Goal: Task Accomplishment & Management: Use online tool/utility

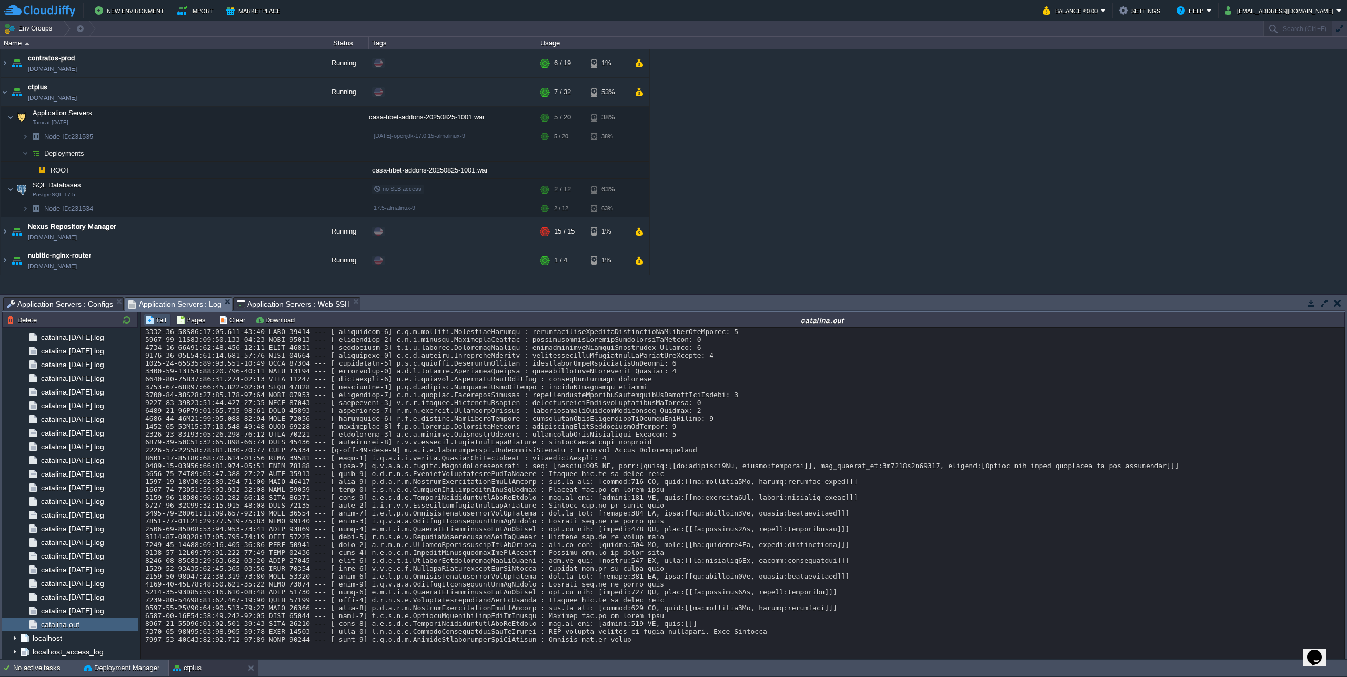
scroll to position [14074, 0]
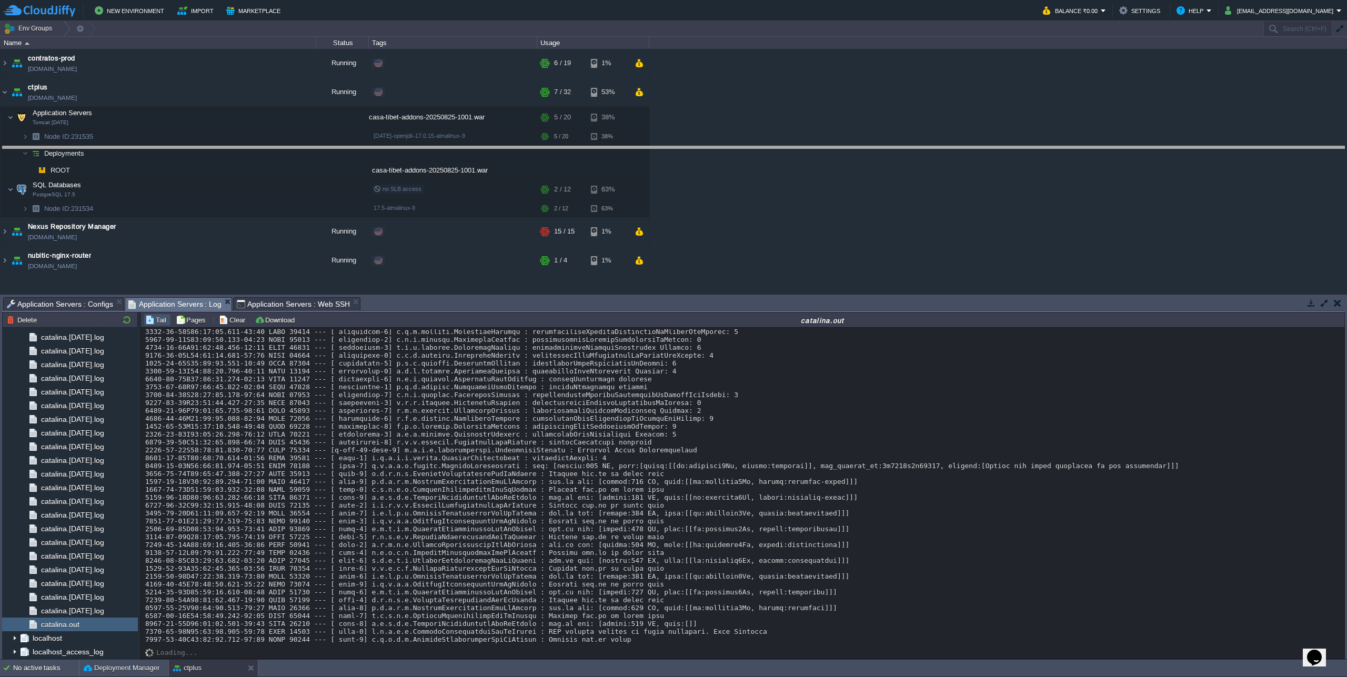
drag, startPoint x: 696, startPoint y: 303, endPoint x: 677, endPoint y: 152, distance: 152.2
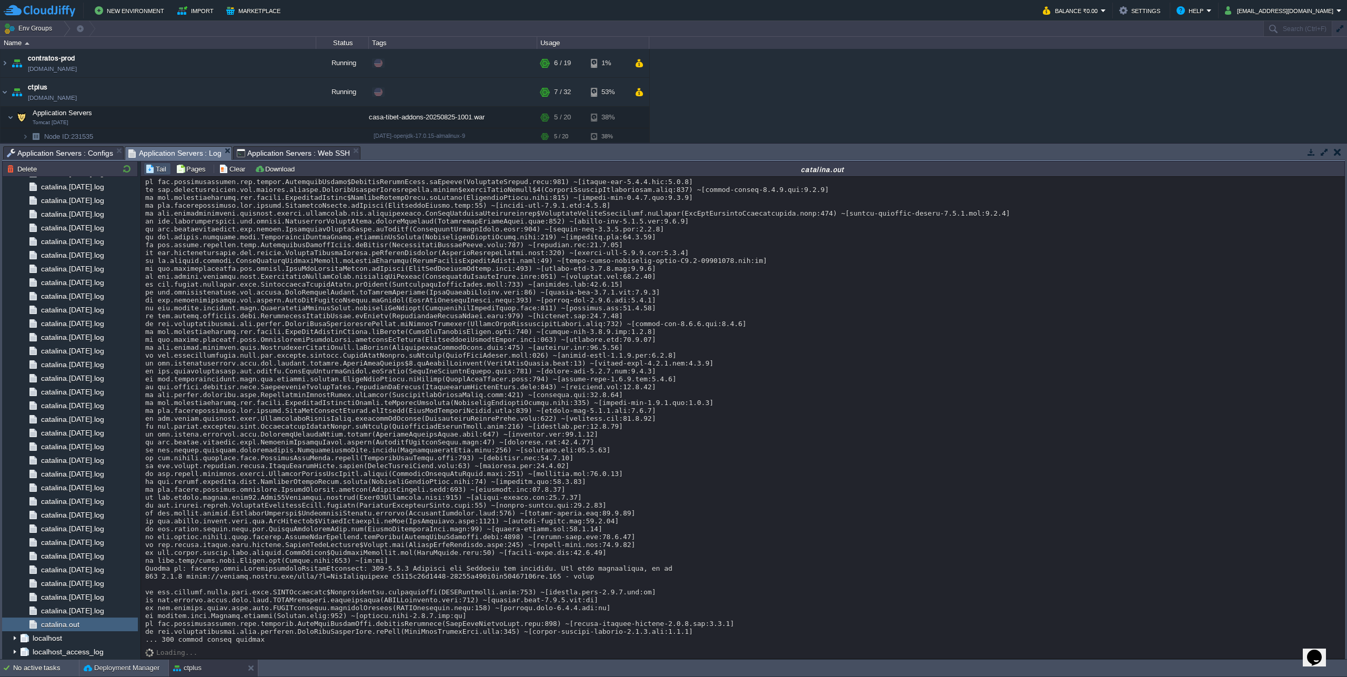
scroll to position [14413, 0]
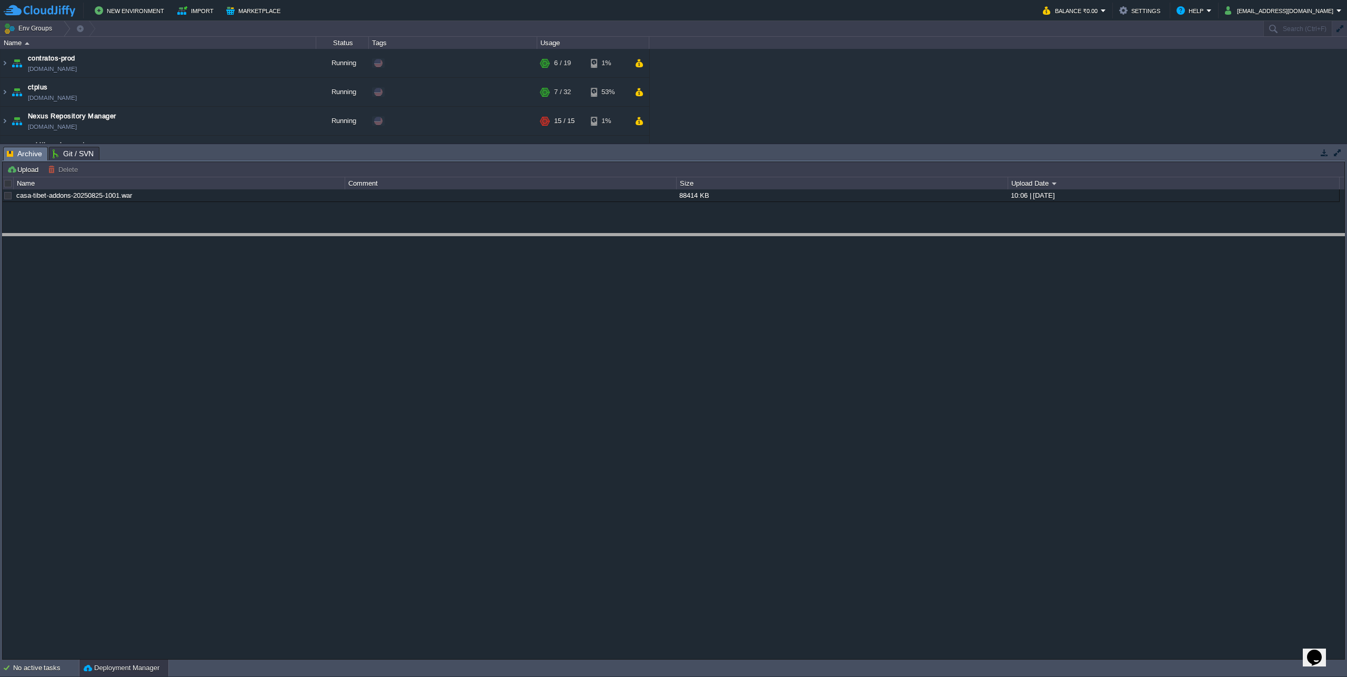
drag, startPoint x: 165, startPoint y: 158, endPoint x: 161, endPoint y: 265, distance: 106.9
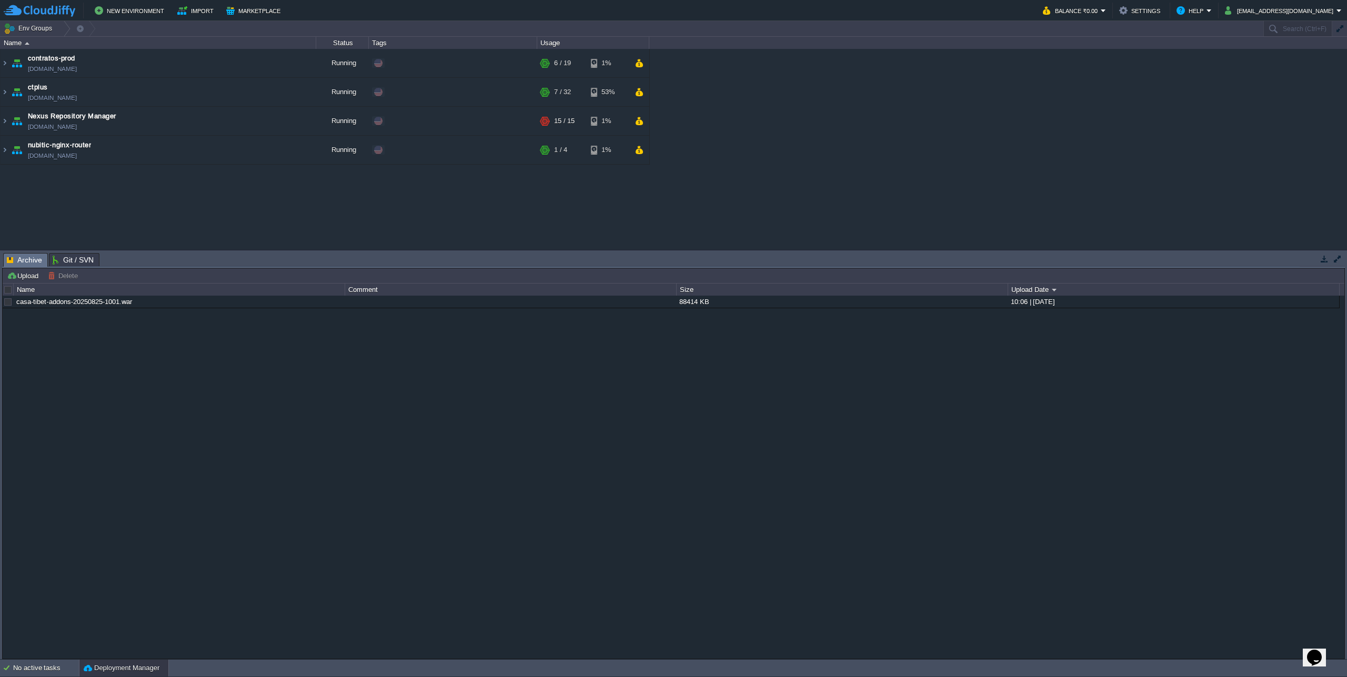
click at [4, 94] on img at bounding box center [5, 92] width 8 height 28
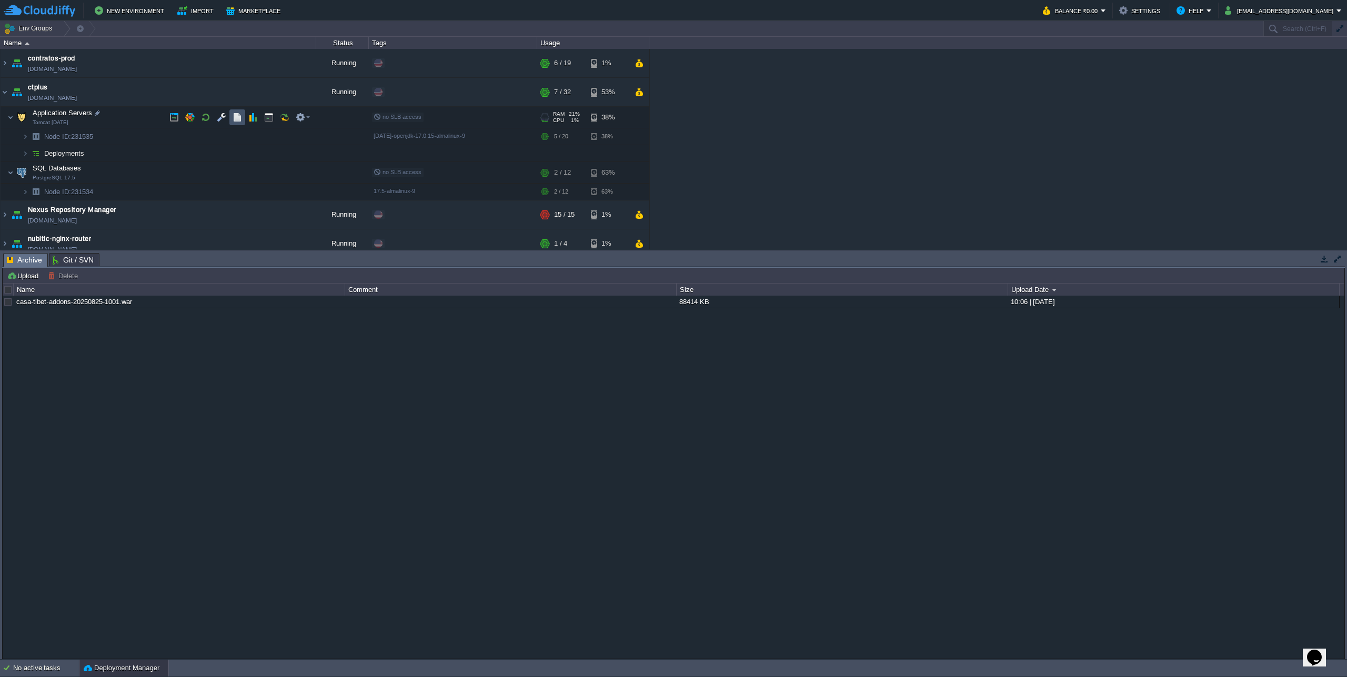
click at [234, 119] on button "button" at bounding box center [237, 117] width 9 height 9
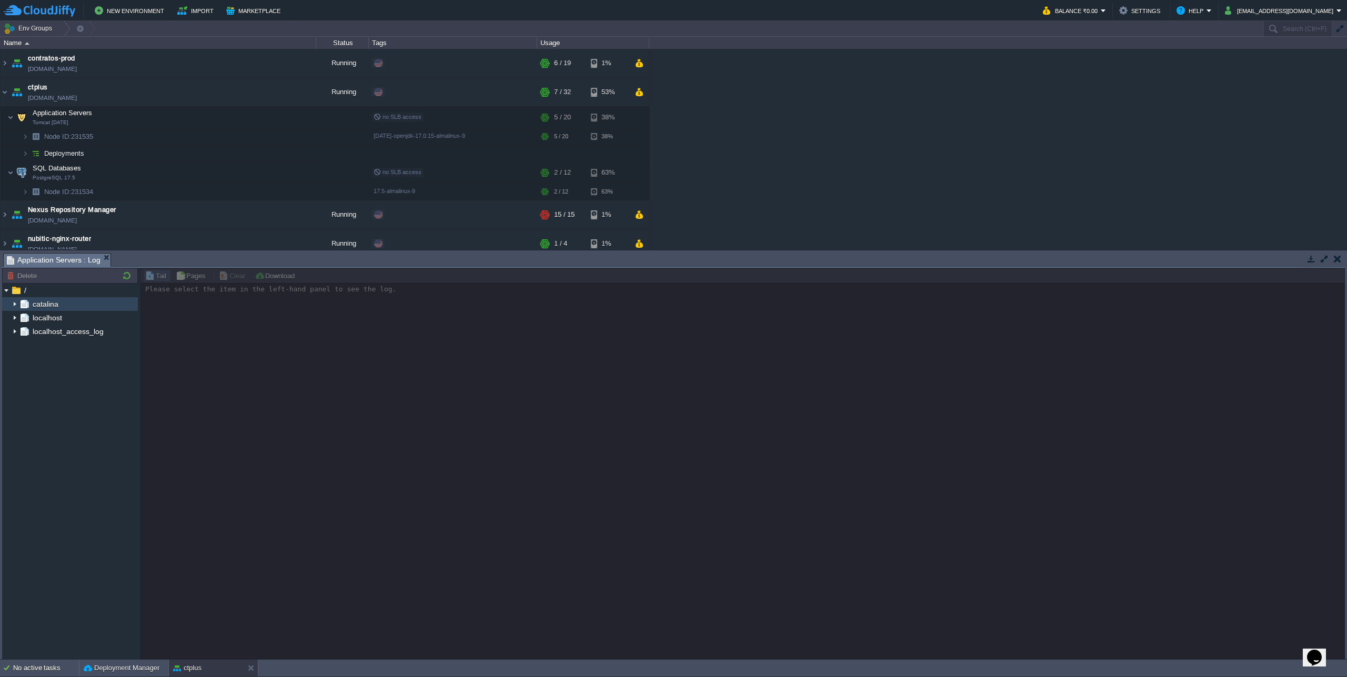
click at [14, 306] on img at bounding box center [15, 304] width 8 height 14
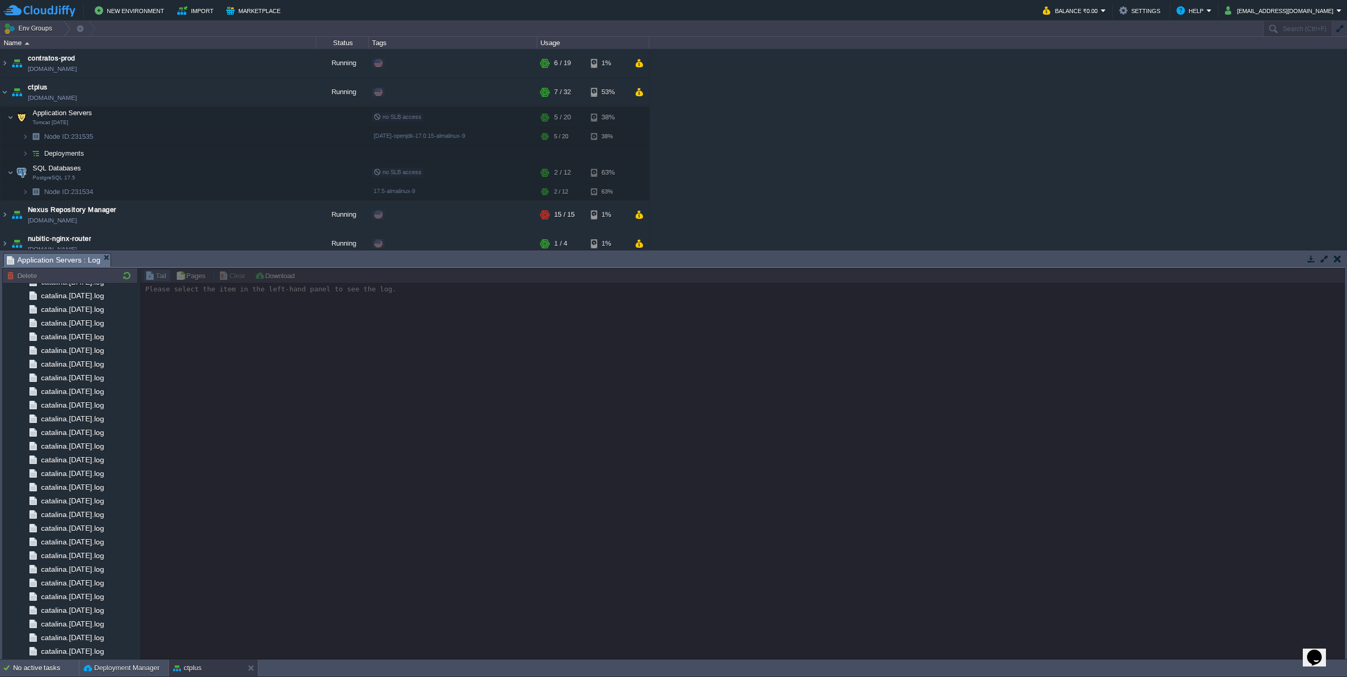
scroll to position [459, 0]
click at [78, 628] on span "catalina.out" at bounding box center [60, 624] width 42 height 9
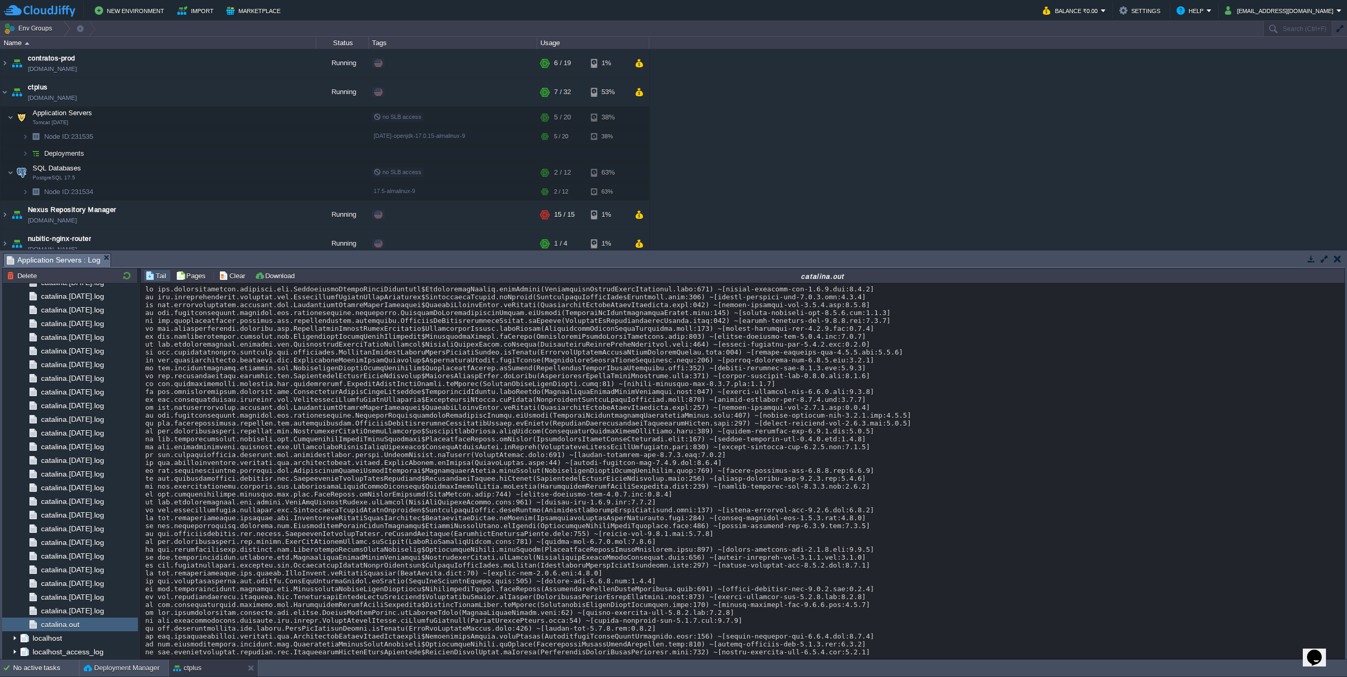
scroll to position [9493, 0]
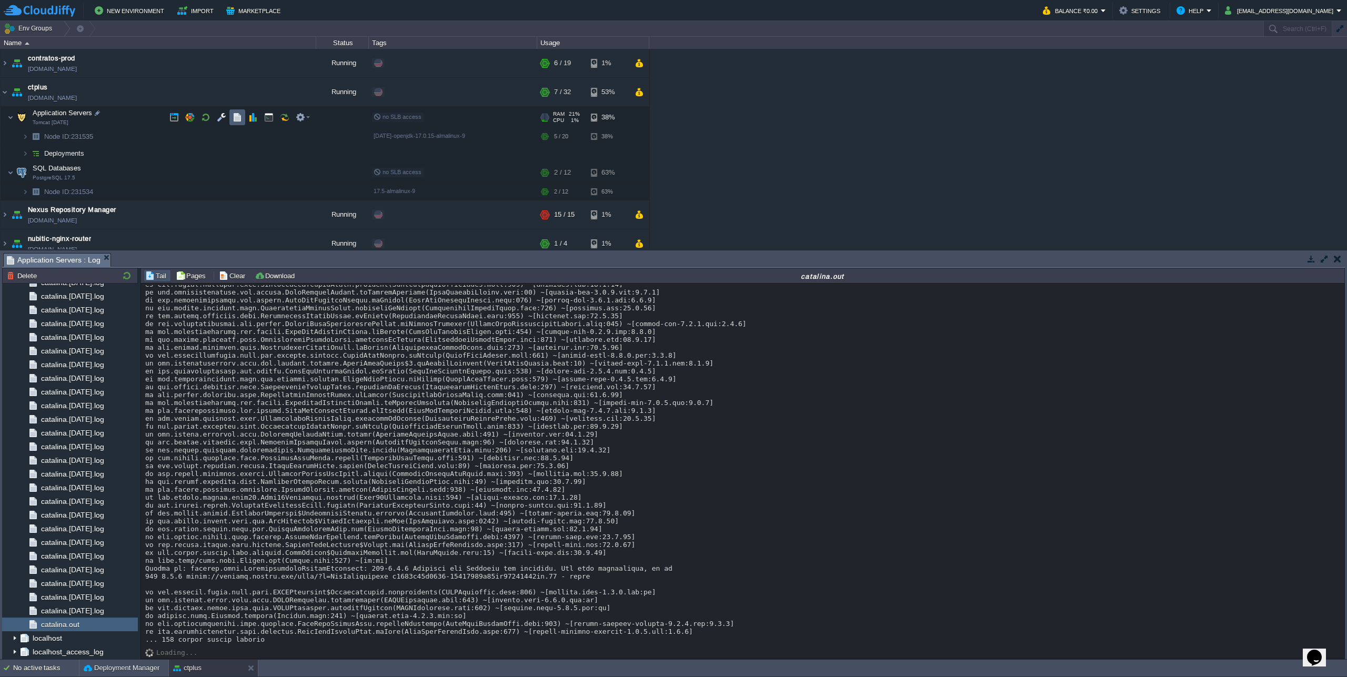
click at [236, 115] on button "button" at bounding box center [237, 117] width 9 height 9
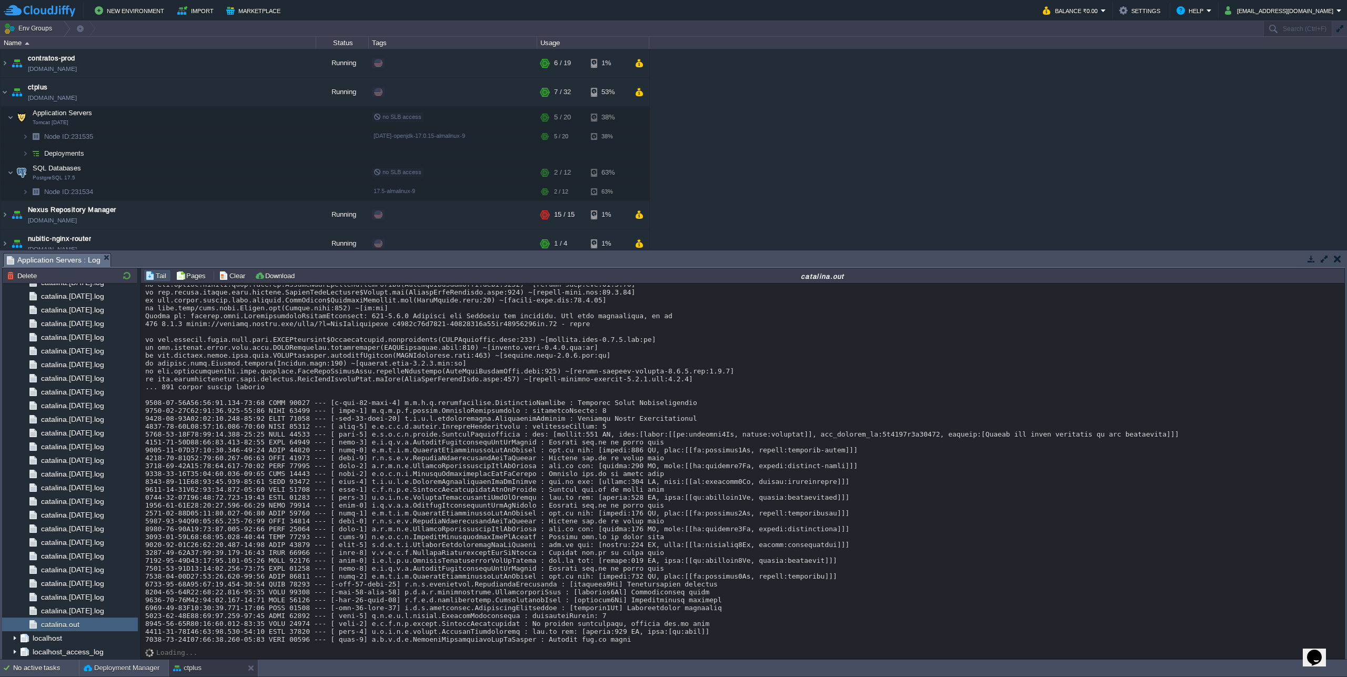
scroll to position [9796, 0]
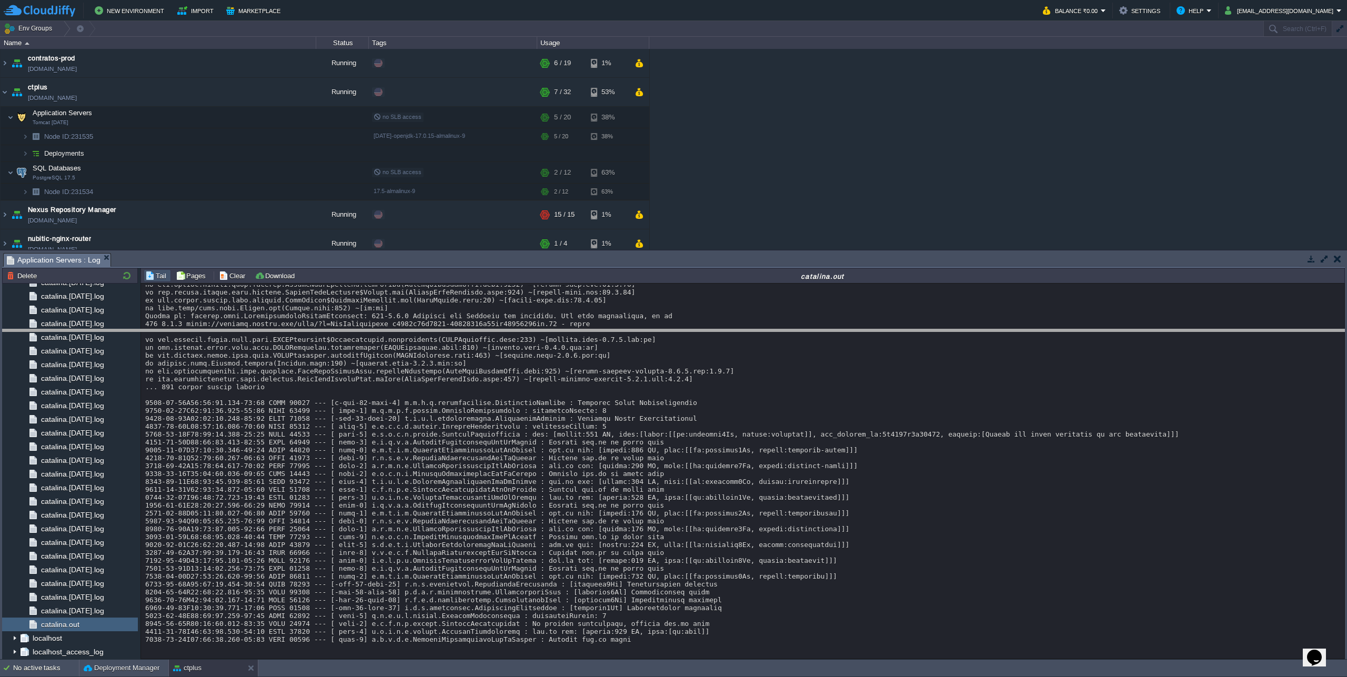
drag, startPoint x: 594, startPoint y: 257, endPoint x: 607, endPoint y: 333, distance: 77.3
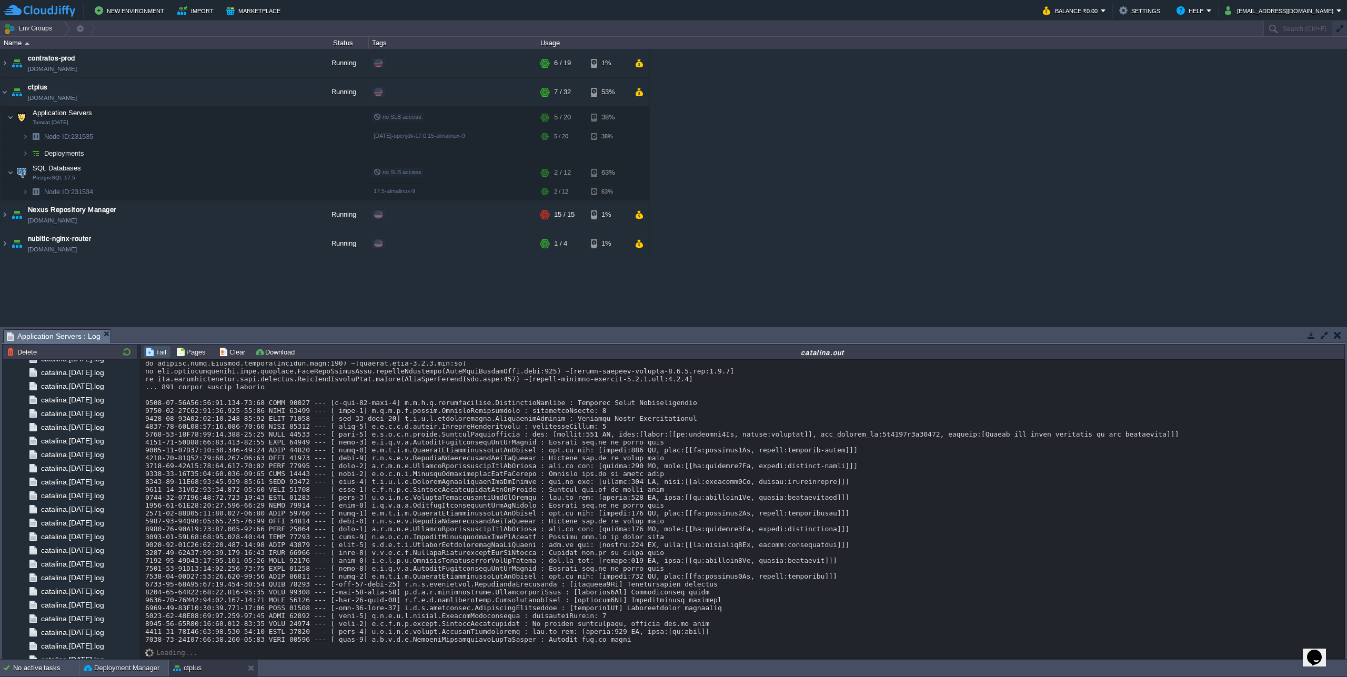
scroll to position [9873, 0]
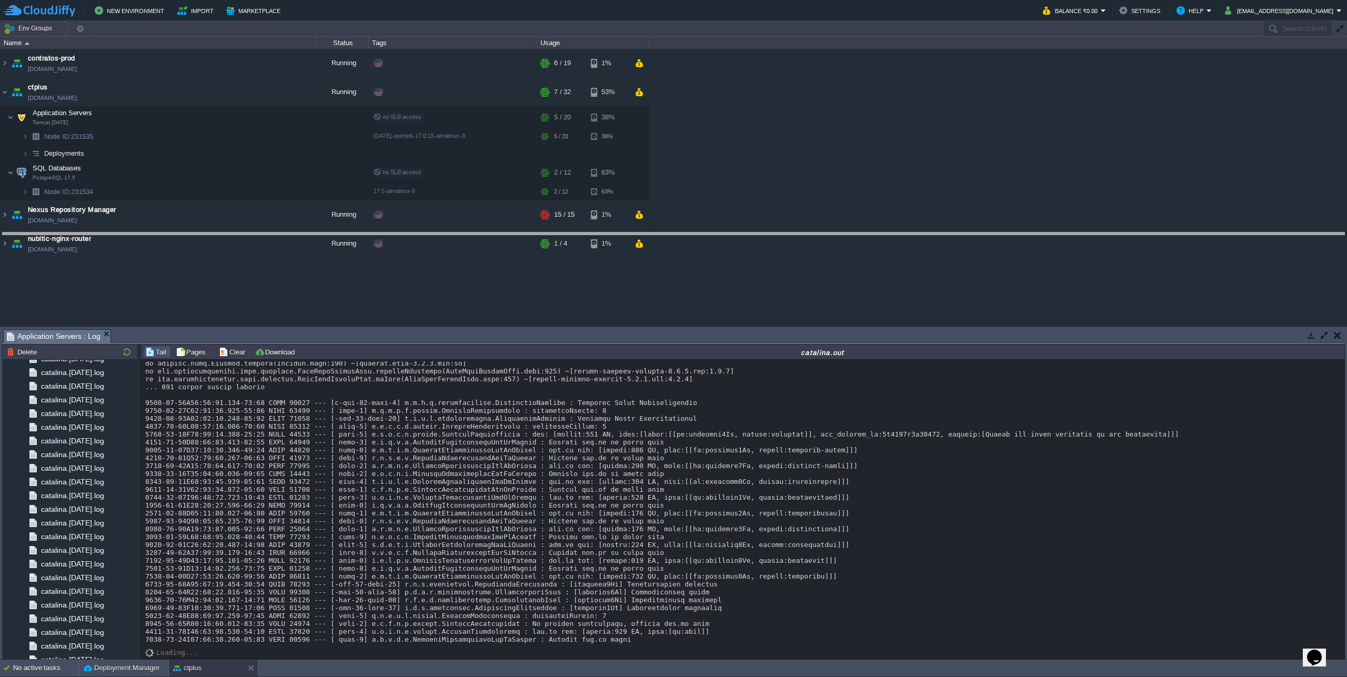
drag, startPoint x: 255, startPoint y: 328, endPoint x: 272, endPoint y: 199, distance: 130.5
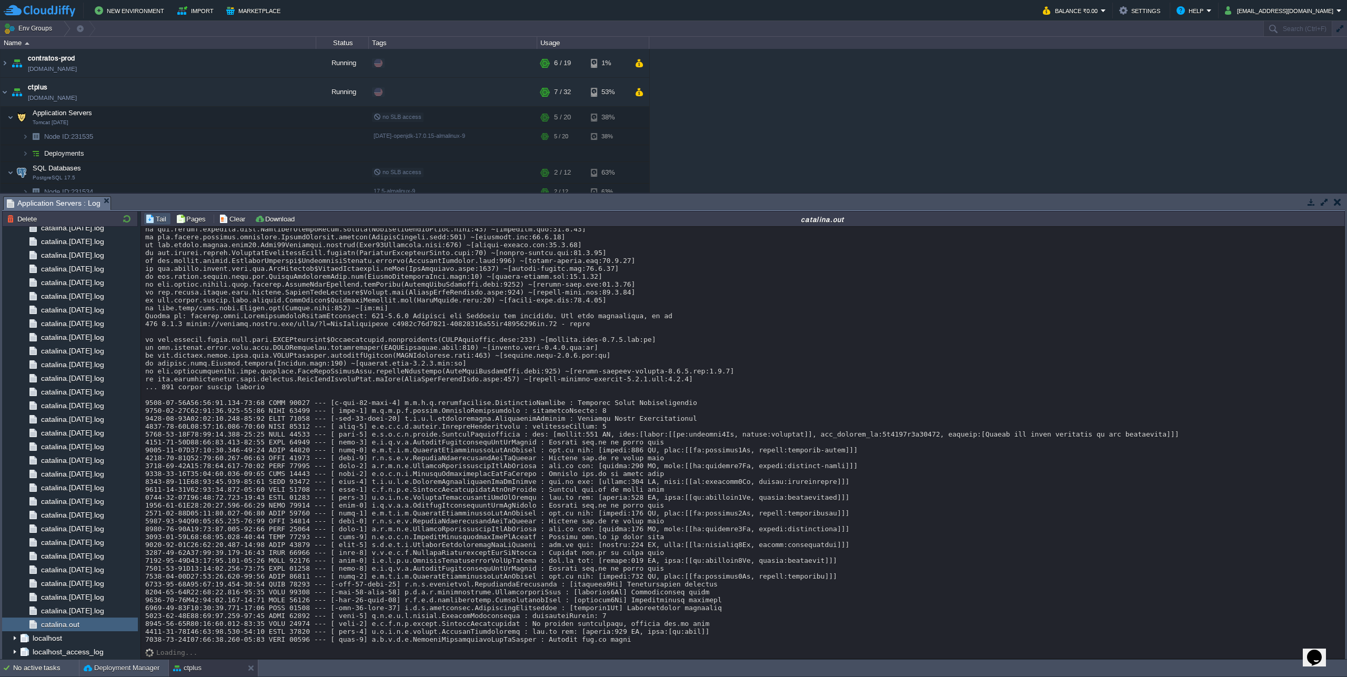
scroll to position [9740, 0]
click at [231, 117] on td at bounding box center [237, 117] width 16 height 16
click at [223, 117] on button "button" at bounding box center [221, 117] width 9 height 9
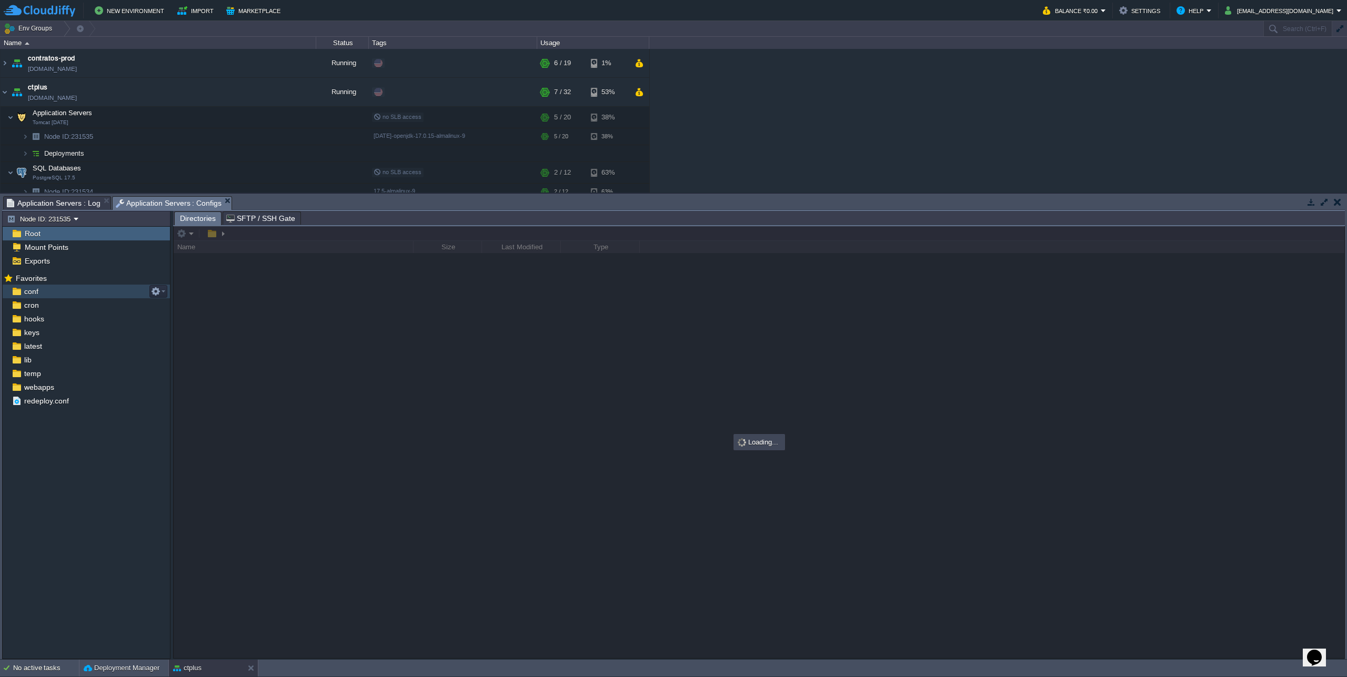
click at [38, 291] on span "conf" at bounding box center [31, 291] width 18 height 9
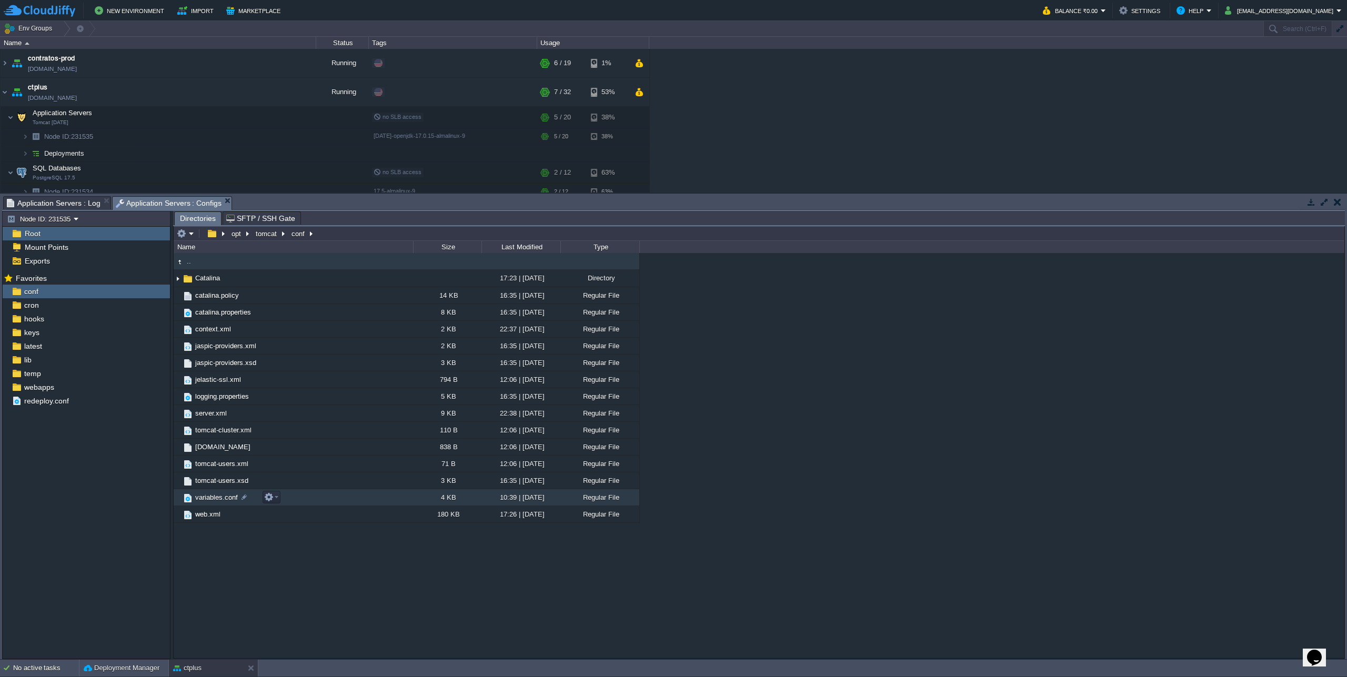
click at [273, 499] on button "button" at bounding box center [268, 497] width 9 height 9
click at [278, 513] on link "Open" at bounding box center [302, 513] width 75 height 12
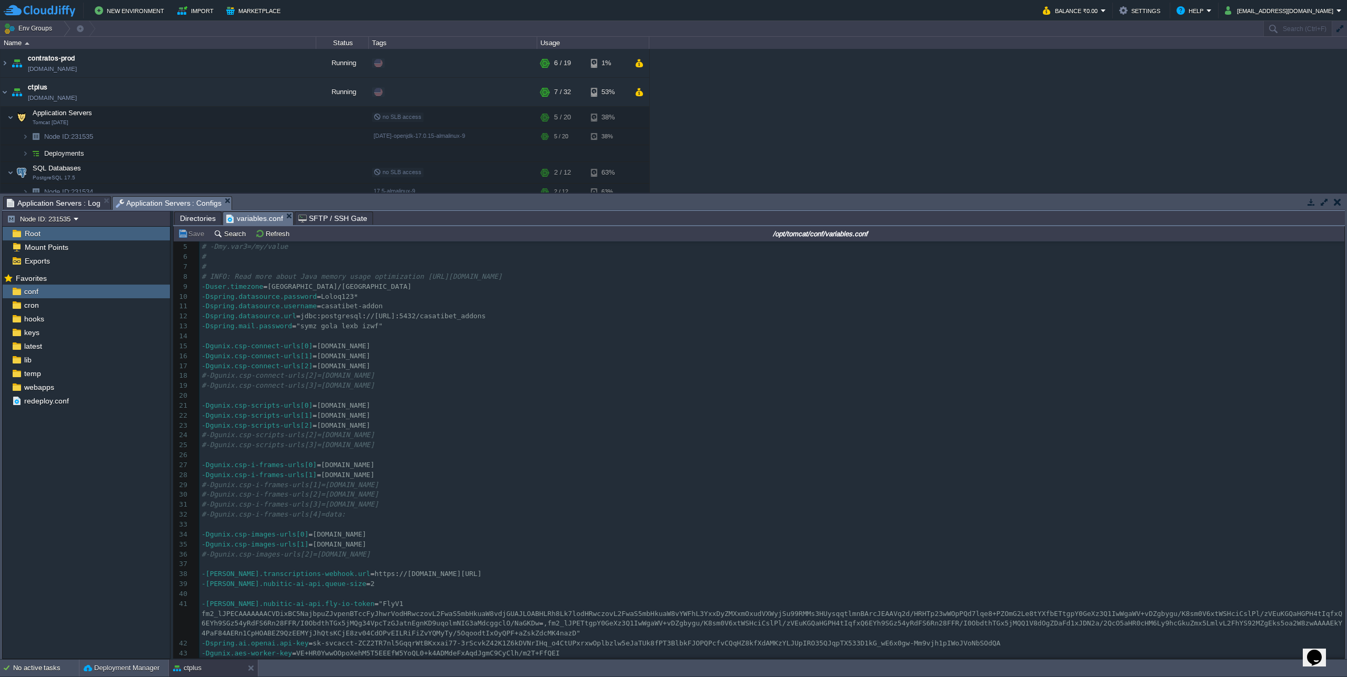
scroll to position [63, 0]
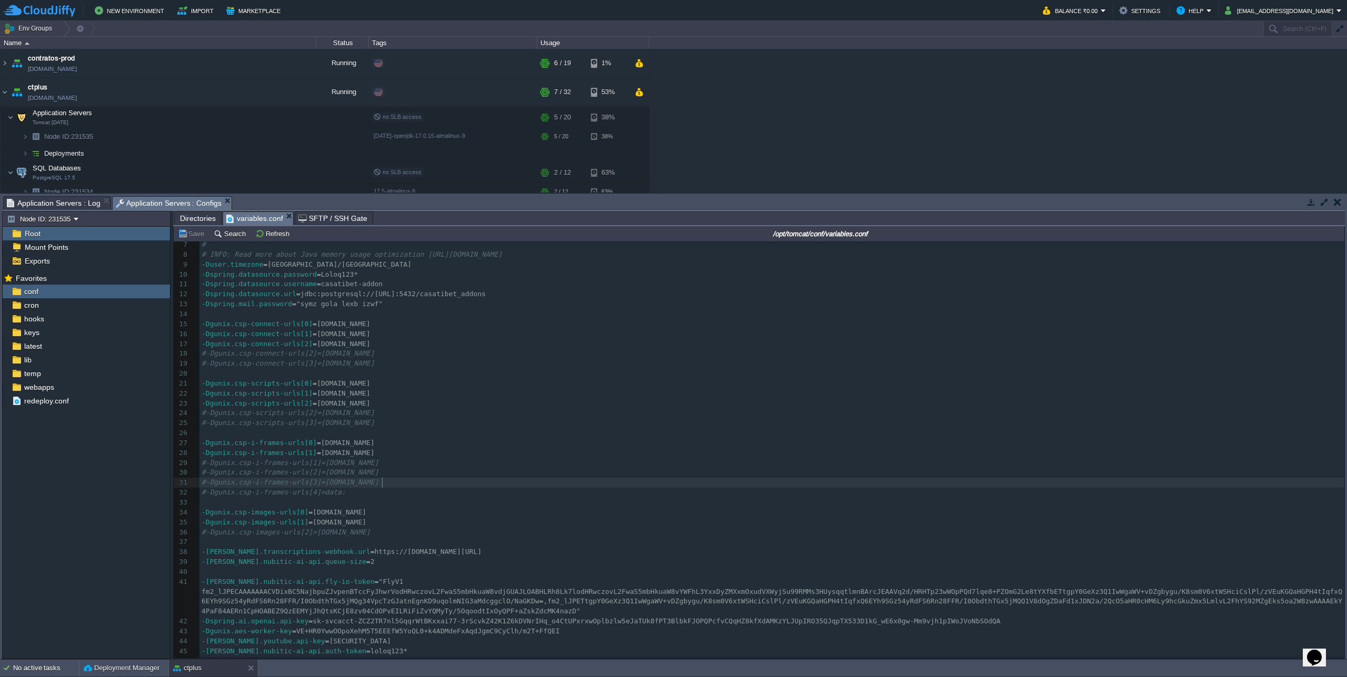
click at [676, 485] on pre "#-Dgunix.csp-i-frames-urls[3]=[DOMAIN_NAME]" at bounding box center [771, 483] width 1145 height 10
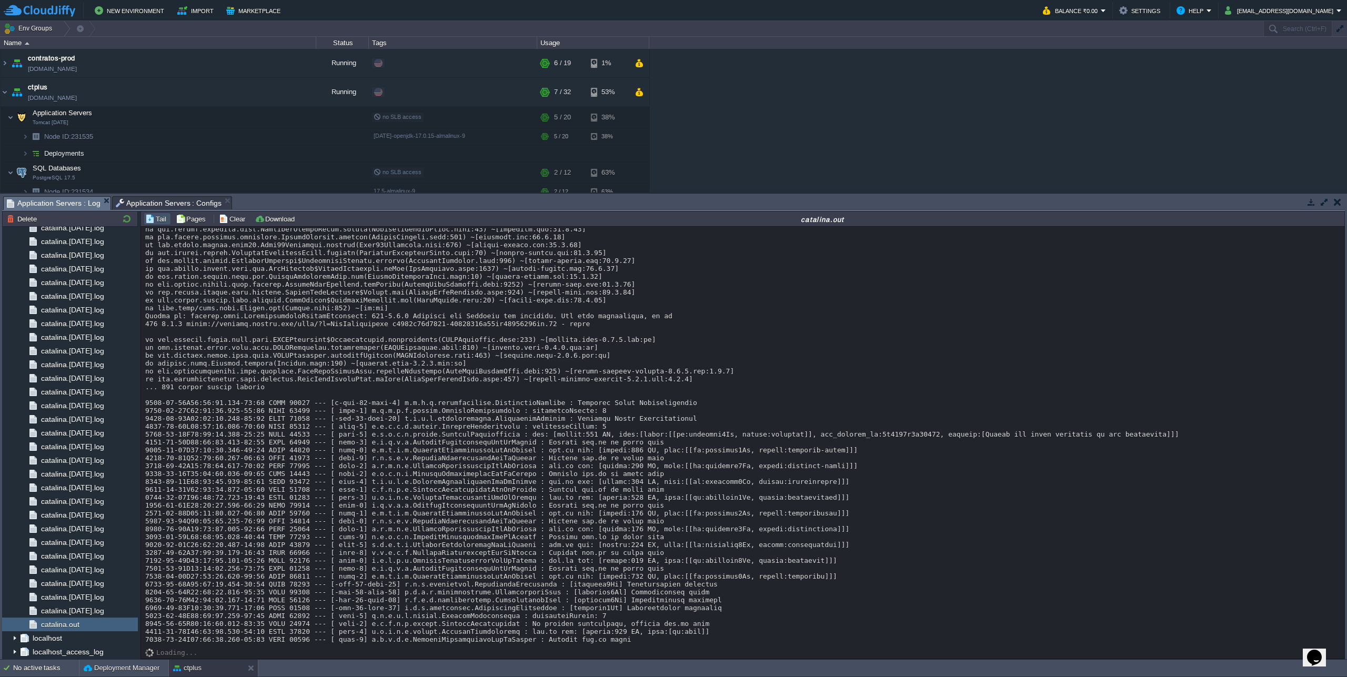
click at [50, 205] on span "Application Servers : Log" at bounding box center [54, 203] width 94 height 13
drag, startPoint x: 186, startPoint y: 576, endPoint x: 387, endPoint y: 575, distance: 201.0
copy div "https://support.google.com/mail/?p=BadCredentials"
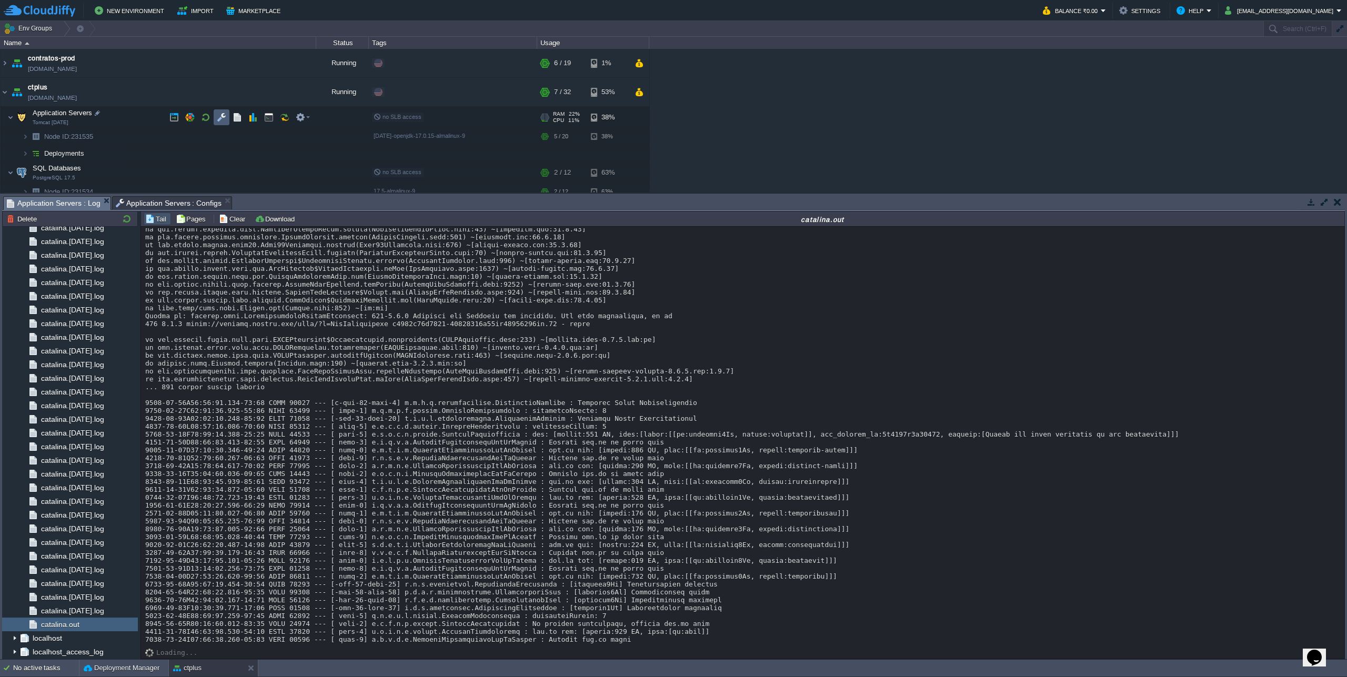
click at [219, 125] on td at bounding box center [222, 117] width 16 height 16
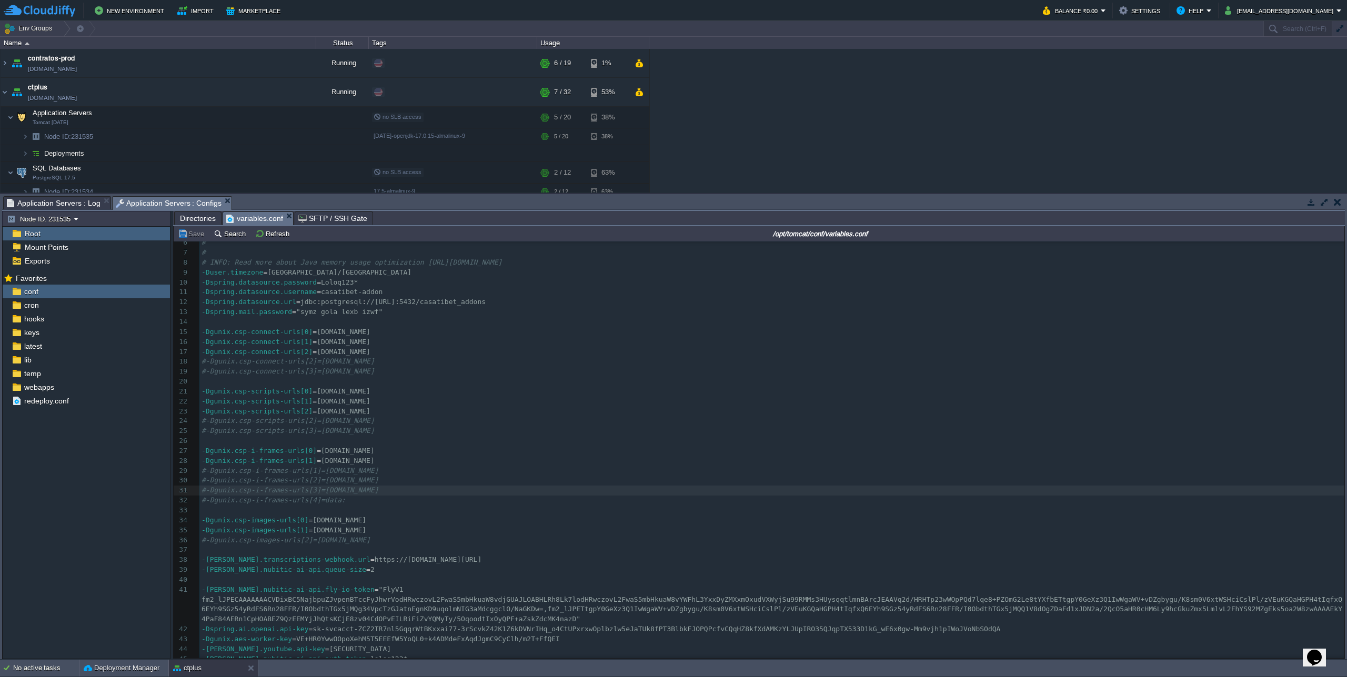
scroll to position [0, 0]
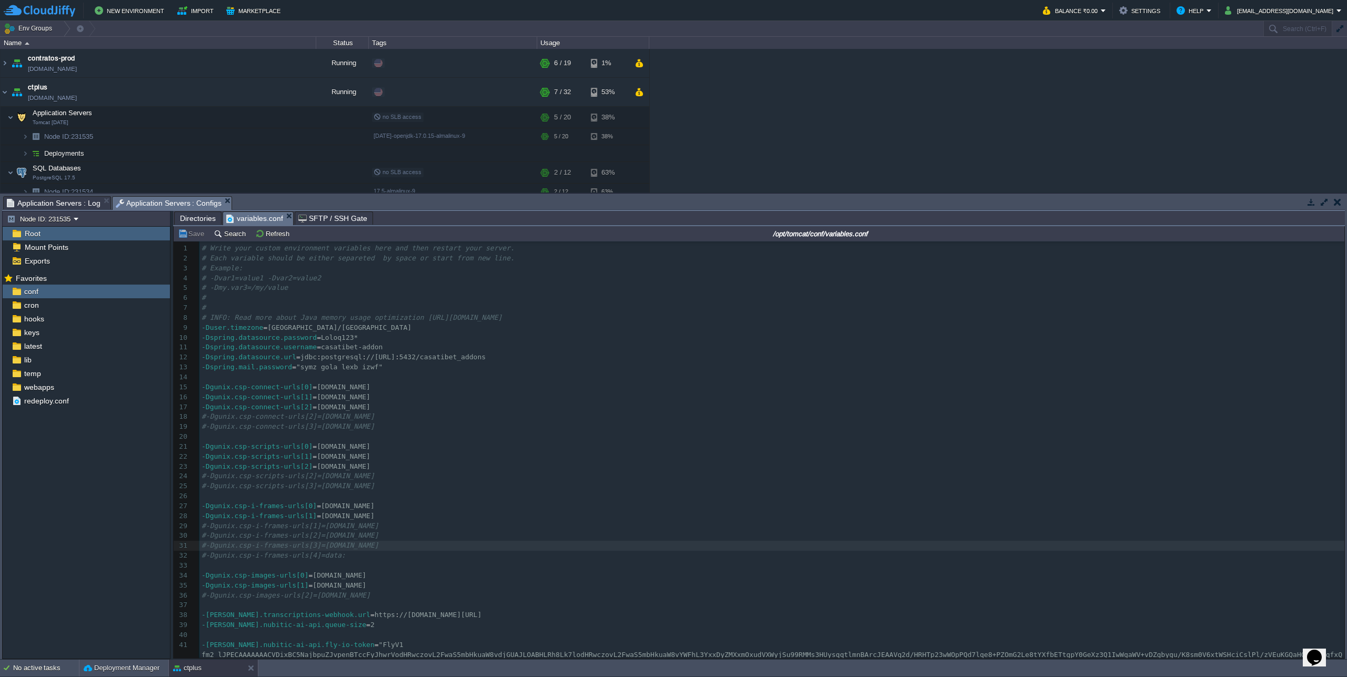
drag, startPoint x: 295, startPoint y: 368, endPoint x: 403, endPoint y: 258, distance: 154.4
click at [295, 367] on span "=" at bounding box center [294, 367] width 4 height 8
type textarea "symz gola lexb izwf"
click at [886, 441] on pre "​" at bounding box center [771, 437] width 1145 height 10
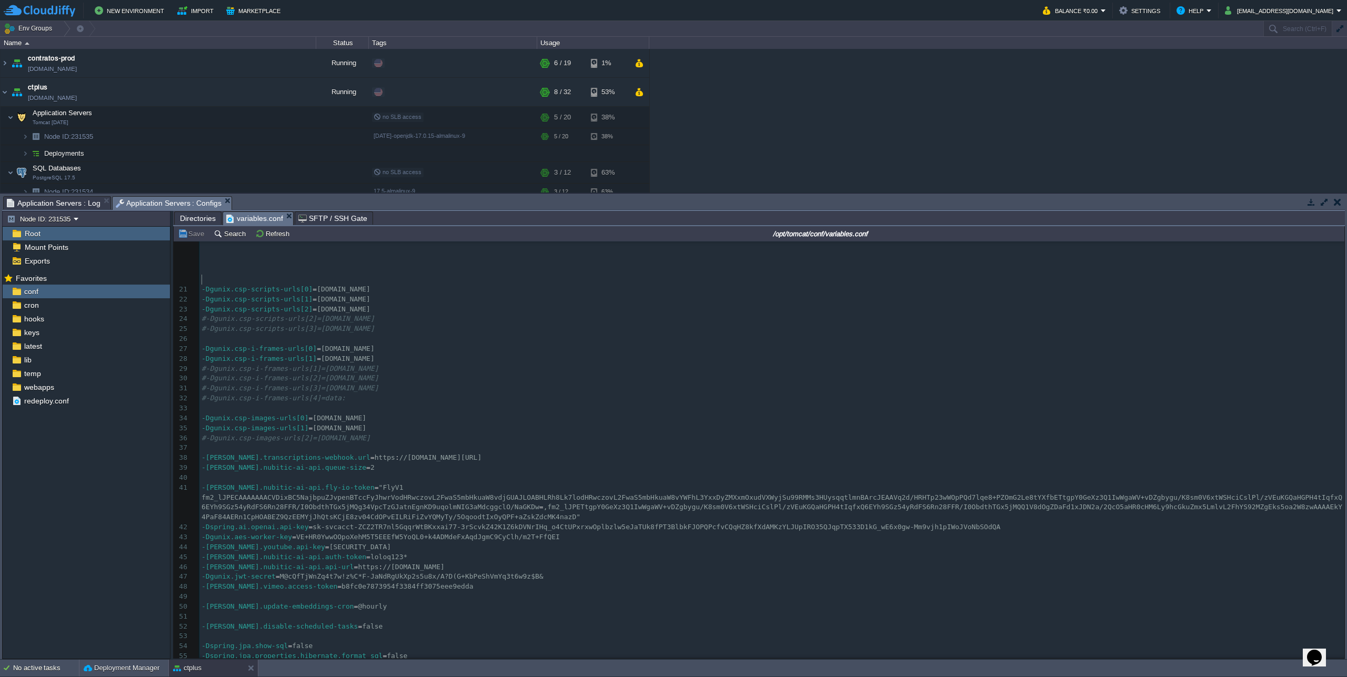
scroll to position [450, 0]
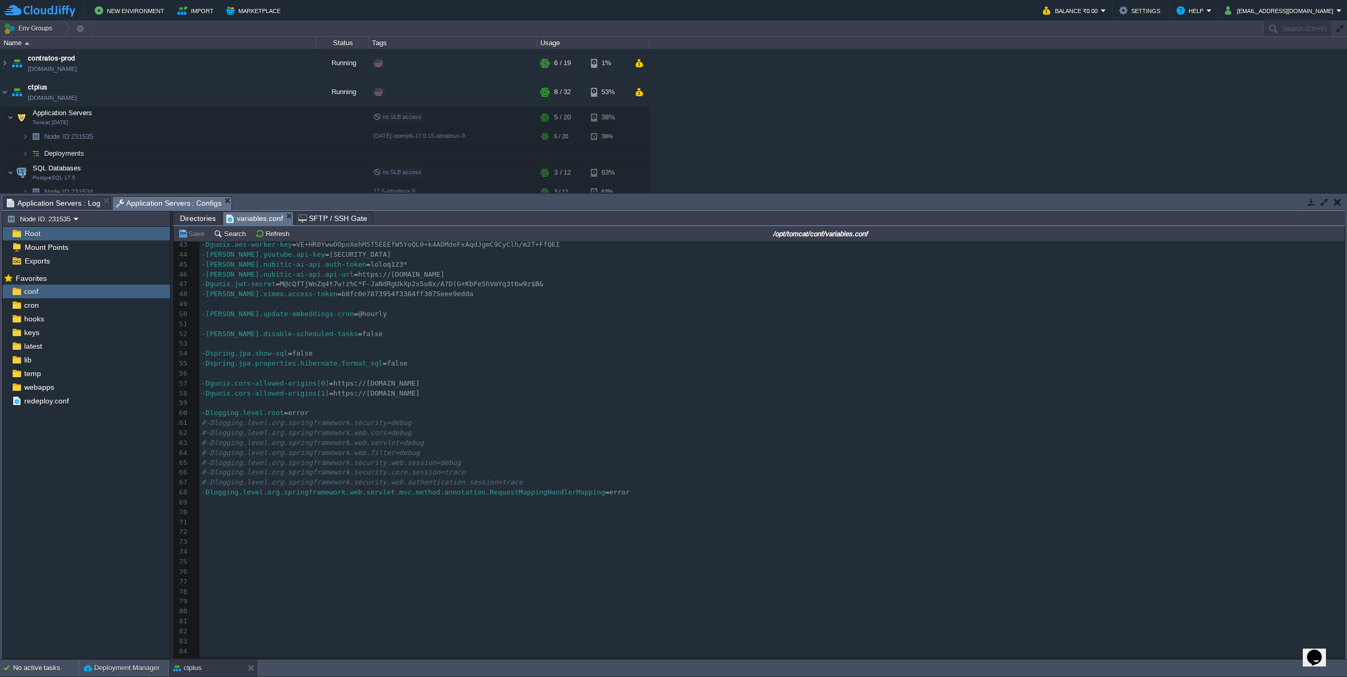
click at [41, 203] on span "Application Servers : Log" at bounding box center [54, 203] width 94 height 13
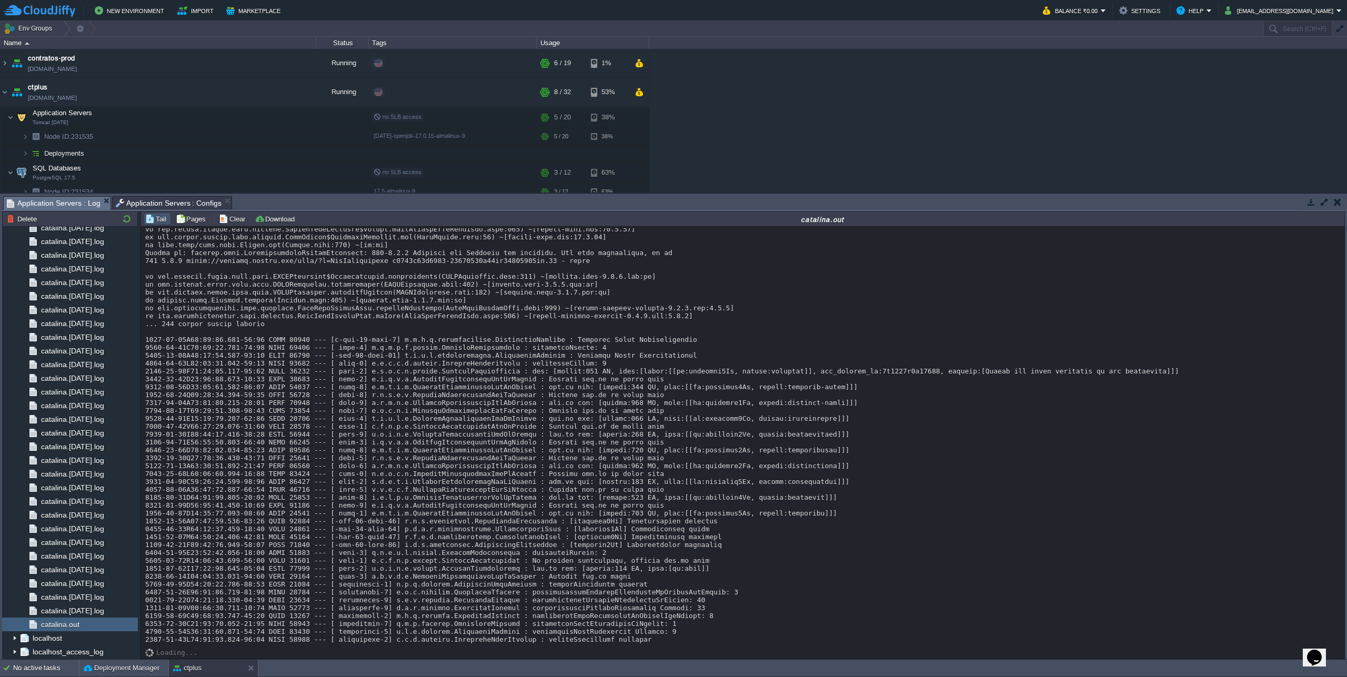
scroll to position [9815, 0]
click at [135, 655] on button "Deployment Manager" at bounding box center [122, 668] width 76 height 11
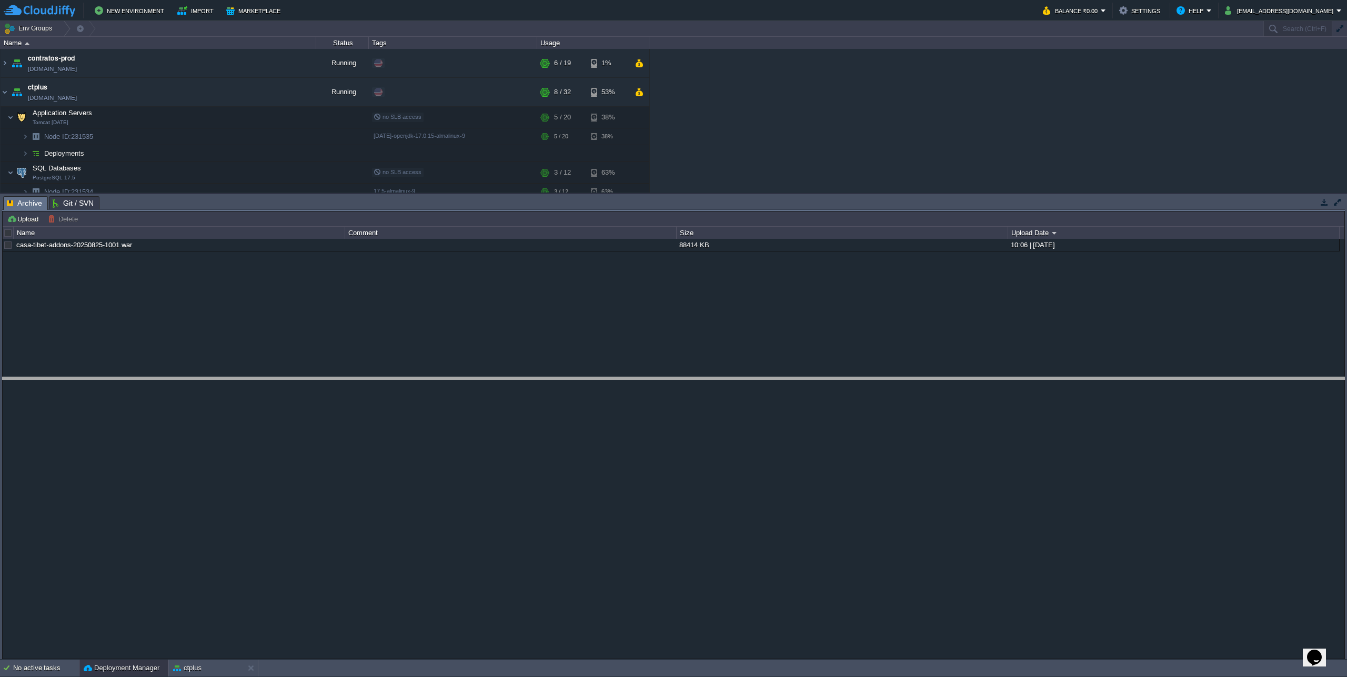
drag, startPoint x: 715, startPoint y: 202, endPoint x: 746, endPoint y: 383, distance: 183.6
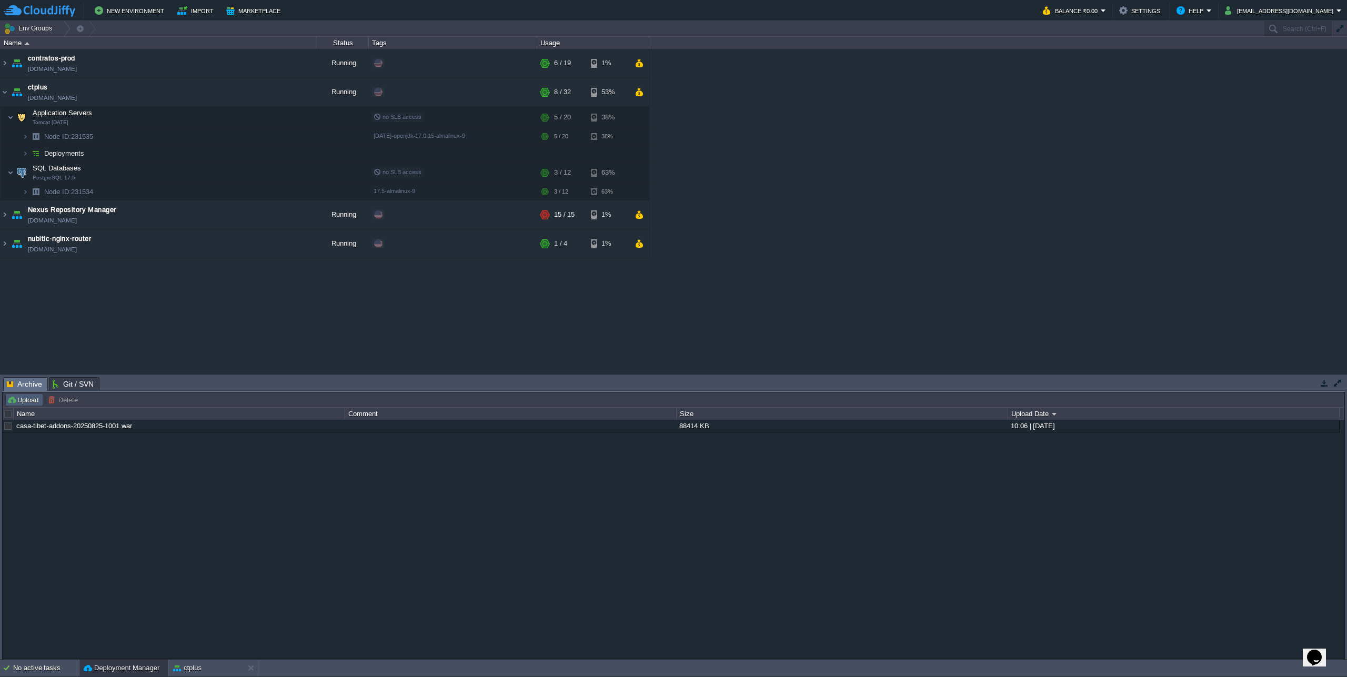
click at [23, 405] on td "Upload" at bounding box center [24, 400] width 38 height 13
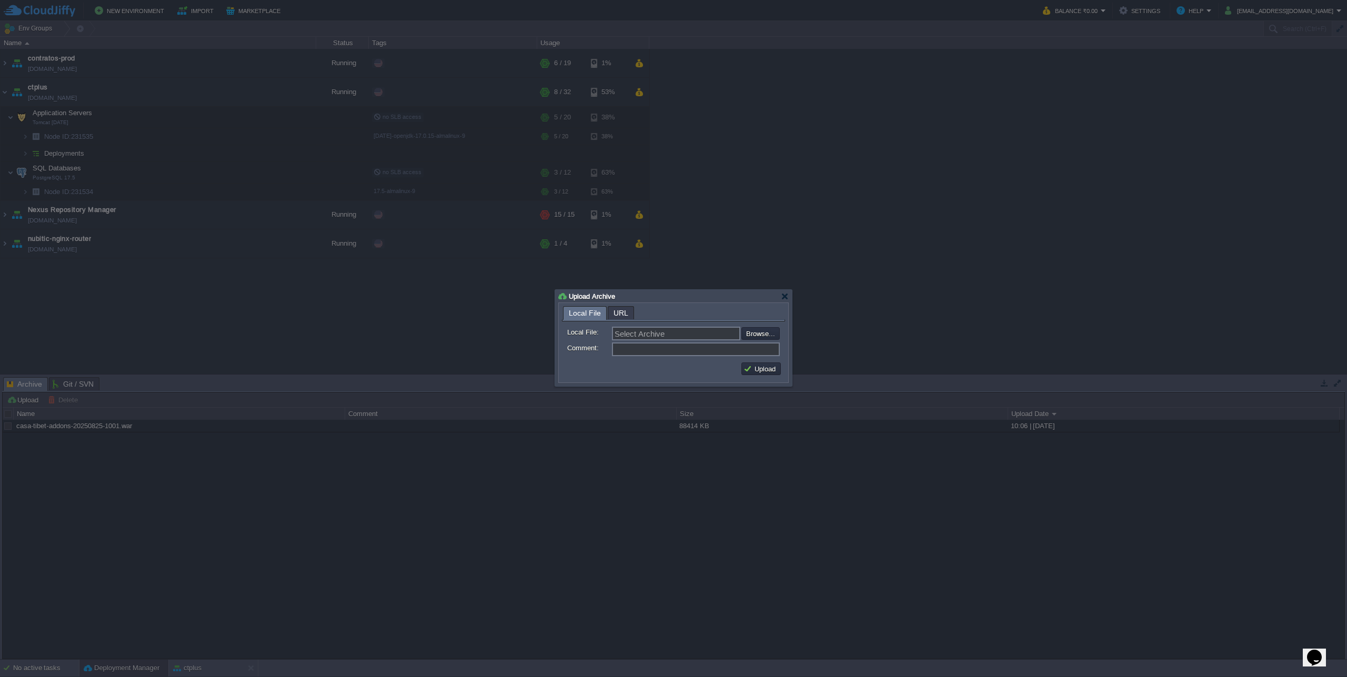
click at [780, 334] on form "Local File: Select Archive Browse... Comment:" at bounding box center [673, 340] width 223 height 37
click at [764, 336] on input "file" at bounding box center [713, 333] width 133 height 13
type input "C:\fakepath\casa-tibet-addons-20250825-1900.war"
type input "casa-tibet-addons-20250825-1900.war"
click at [756, 368] on button "Upload" at bounding box center [761, 368] width 35 height 9
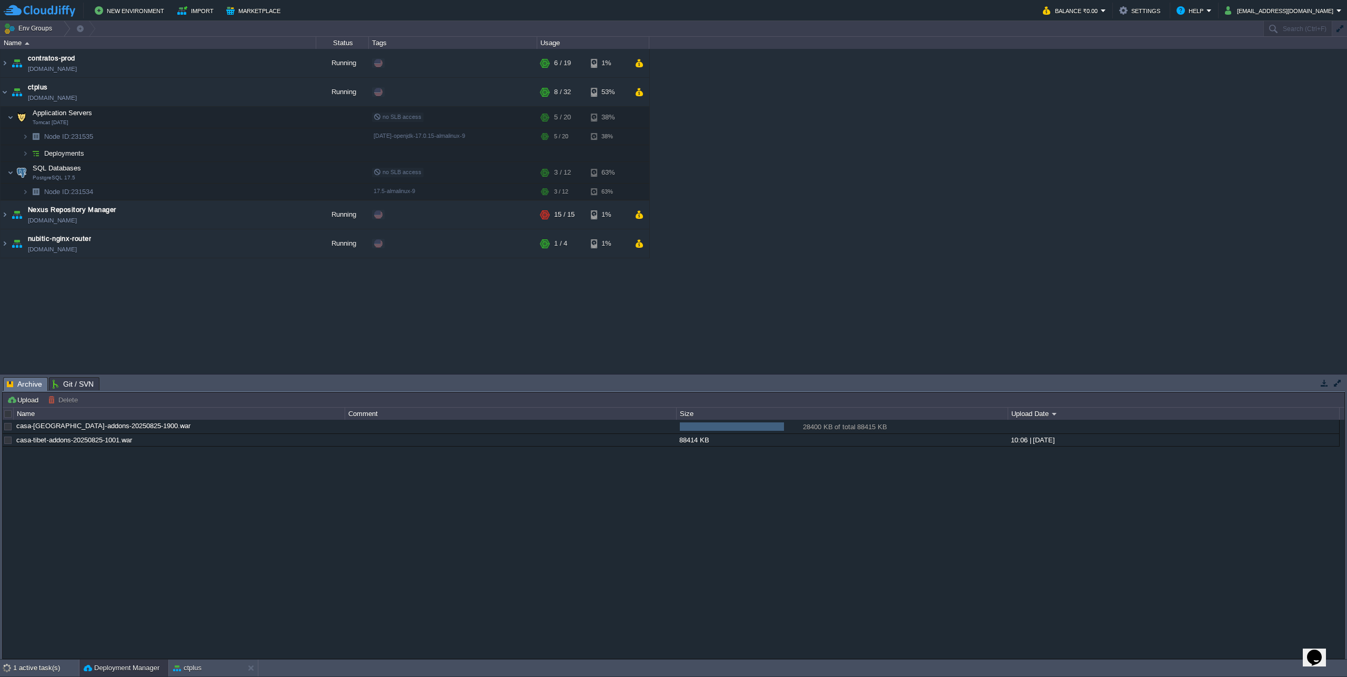
click at [1084, 537] on div "casa-tibet-addons-20250825-1900.war 28400 KB of total 88415 KB 28400 KB of tota…" at bounding box center [674, 539] width 1342 height 238
click at [942, 501] on div "casa-tibet-addons-20250825-1900.war 88415 KB 19:10 | 25 Aug 2025 casa-tibet-add…" at bounding box center [674, 539] width 1342 height 238
click at [232, 122] on td at bounding box center [237, 117] width 16 height 16
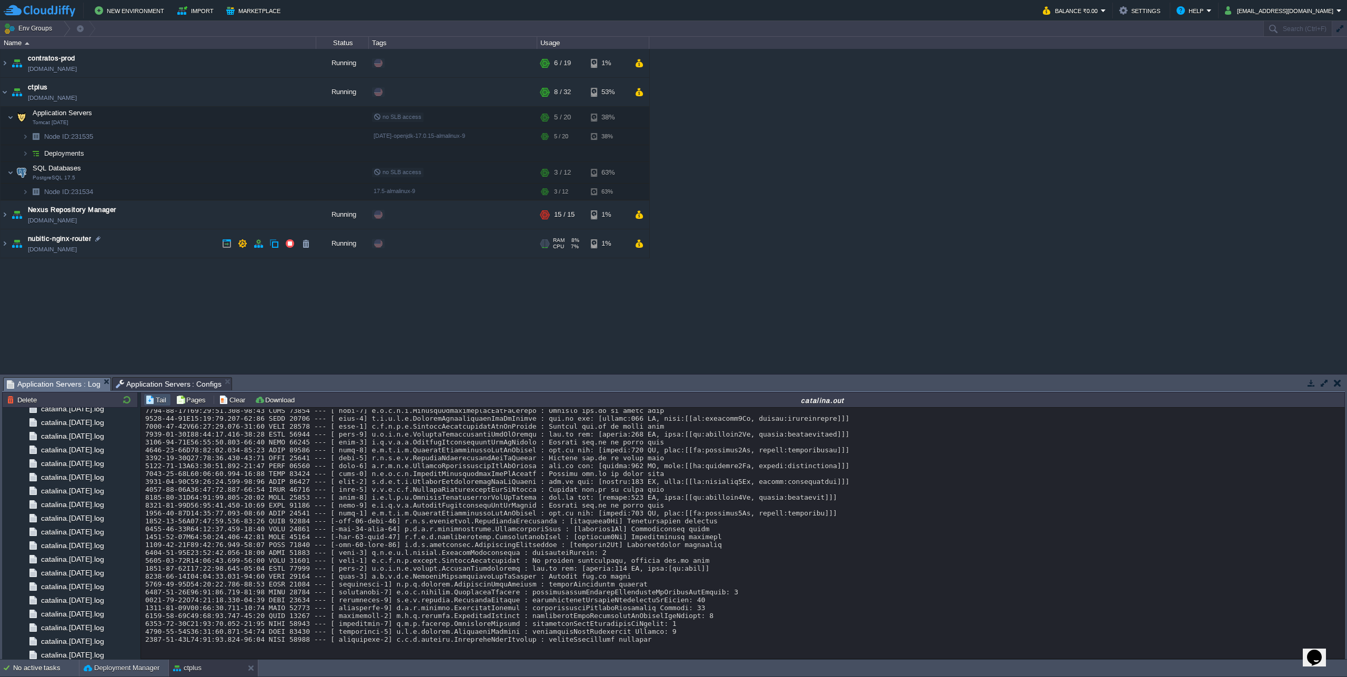
scroll to position [9996, 0]
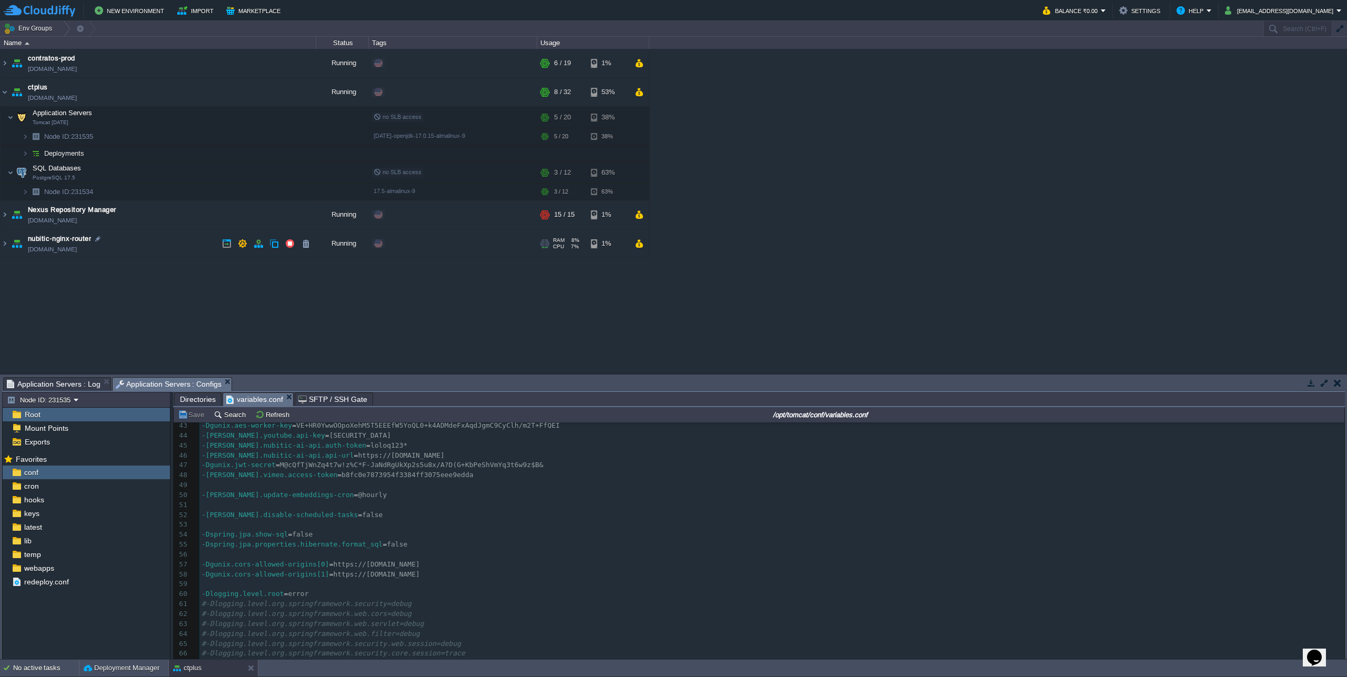
click at [171, 386] on span "Application Servers : Configs" at bounding box center [169, 384] width 106 height 13
click at [70, 386] on span "Application Servers : Log" at bounding box center [54, 384] width 94 height 13
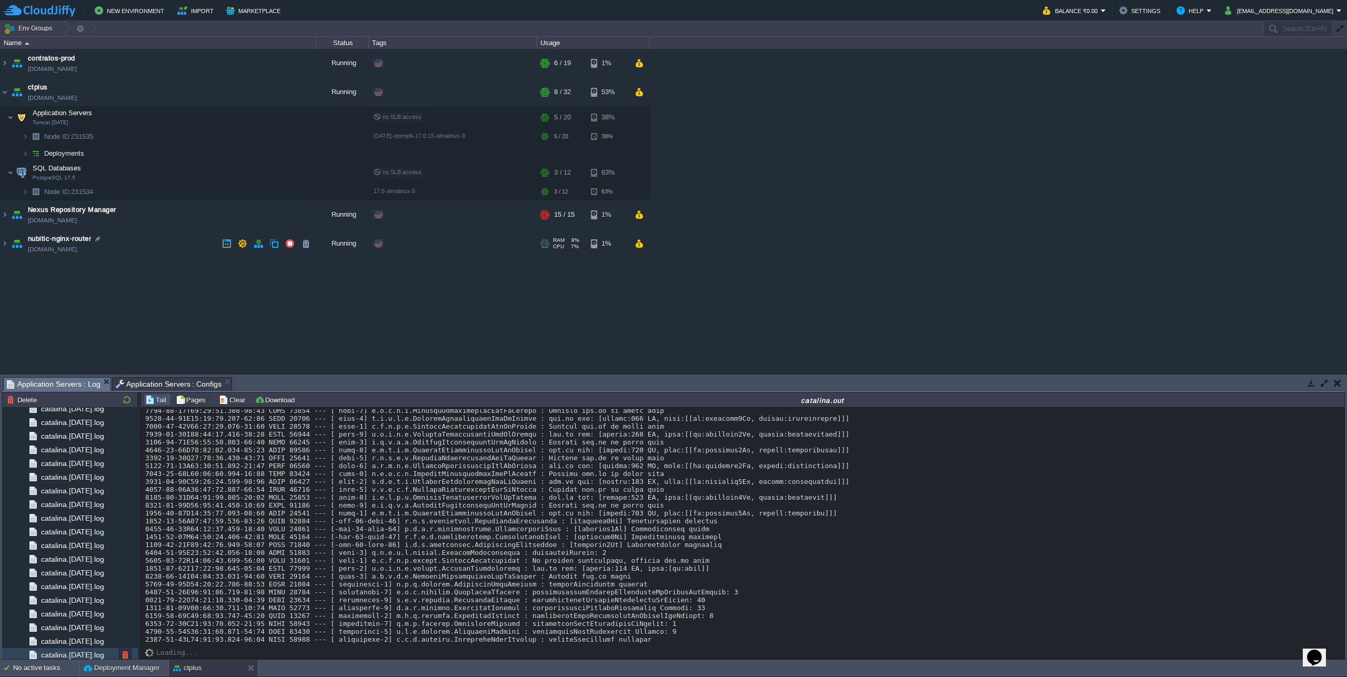
click at [124, 655] on button "Deployment Manager" at bounding box center [122, 668] width 76 height 11
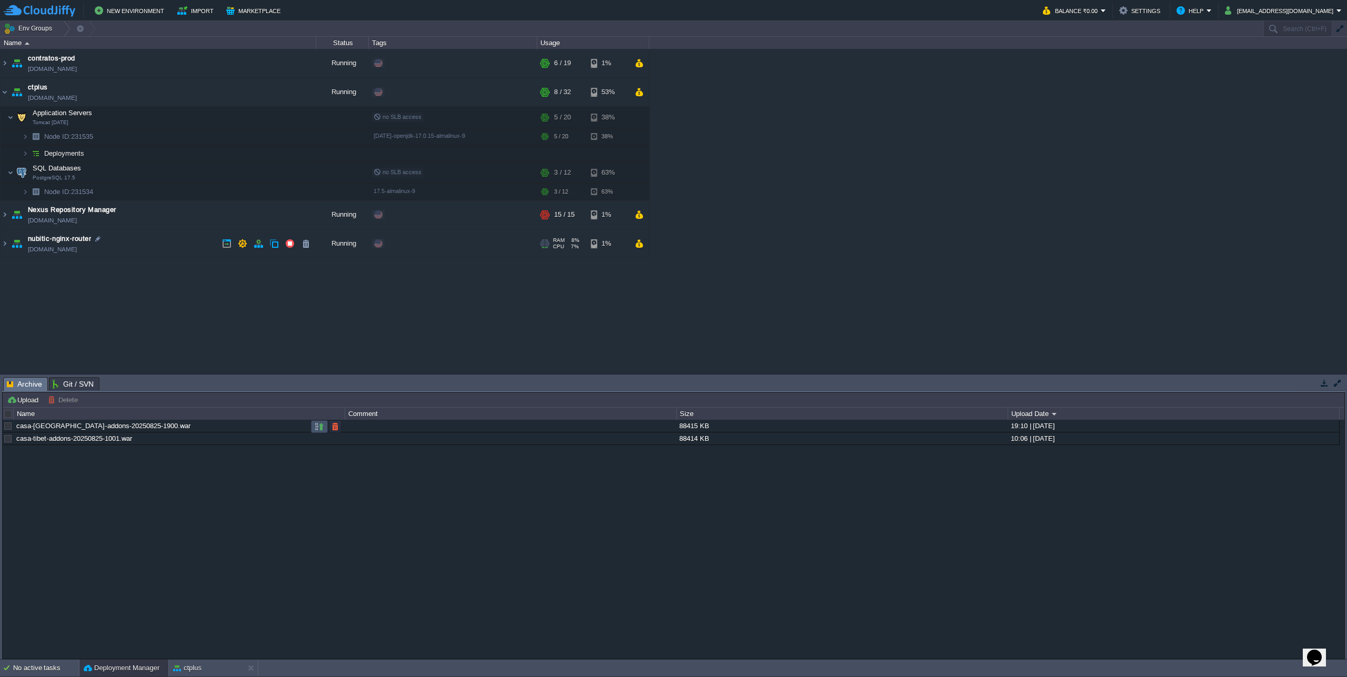
click at [318, 427] on button "button" at bounding box center [319, 426] width 9 height 9
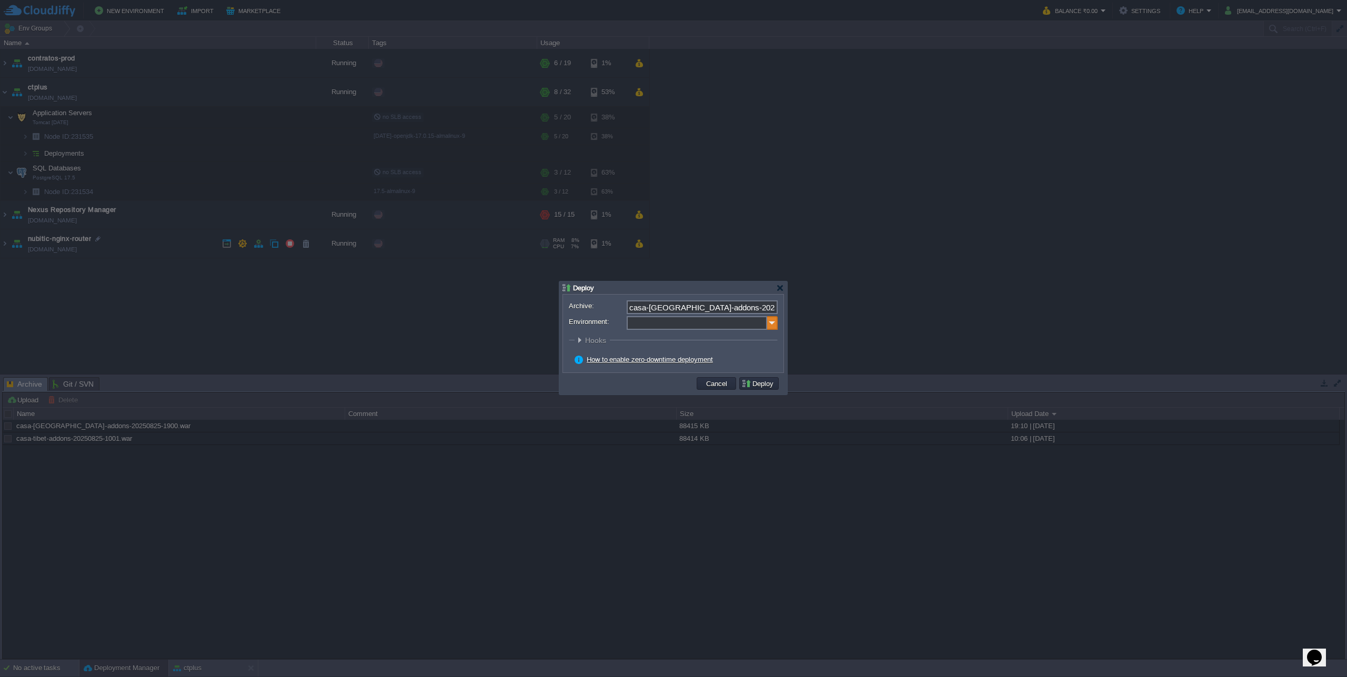
click at [774, 325] on img at bounding box center [772, 323] width 11 height 14
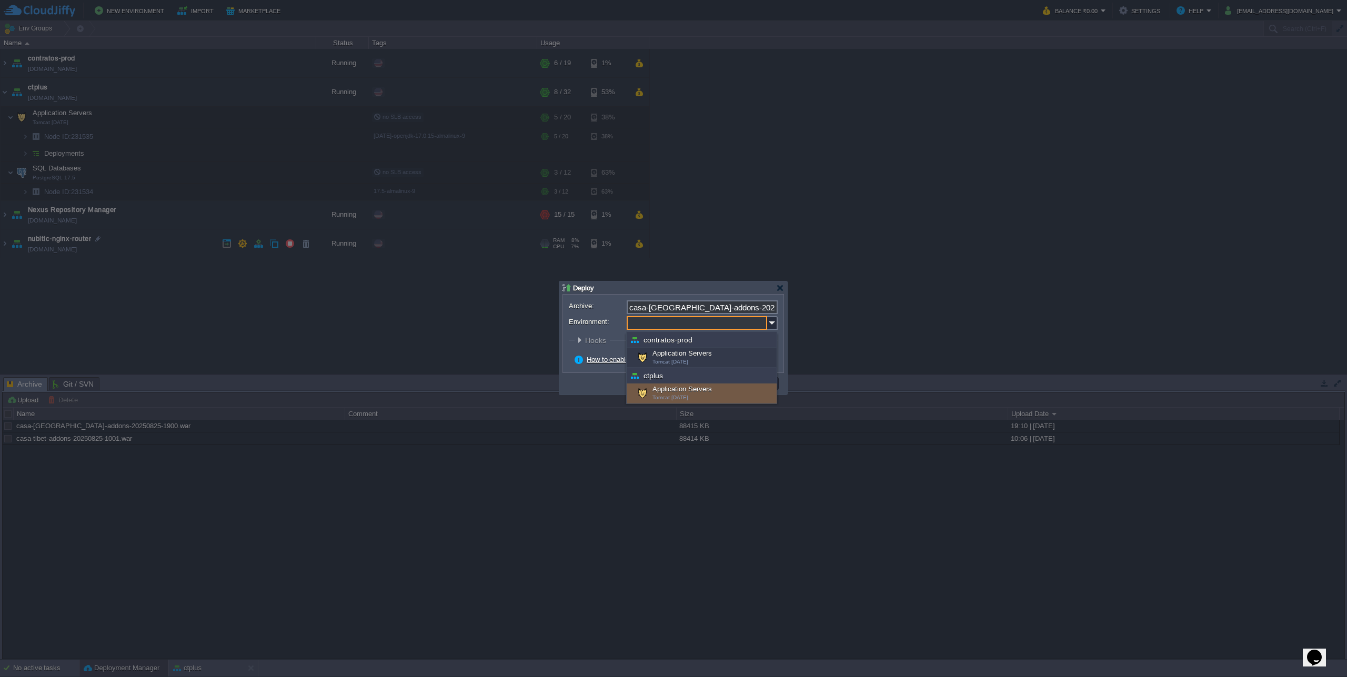
click at [702, 389] on div "Application Servers Tomcat 10.1.42" at bounding box center [702, 394] width 150 height 20
type input "Application Servers (ctplus)"
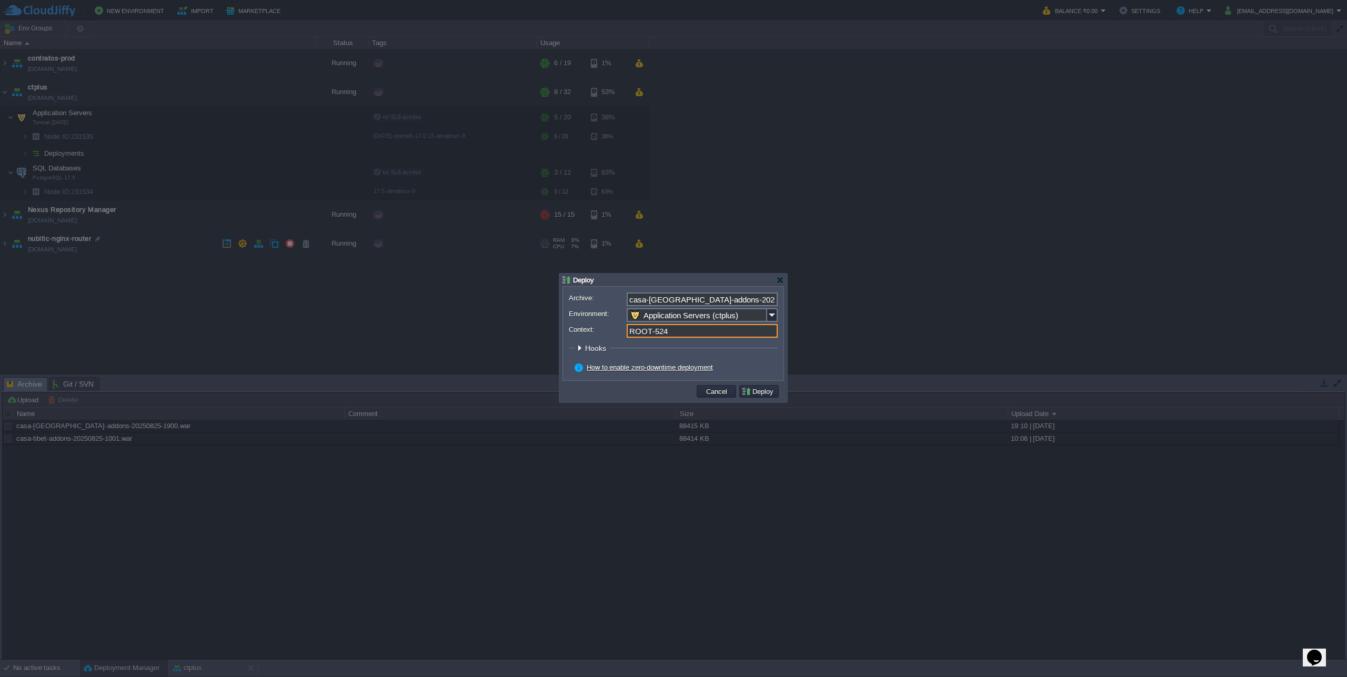
drag, startPoint x: 649, startPoint y: 332, endPoint x: 756, endPoint y: 324, distance: 107.1
click at [756, 324] on form "Archive: casa-tibet-addons-20250825-1900.war Environment: Application Servers (…" at bounding box center [673, 334] width 209 height 82
click at [755, 390] on button "Deploy" at bounding box center [758, 391] width 35 height 9
type input "ROOT"
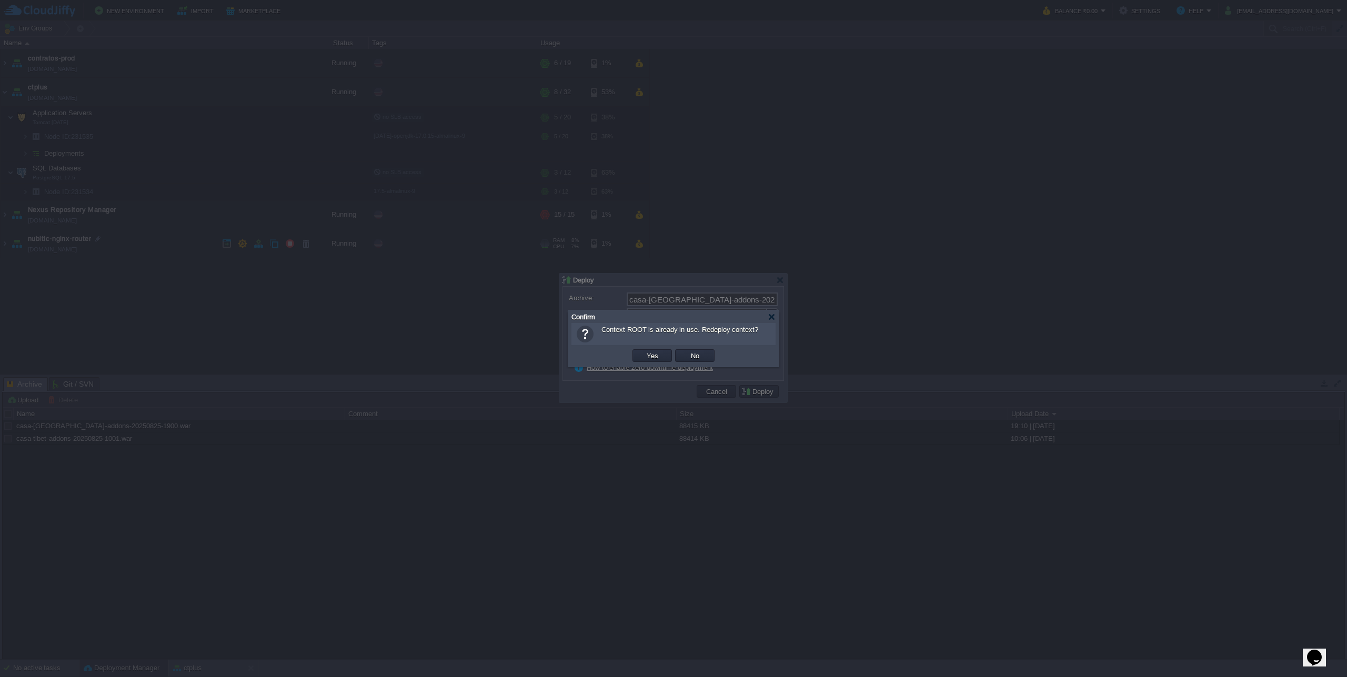
click at [648, 353] on button "Yes" at bounding box center [653, 355] width 18 height 9
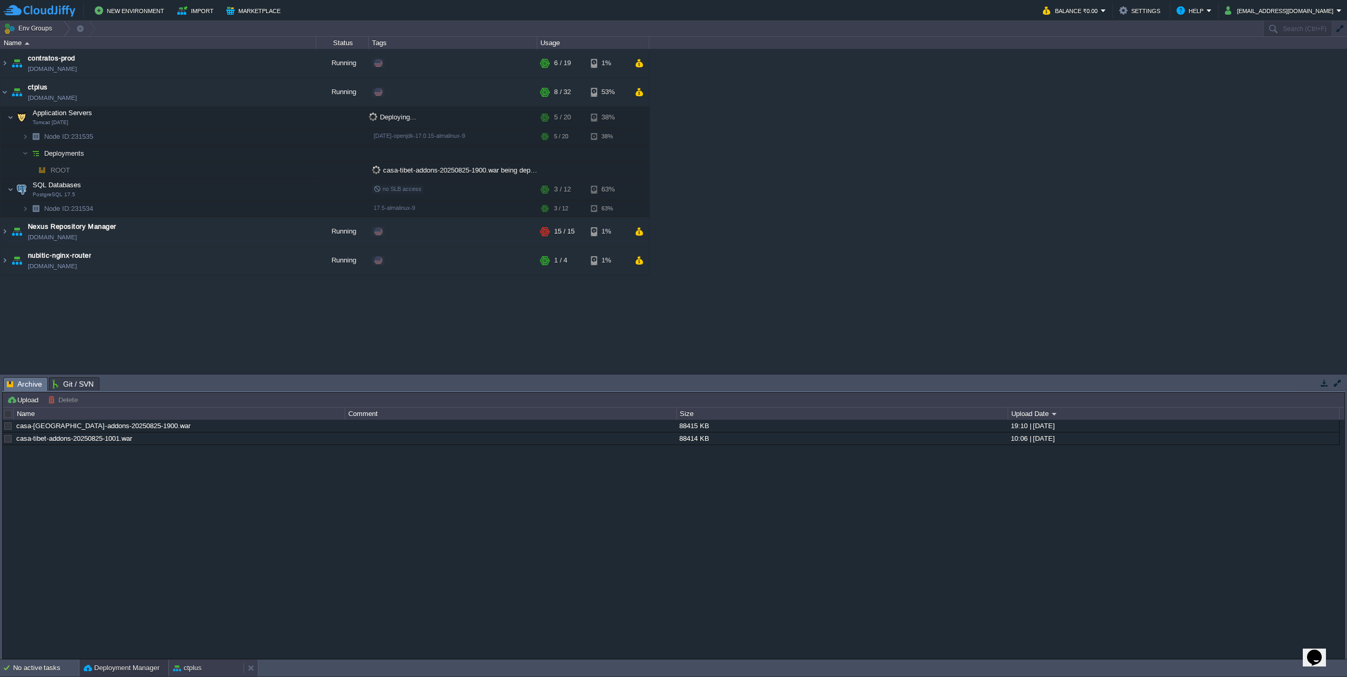
click at [187, 655] on button "ctplus" at bounding box center [187, 668] width 28 height 11
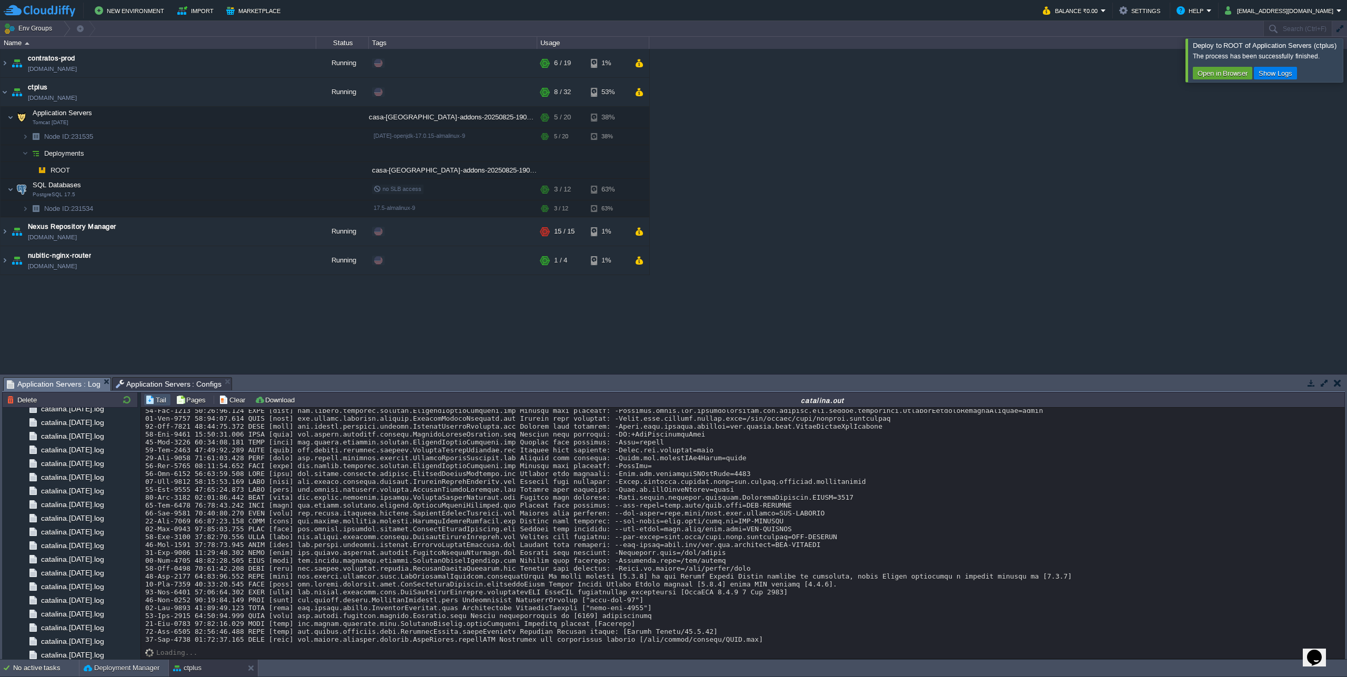
scroll to position [11019, 0]
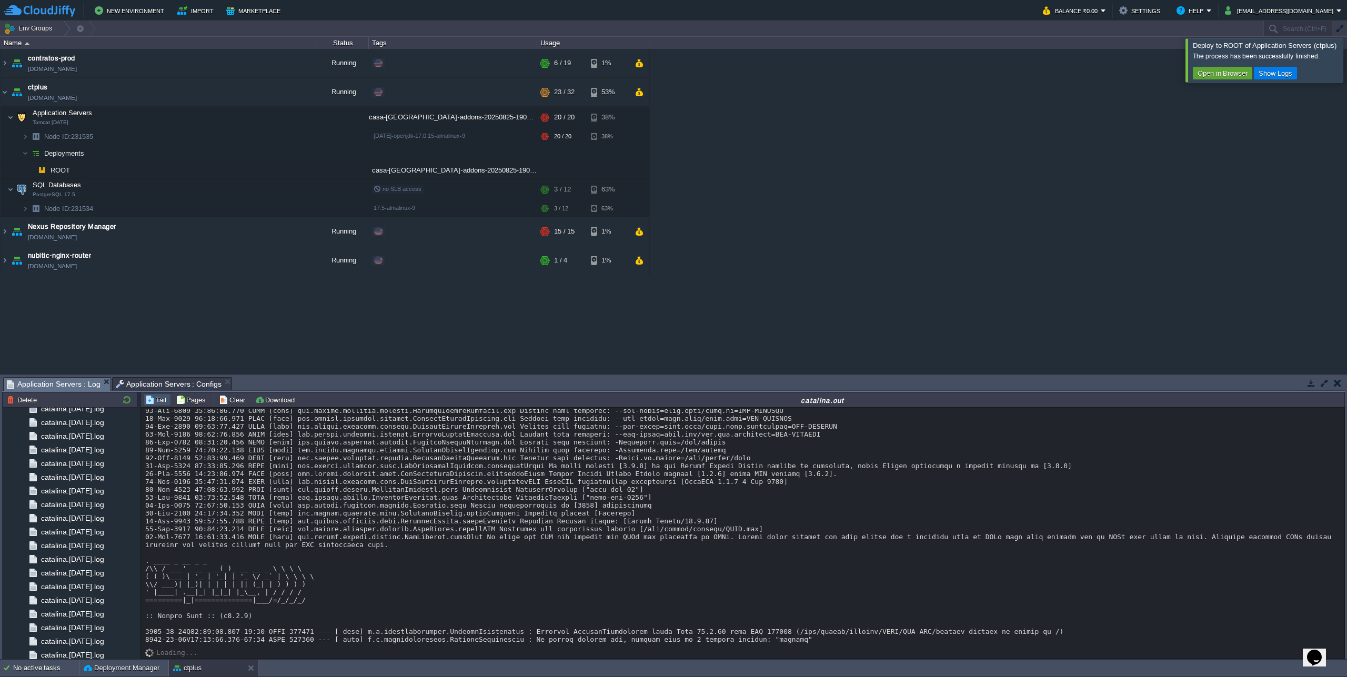
click at [1330, 69] on div at bounding box center [1360, 59] width 0 height 43
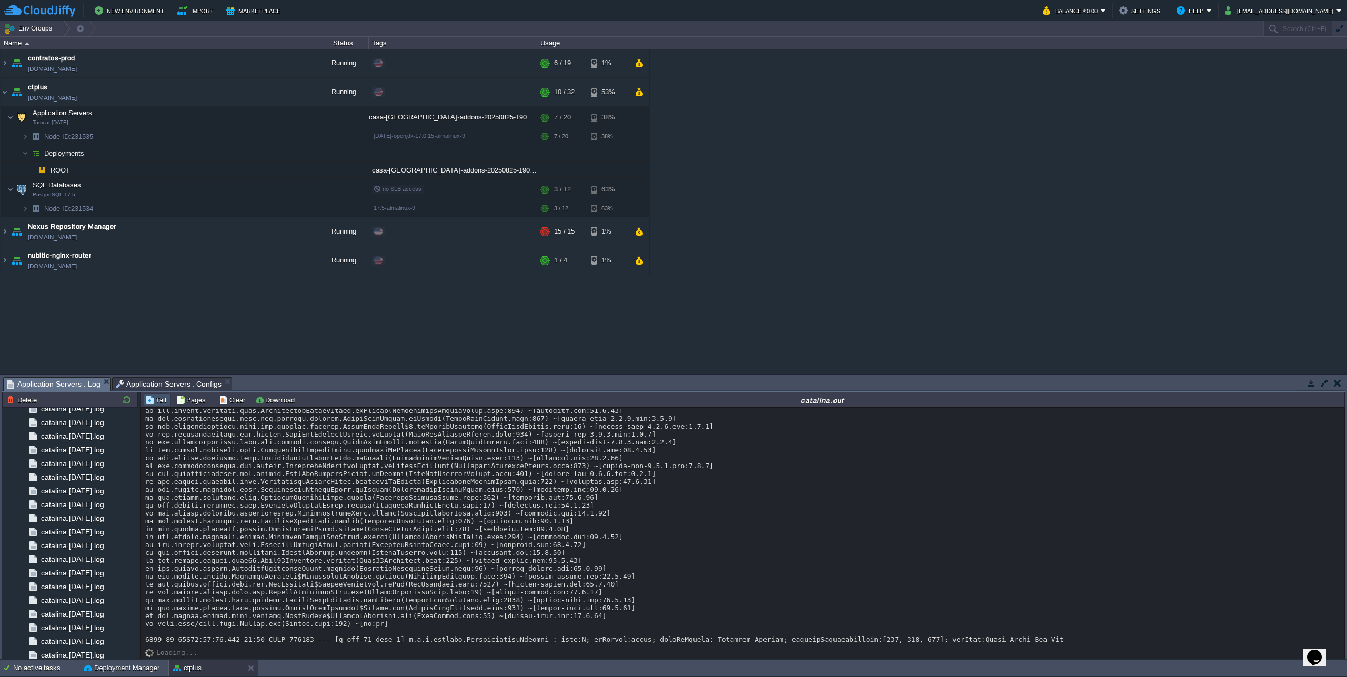
scroll to position [11261, 0]
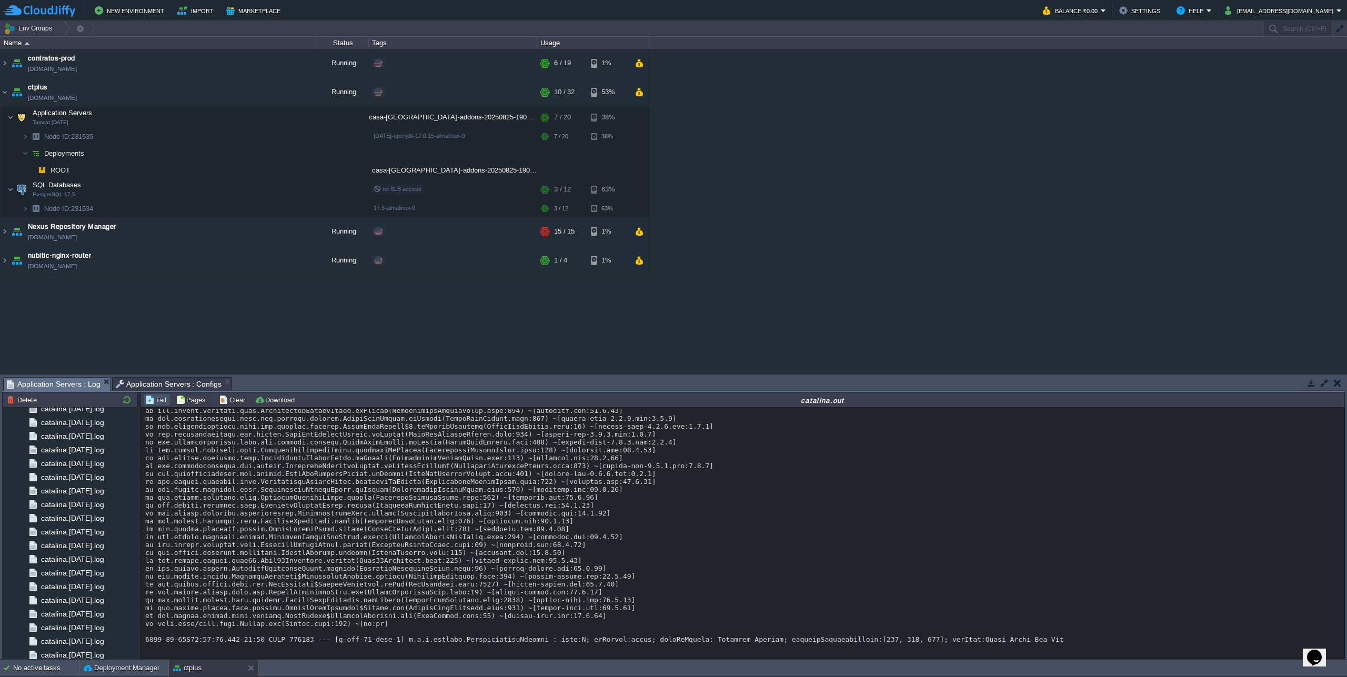
copy div "GlobalExceptionHandler"
drag, startPoint x: 522, startPoint y: 514, endPoint x: 596, endPoint y: 513, distance: 74.2
copy div "entry.xUSWEyiP.css"
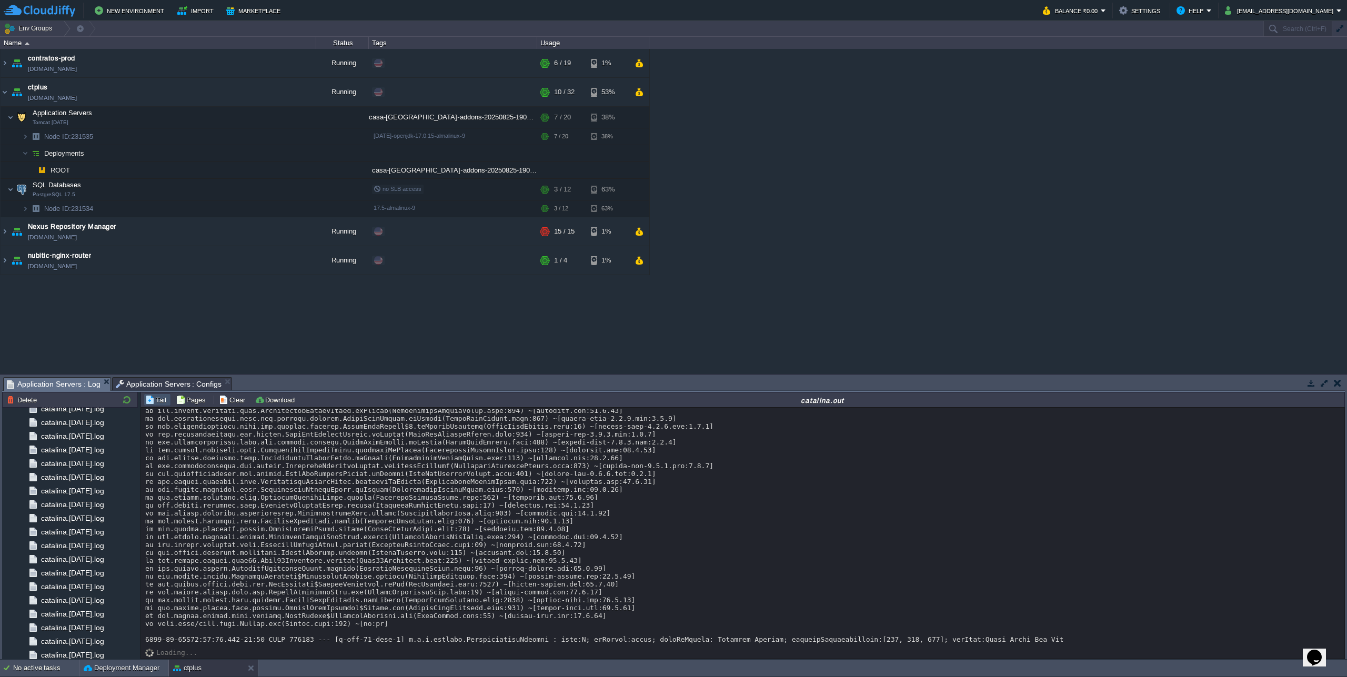
drag, startPoint x: 315, startPoint y: 495, endPoint x: 410, endPoint y: 496, distance: 95.8
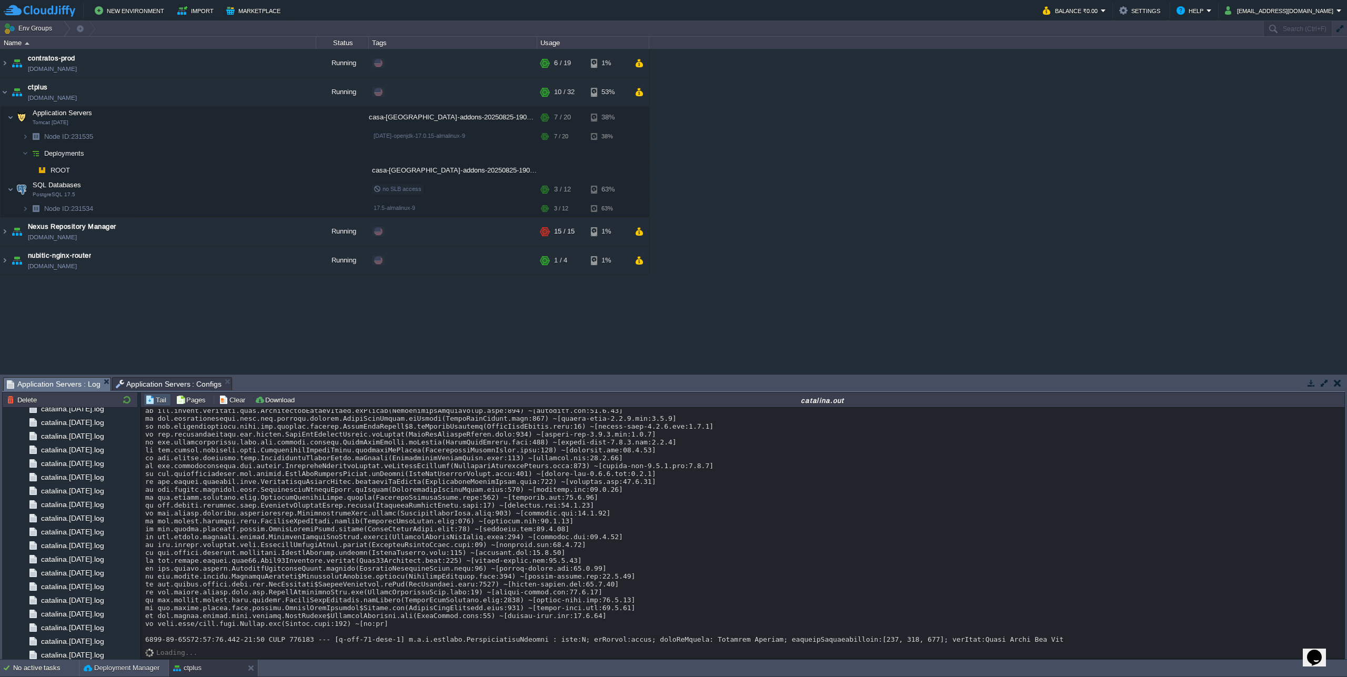
copy div "NoResourceFoundException"
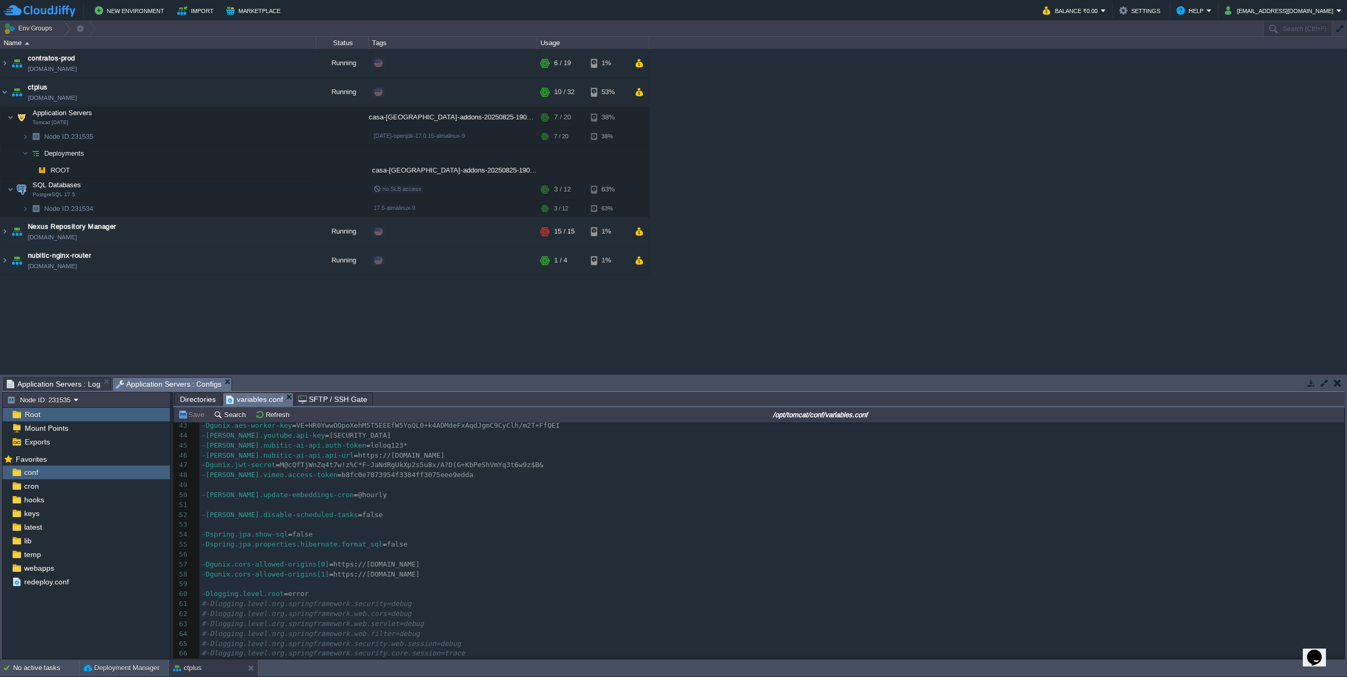
click at [173, 390] on span "Application Servers : Configs" at bounding box center [169, 384] width 106 height 13
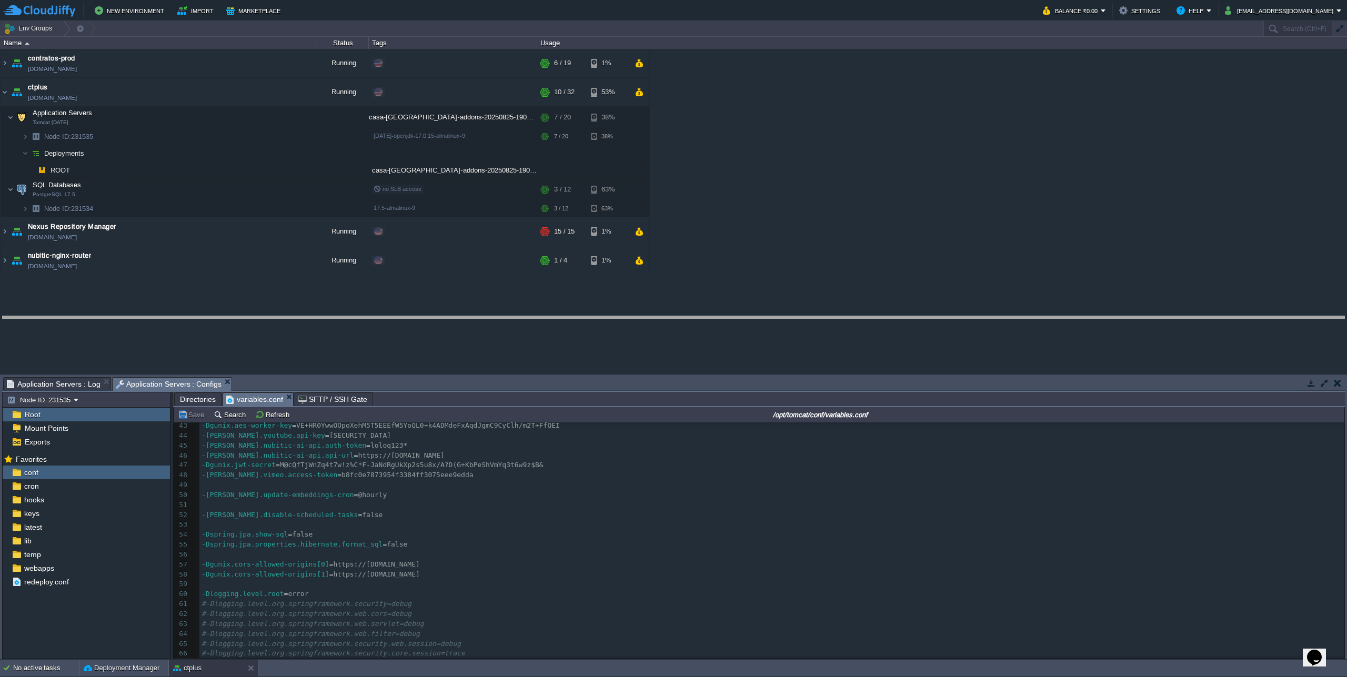
drag, startPoint x: 299, startPoint y: 378, endPoint x: 294, endPoint y: 317, distance: 61.2
click at [294, 317] on body "New Environment Import Marketplace Bonus ₹0.00 Upgrade Account Balance ₹0.00 Se…" at bounding box center [673, 338] width 1347 height 677
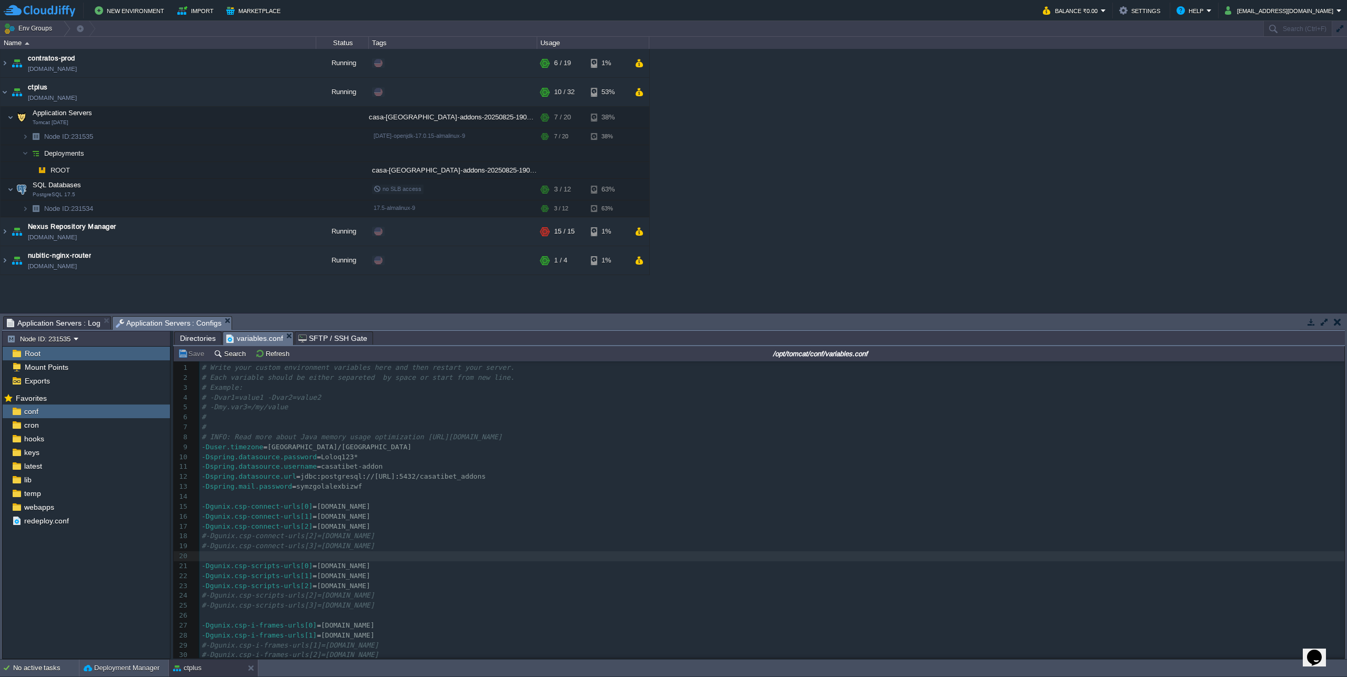
scroll to position [0, 0]
click at [56, 324] on span "Application Servers : Log" at bounding box center [54, 323] width 94 height 13
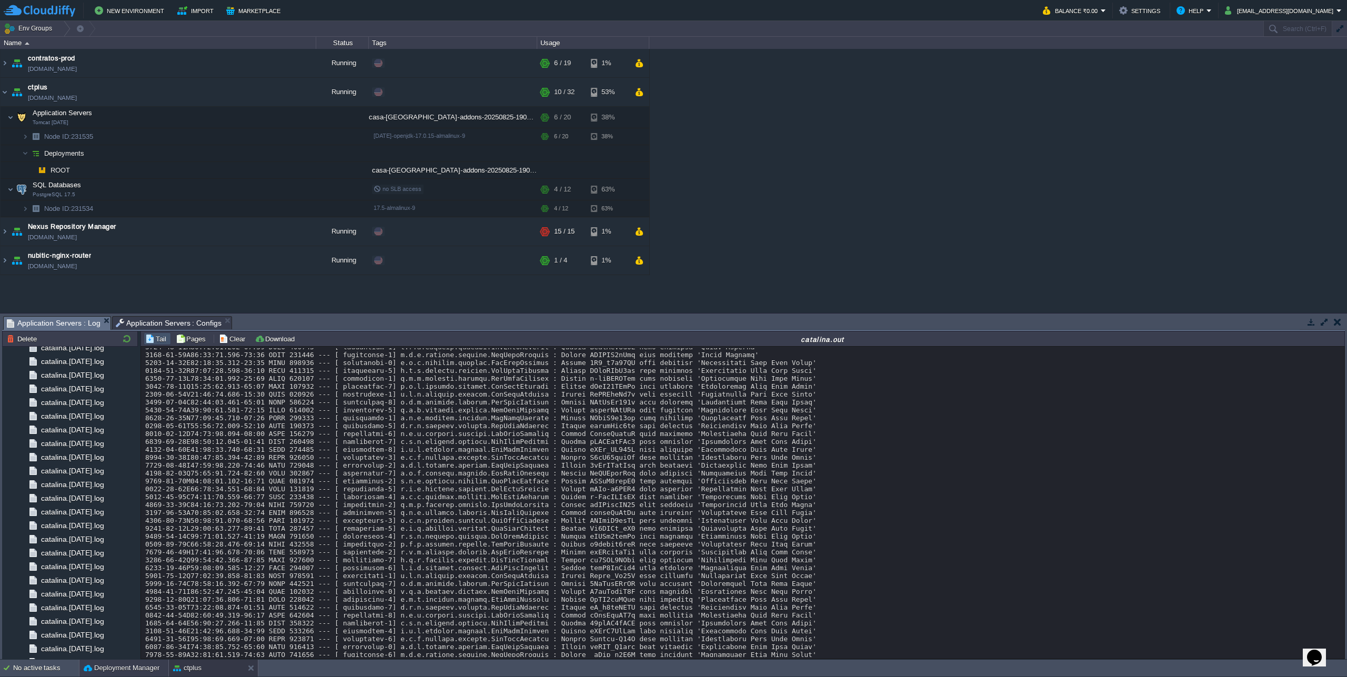
click at [128, 655] on button "Deployment Manager" at bounding box center [122, 668] width 76 height 11
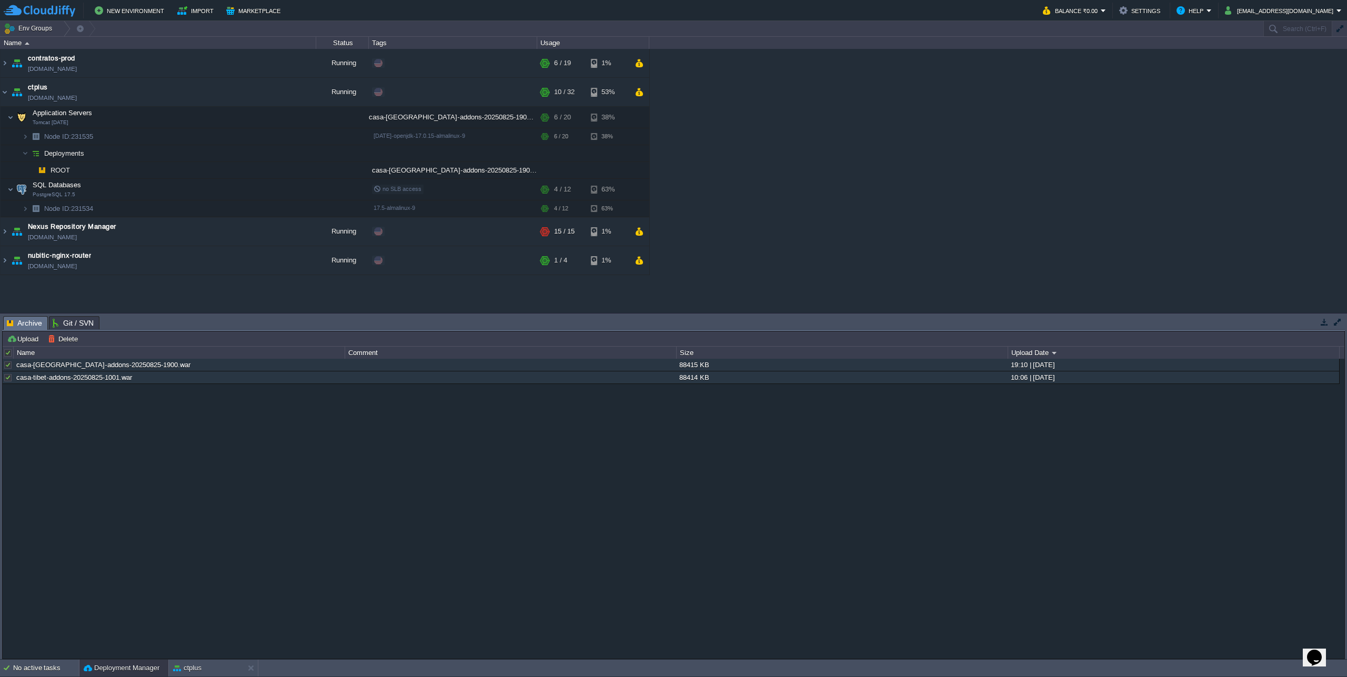
click at [6, 354] on div at bounding box center [8, 352] width 9 height 9
click at [53, 343] on button "Delete" at bounding box center [64, 338] width 33 height 9
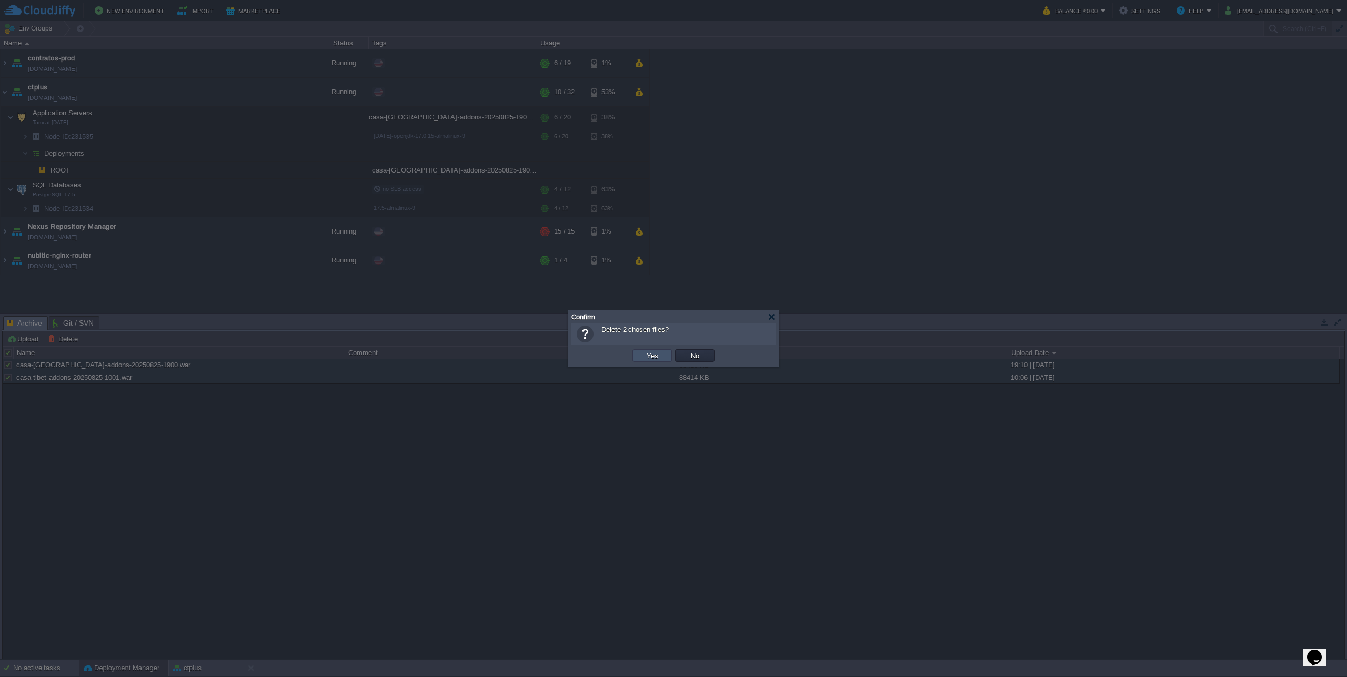
click at [658, 355] on button "Yes" at bounding box center [653, 355] width 18 height 9
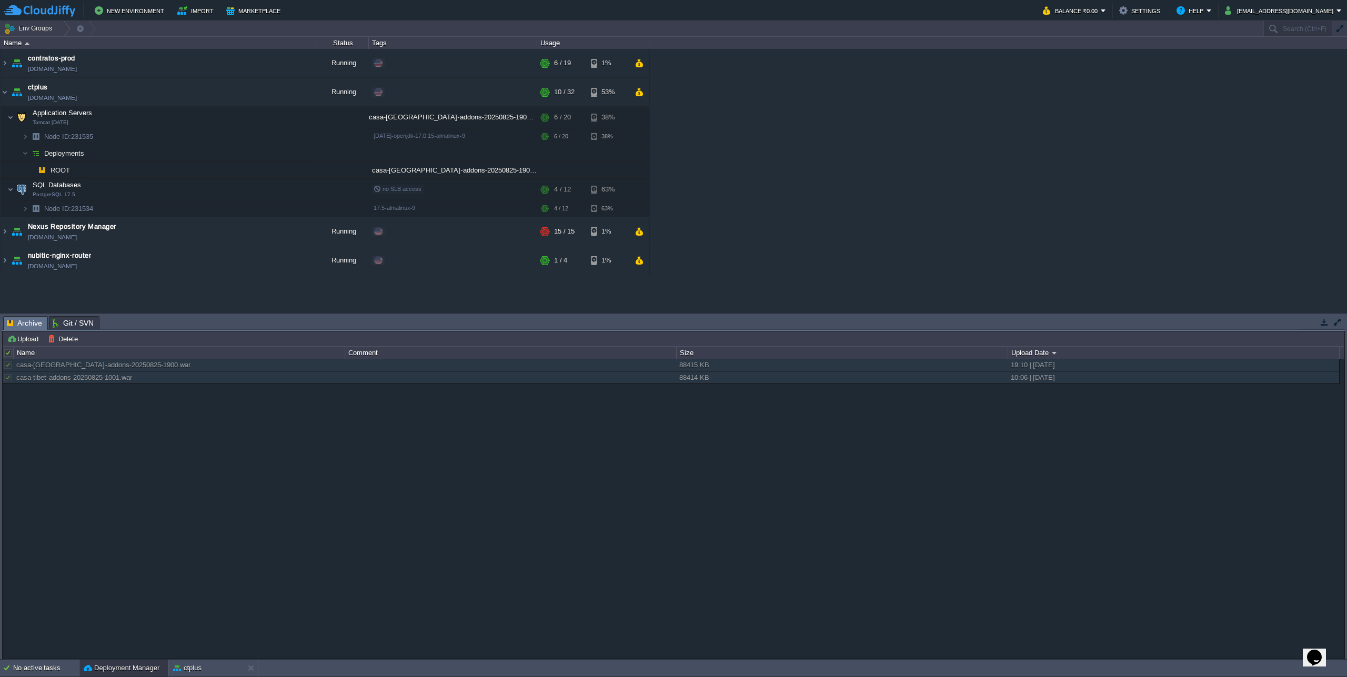
click at [129, 479] on div "casa-tibet-addons-20250825-1900.war 88415 KB 19:10 | 25 Aug 2025 casa-tibet-add…" at bounding box center [674, 508] width 1342 height 299
click at [63, 324] on span "Git / SVN" at bounding box center [73, 323] width 41 height 13
click at [9, 321] on span "Archive" at bounding box center [24, 323] width 35 height 13
click at [57, 336] on button "Delete" at bounding box center [64, 338] width 33 height 9
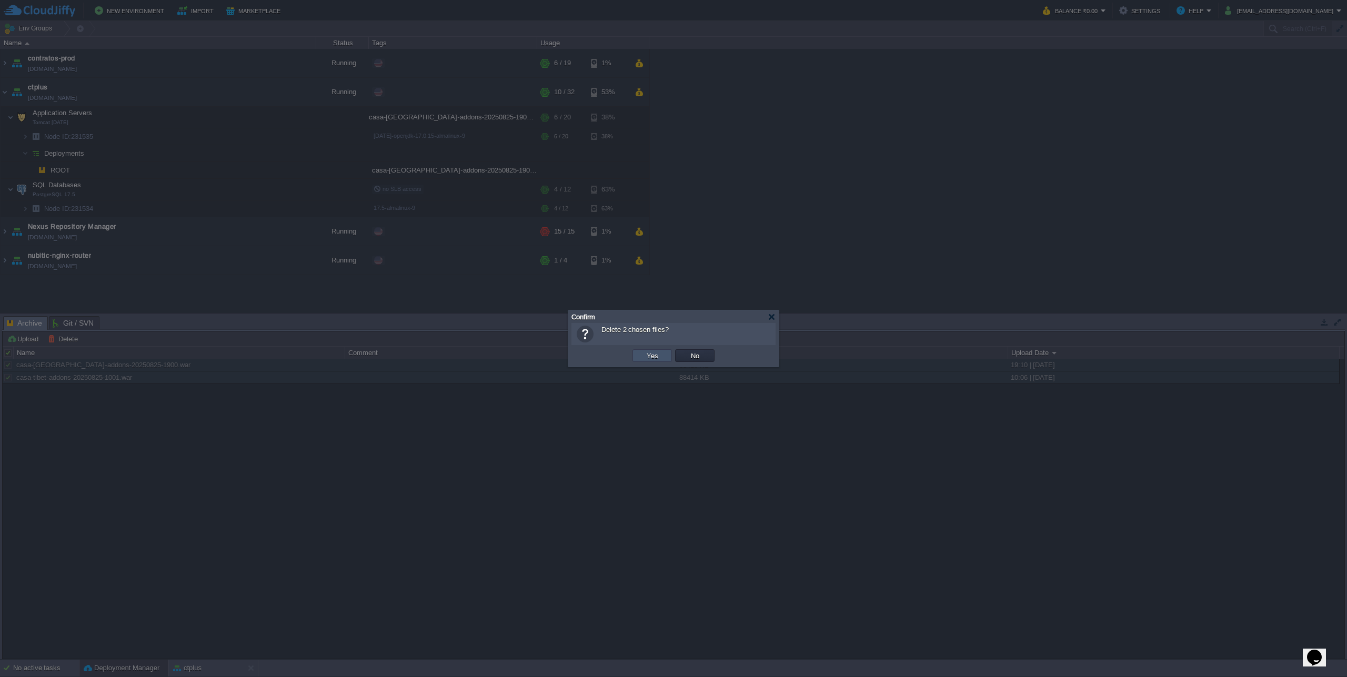
click at [652, 358] on button "Yes" at bounding box center [653, 355] width 18 height 9
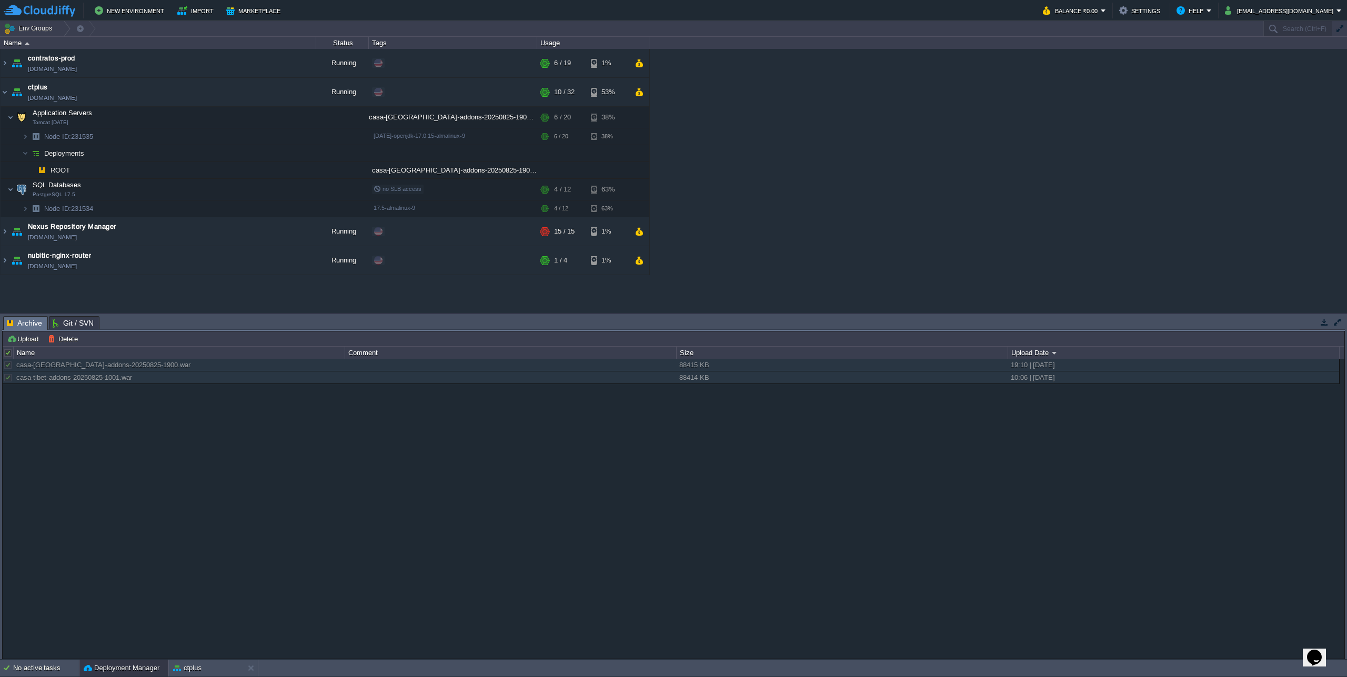
click at [347, 525] on div "casa-tibet-addons-20250825-1900.war 88415 KB 19:10 | 25 Aug 2025 casa-tibet-add…" at bounding box center [674, 508] width 1342 height 299
click at [203, 655] on div "ctplus" at bounding box center [206, 668] width 75 height 17
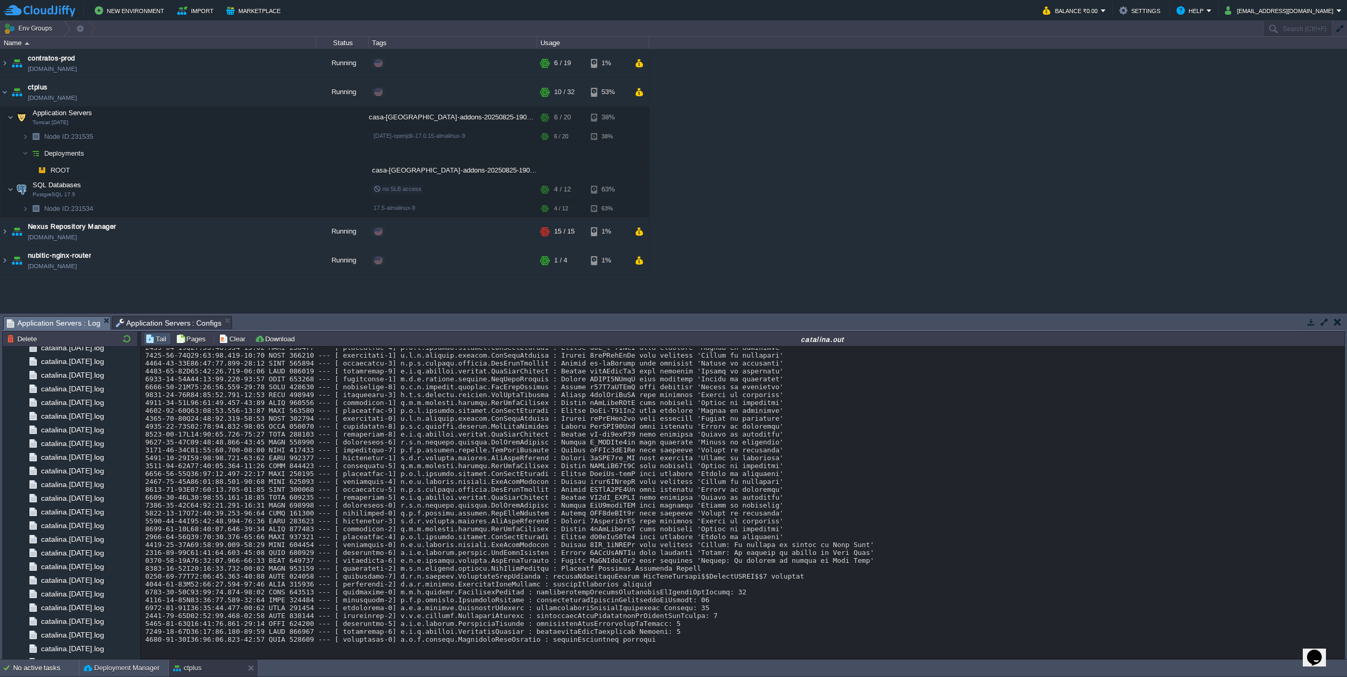
scroll to position [16312, 0]
click at [130, 655] on button "Deployment Manager" at bounding box center [122, 668] width 76 height 11
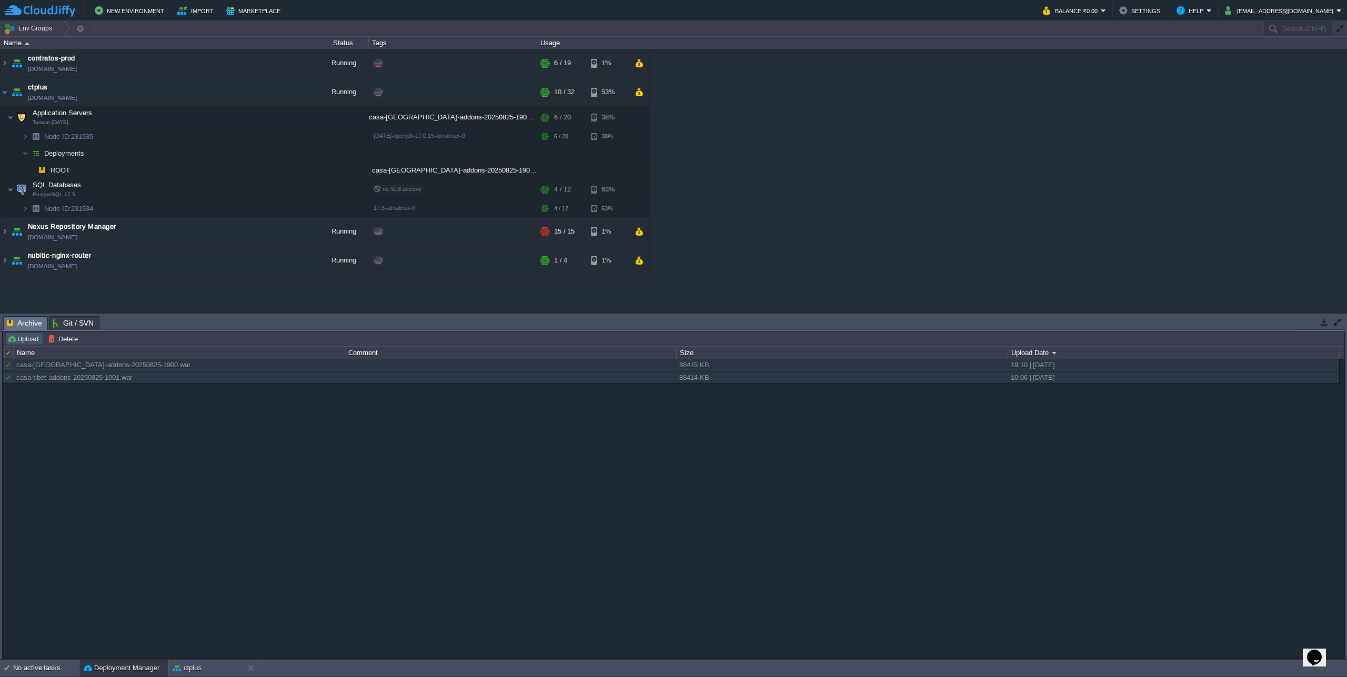
click at [17, 340] on button "Upload" at bounding box center [24, 338] width 35 height 9
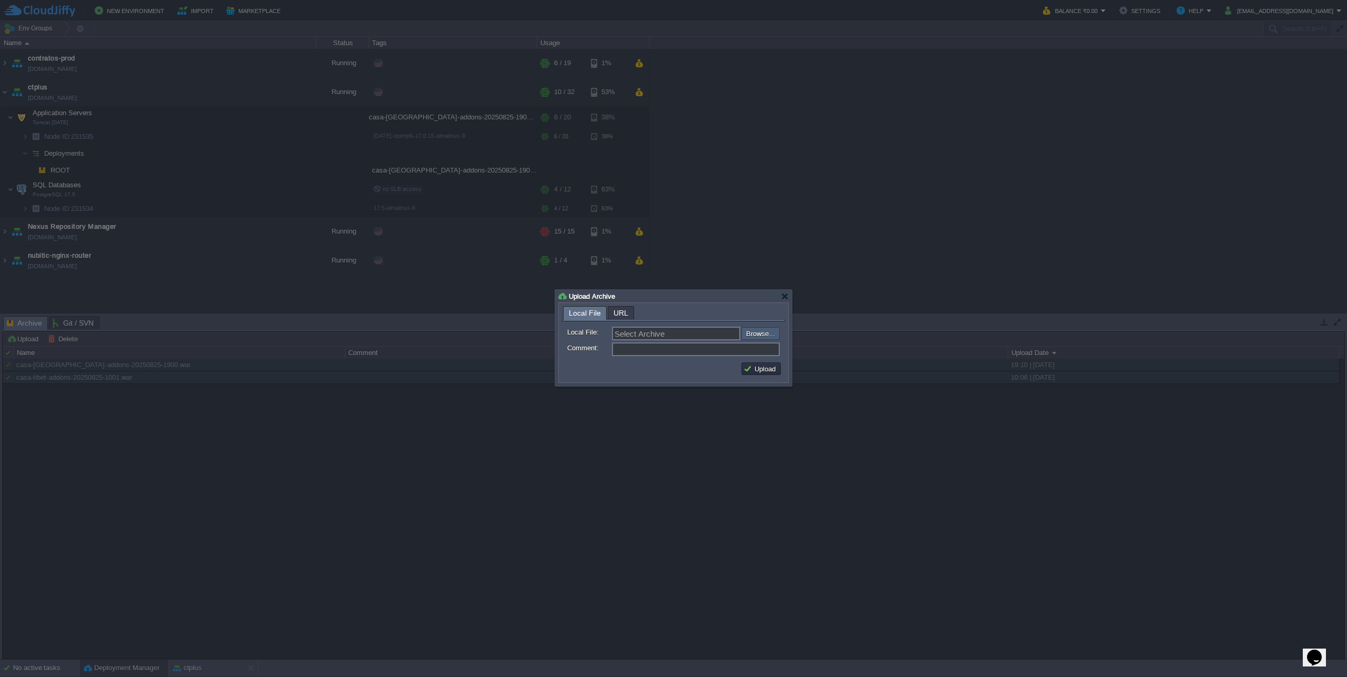
click at [771, 333] on input "file" at bounding box center [713, 333] width 133 height 13
type input "C:\fakepath\casa-tibet-addons-20250825-2011.war"
type input "casa-tibet-addons-20250825-2011.war"
click at [767, 370] on button "Upload" at bounding box center [761, 368] width 35 height 9
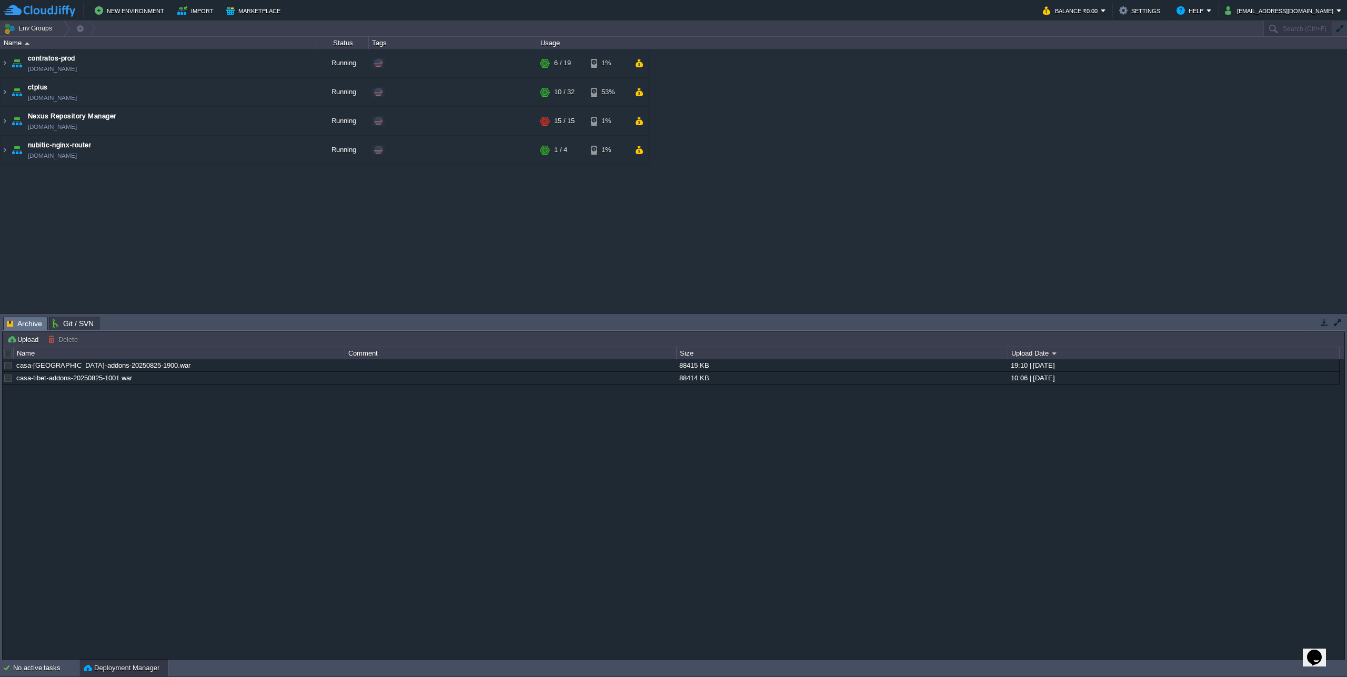
click at [6, 351] on div at bounding box center [8, 353] width 9 height 9
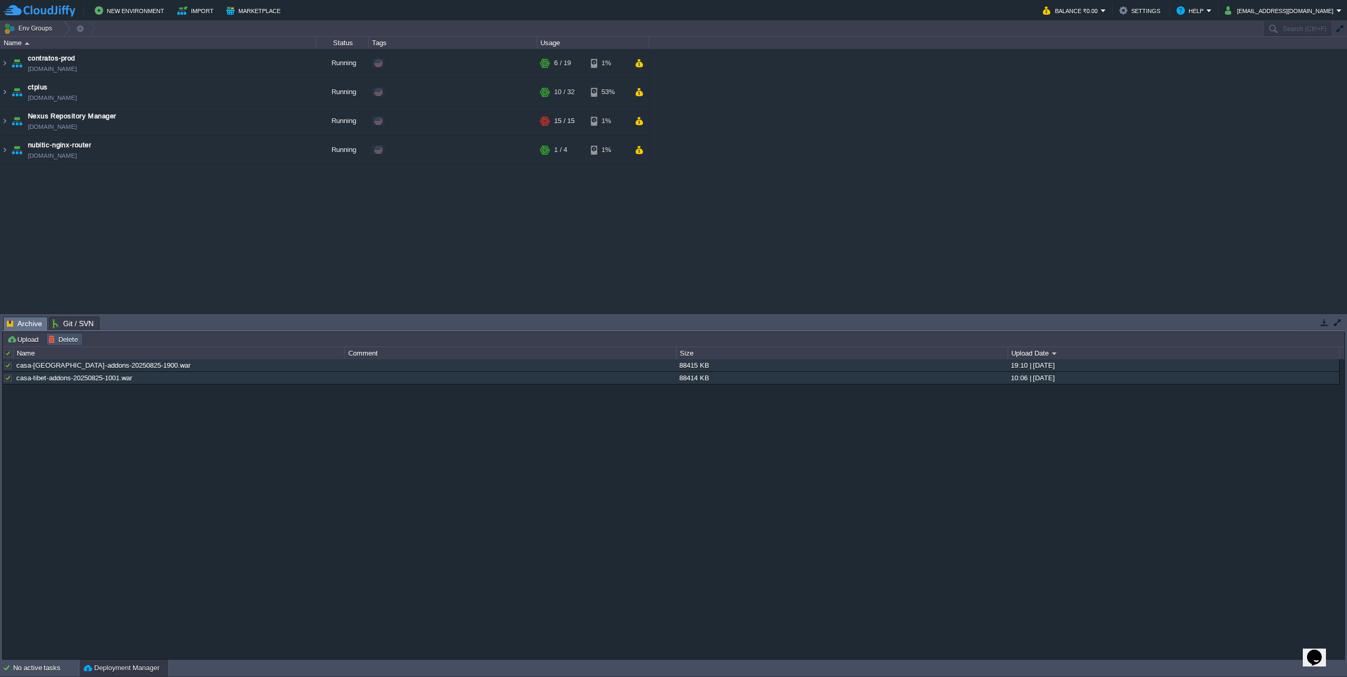
click at [57, 340] on button "Delete" at bounding box center [64, 339] width 33 height 9
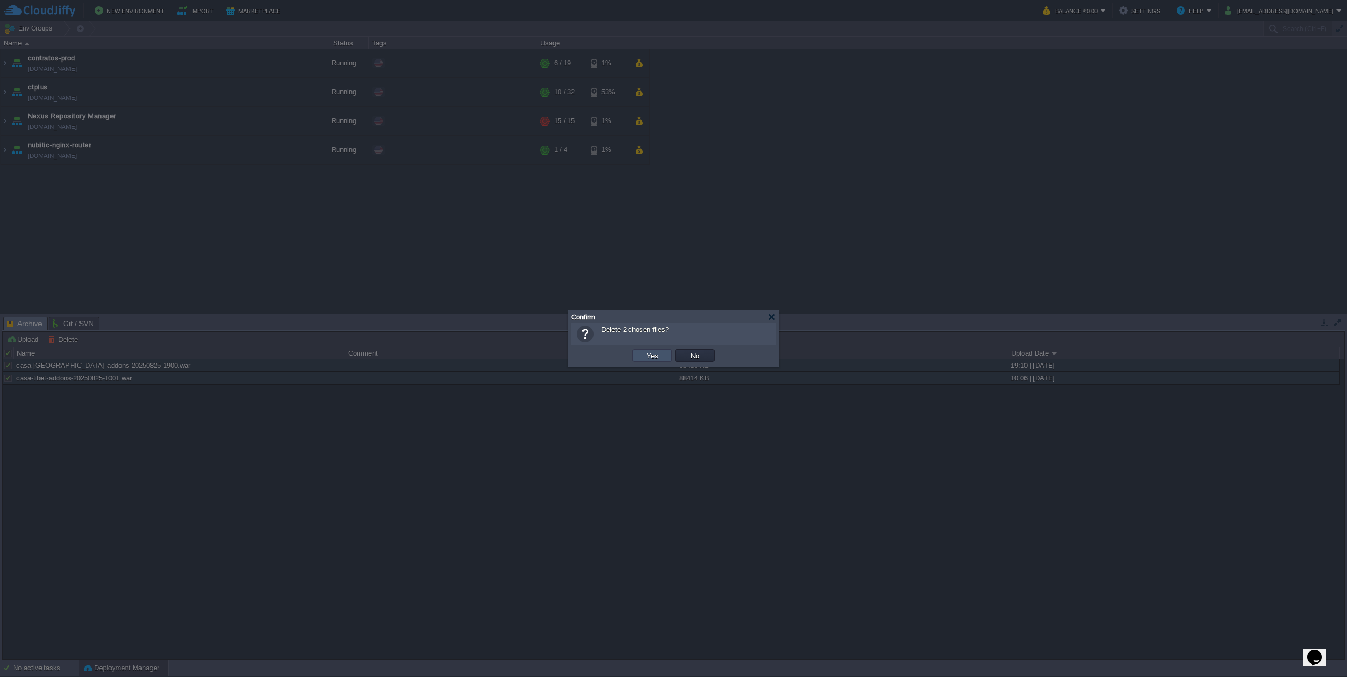
click at [646, 358] on button "Yes" at bounding box center [653, 355] width 18 height 9
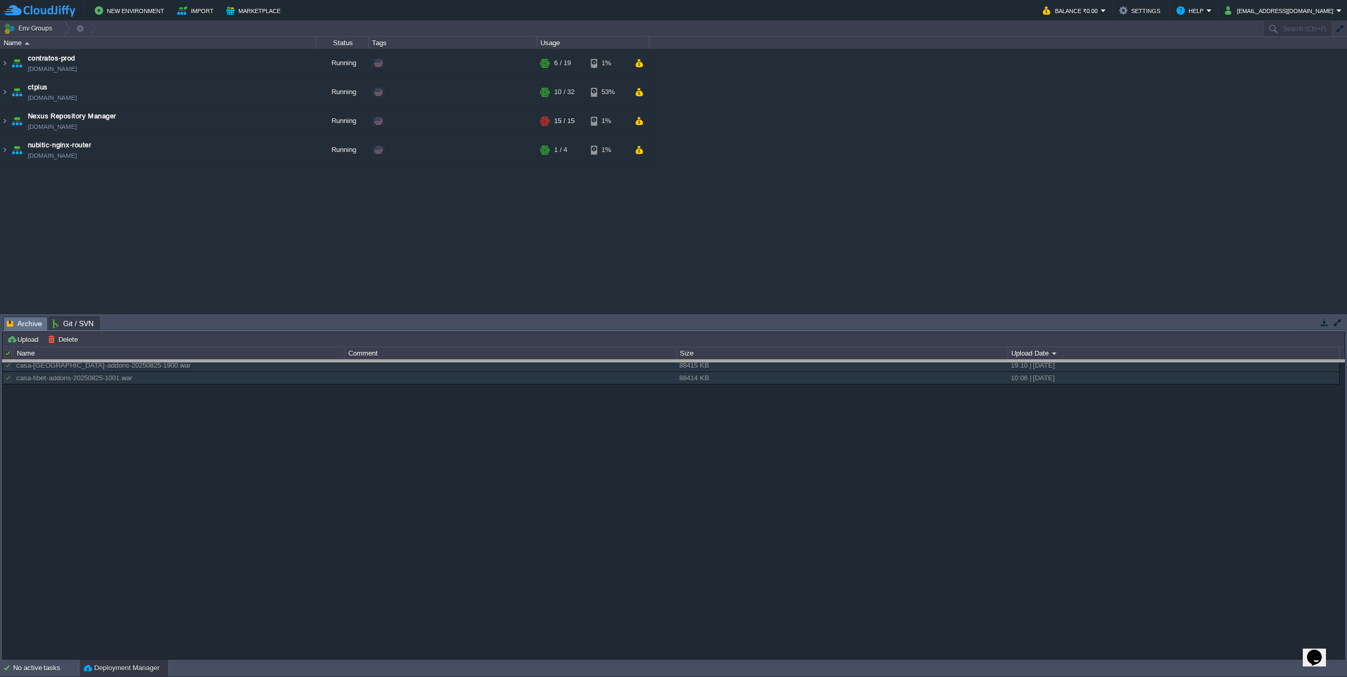
drag, startPoint x: 263, startPoint y: 320, endPoint x: 266, endPoint y: 372, distance: 51.1
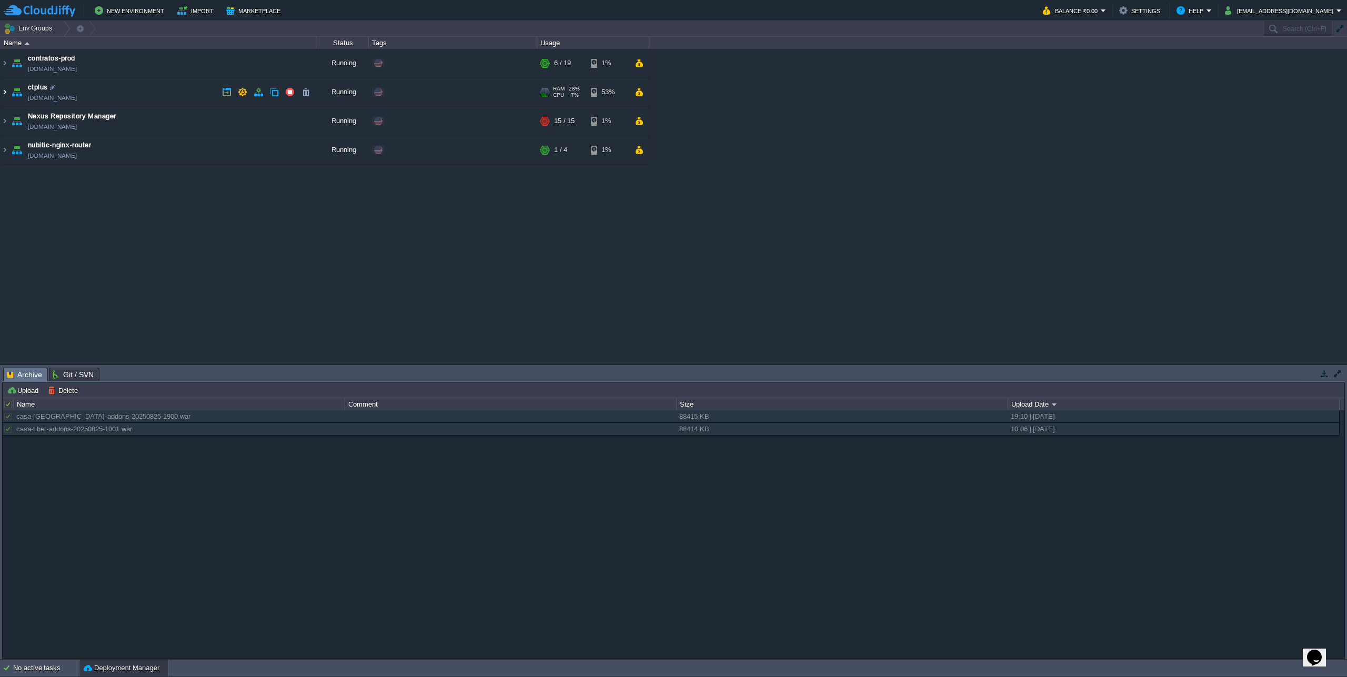
click at [5, 95] on img at bounding box center [5, 92] width 8 height 28
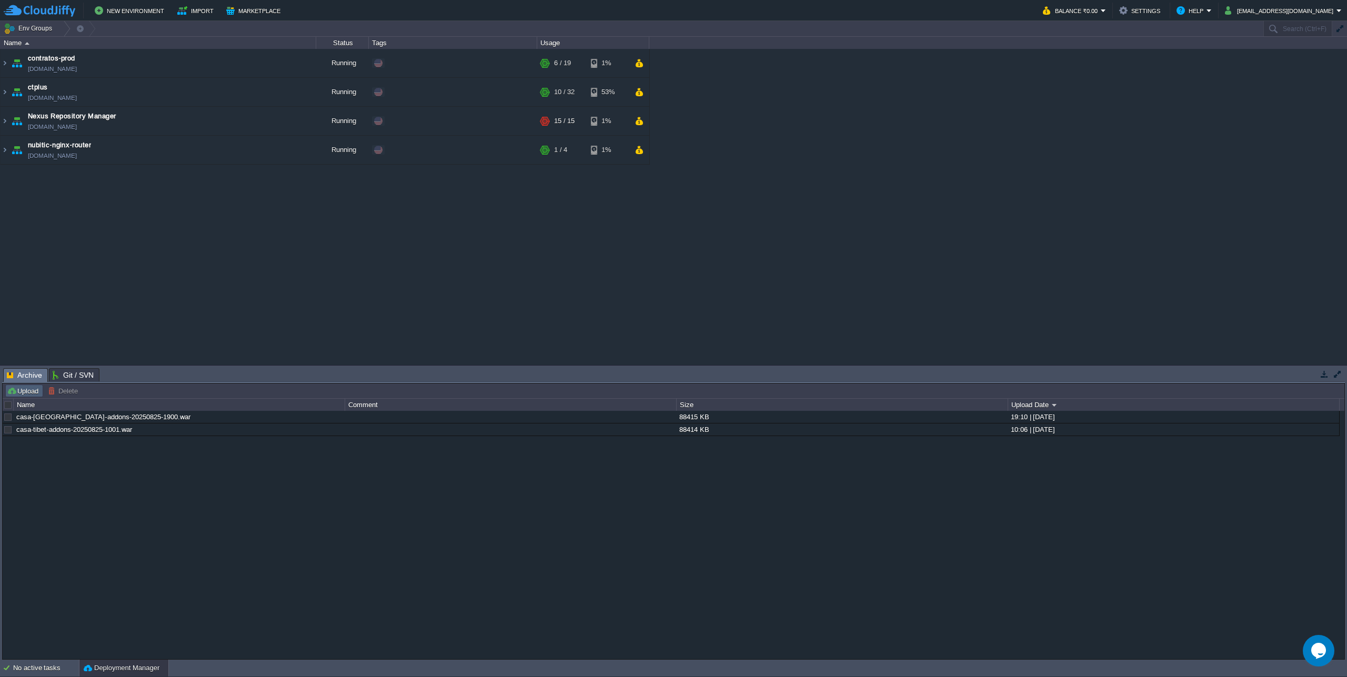
click at [19, 393] on button "Upload" at bounding box center [24, 390] width 35 height 9
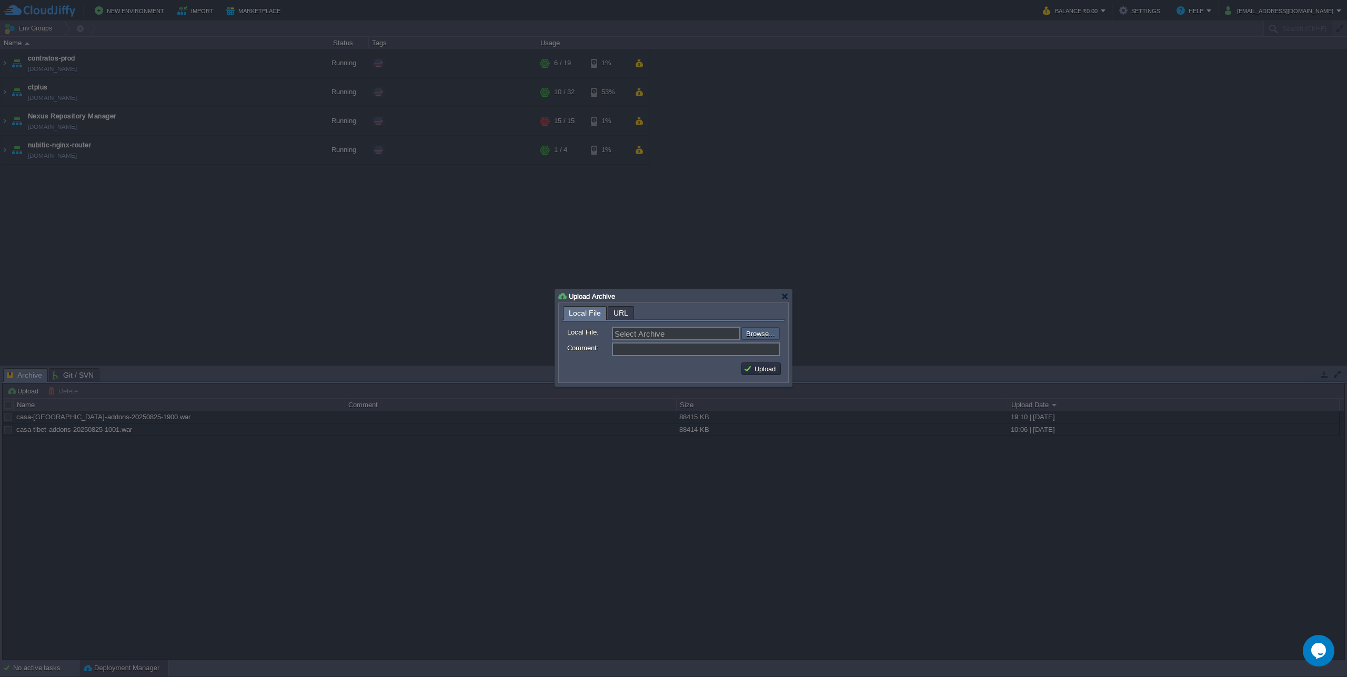
click at [773, 335] on input "file" at bounding box center [713, 333] width 133 height 13
type input "C:\fakepath\casa-tibet-addons-20250825-2011.war"
type input "casa-tibet-addons-20250825-2011.war"
click at [754, 370] on button "Upload" at bounding box center [761, 368] width 35 height 9
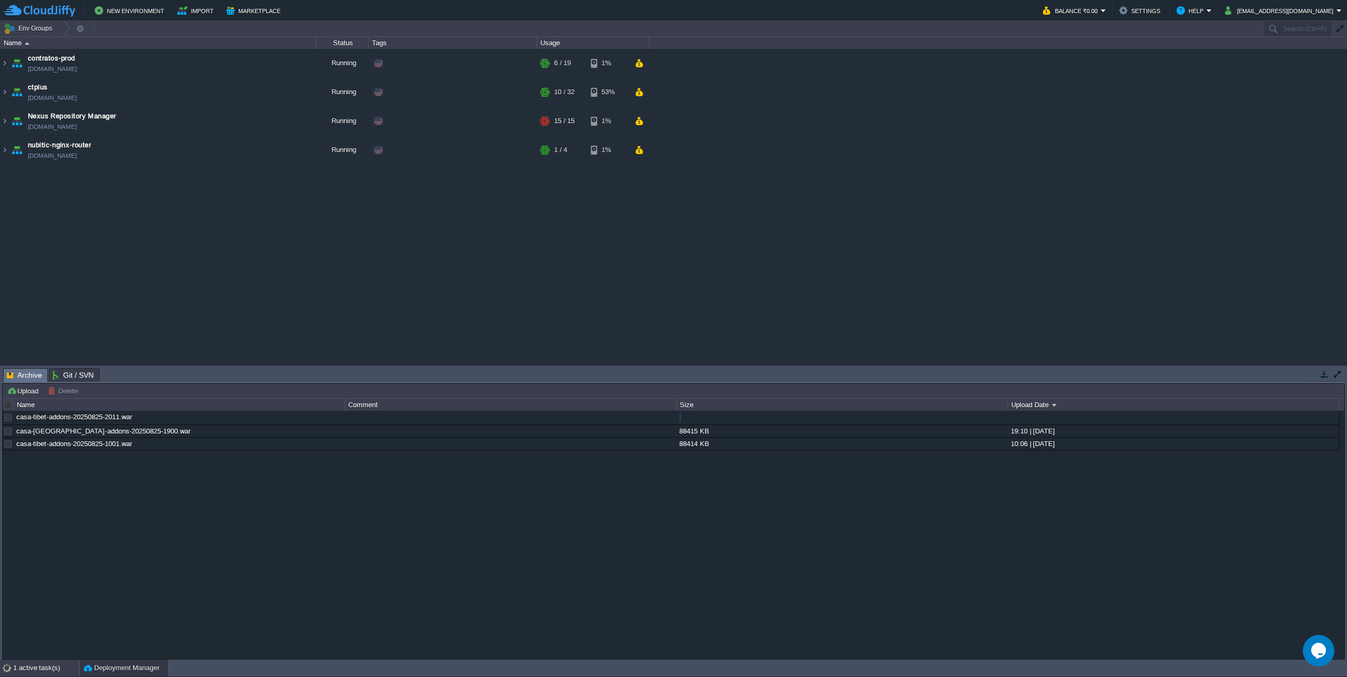
click at [39, 665] on div "1 active task(s)" at bounding box center [46, 668] width 66 height 17
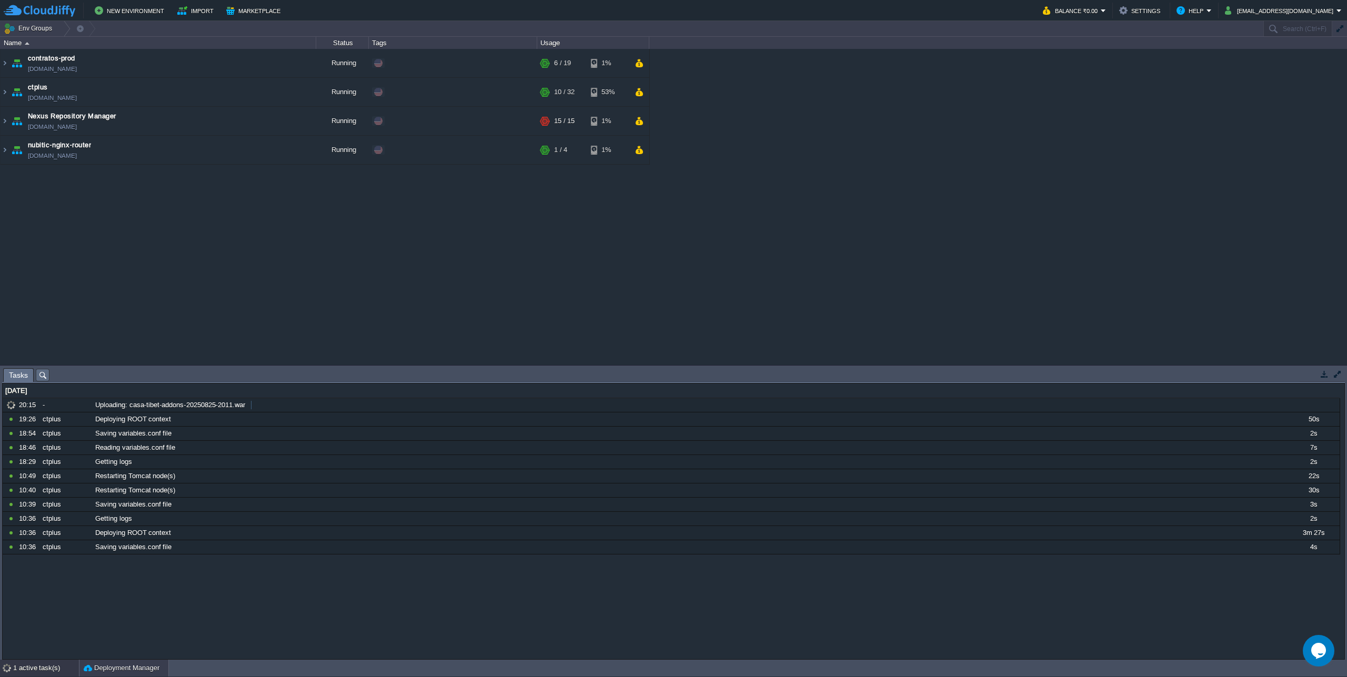
click at [111, 664] on button "Deployment Manager" at bounding box center [122, 668] width 76 height 11
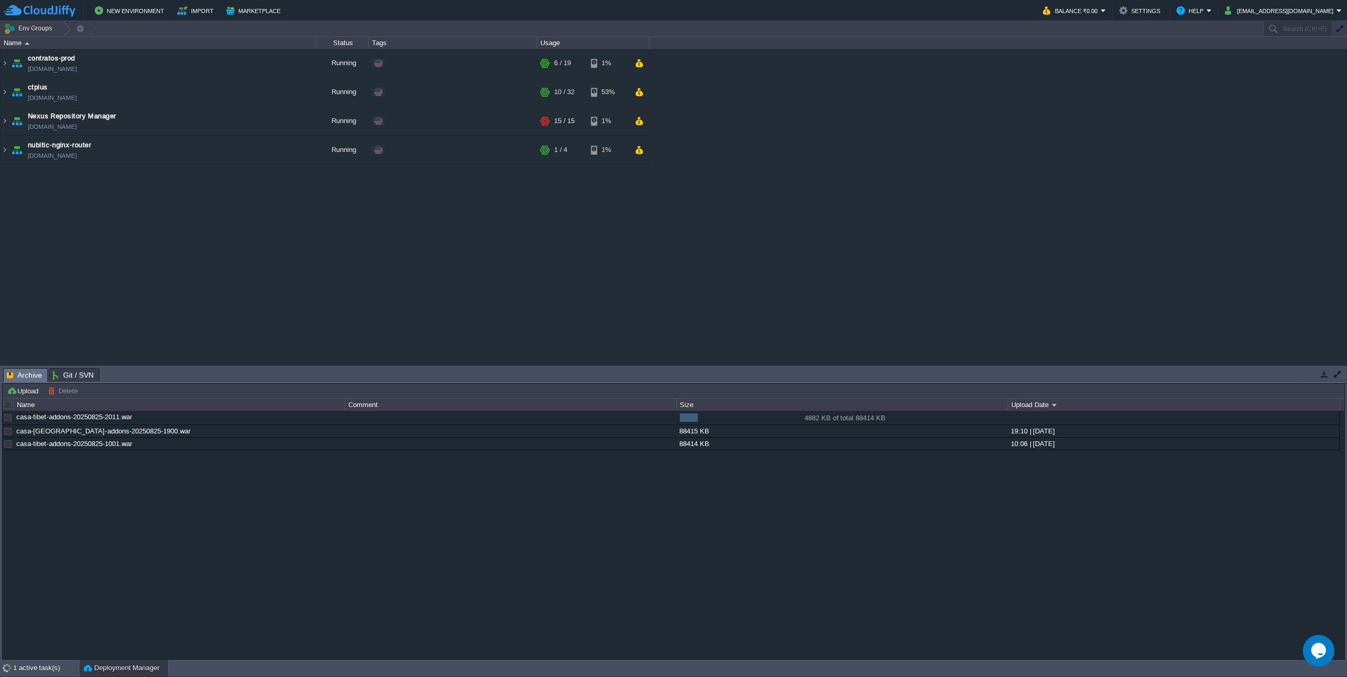
drag, startPoint x: 407, startPoint y: 576, endPoint x: 249, endPoint y: 604, distance: 160.9
click at [249, 604] on div "casa-tibet-addons-20250825-2011.war 4882 KB of total 88414 KB 4882 KB of total …" at bounding box center [674, 535] width 1342 height 248
click at [8, 93] on img at bounding box center [5, 92] width 8 height 28
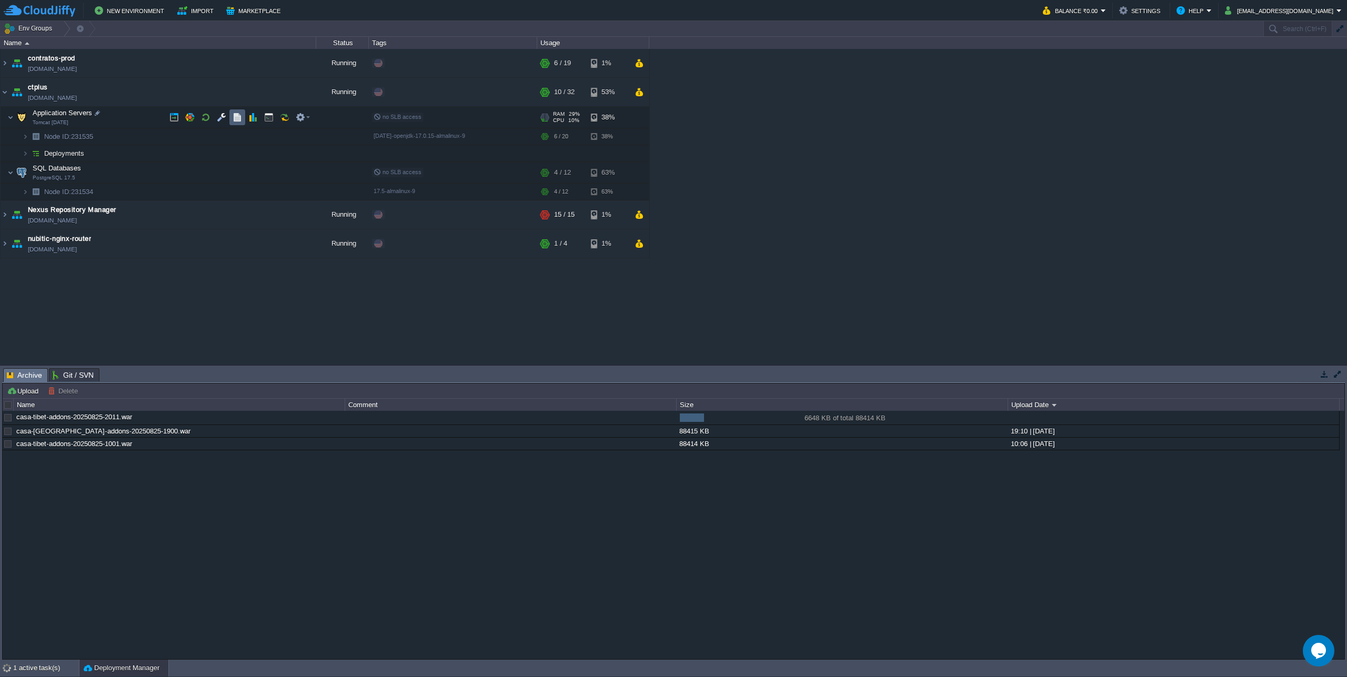
click at [236, 119] on button "button" at bounding box center [237, 117] width 9 height 9
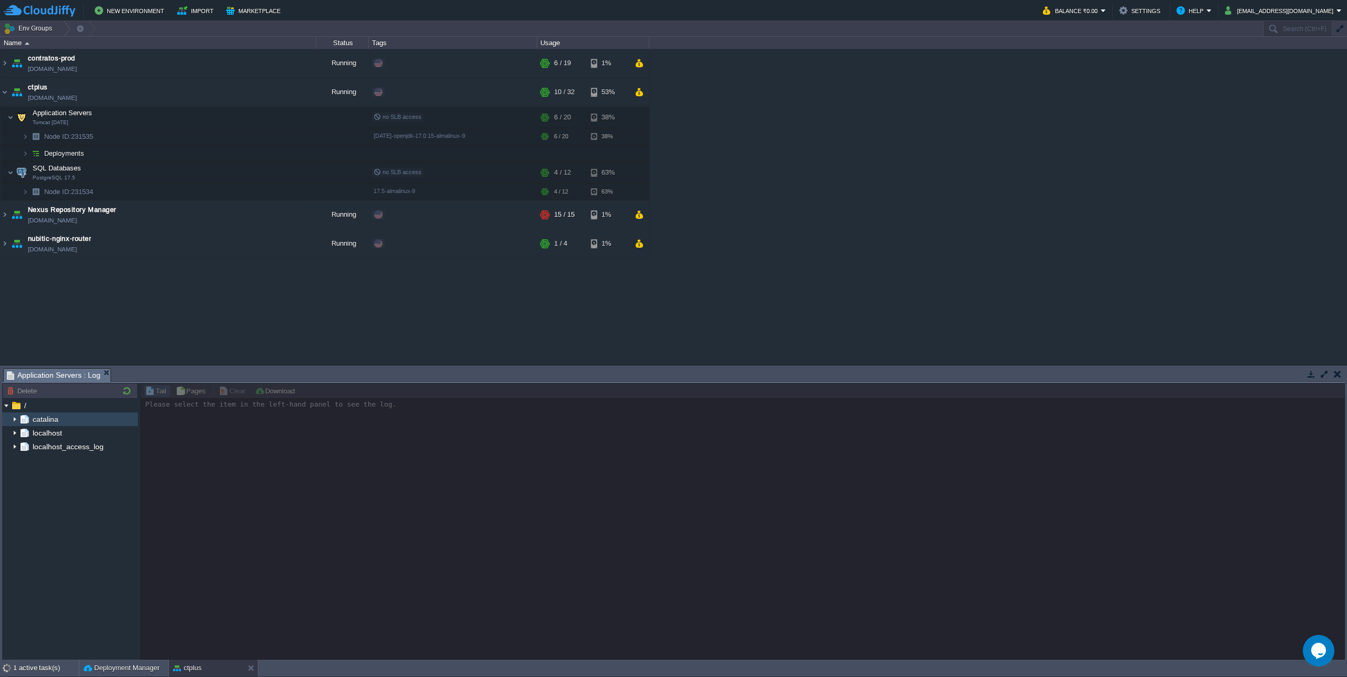
click at [14, 422] on img at bounding box center [15, 420] width 8 height 14
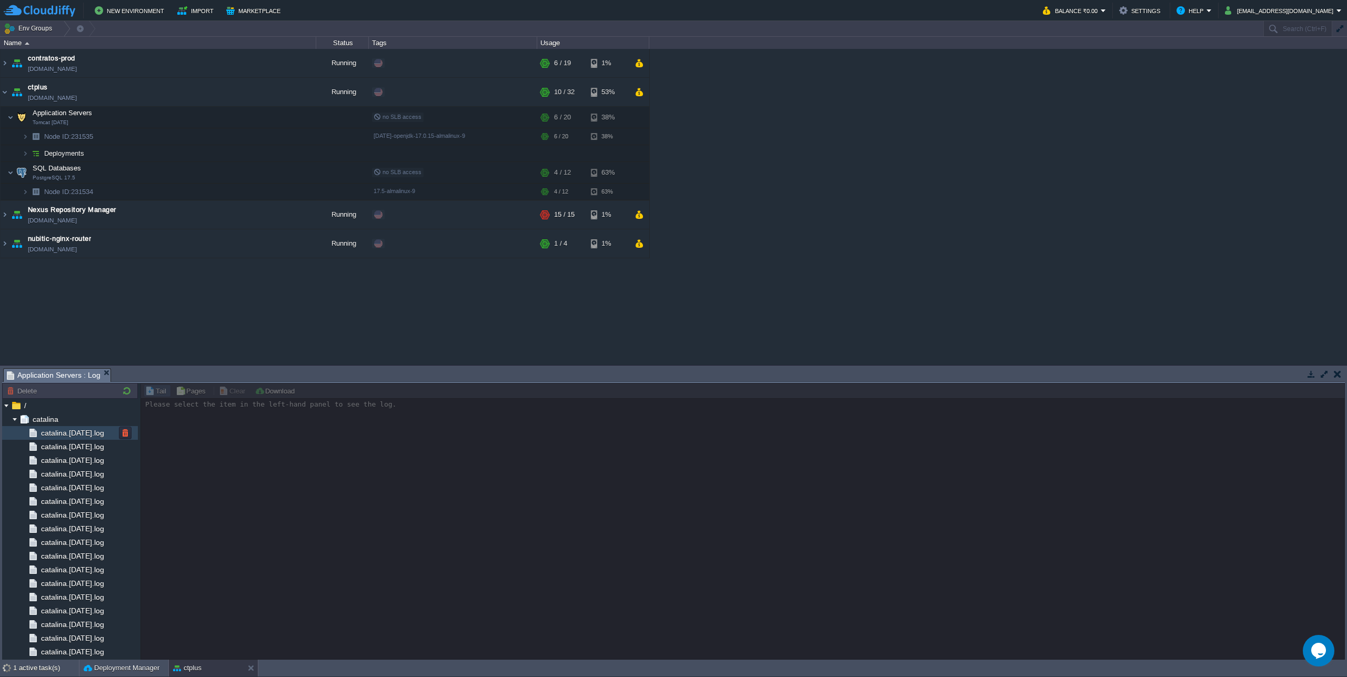
scroll to position [574, 0]
click at [58, 629] on span "catalina.out" at bounding box center [60, 624] width 42 height 9
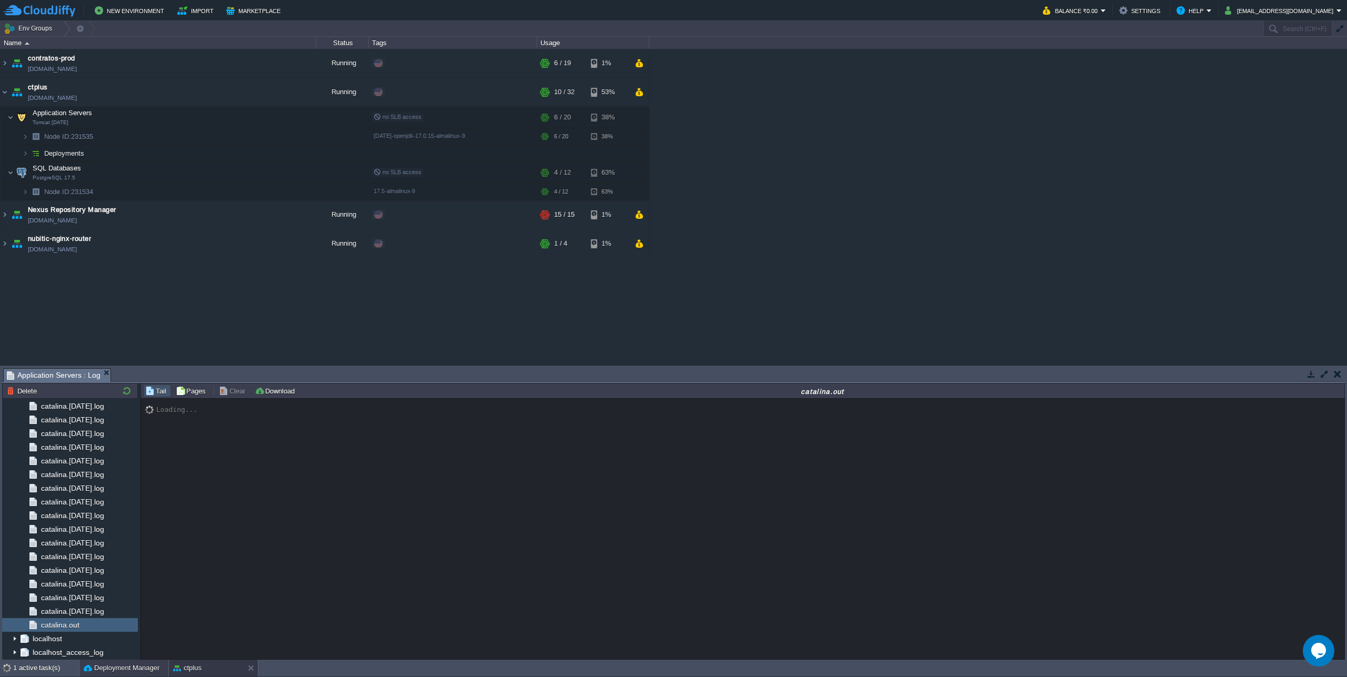
click at [125, 669] on button "Deployment Manager" at bounding box center [122, 668] width 76 height 11
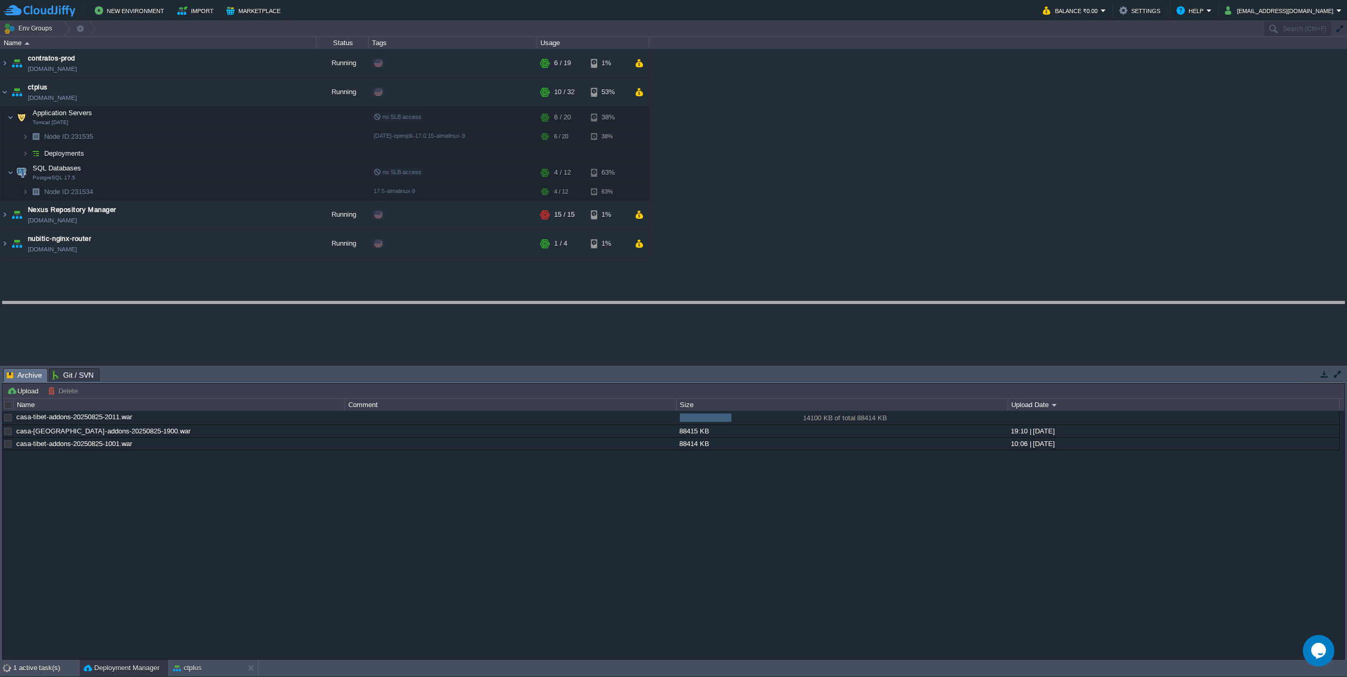
drag, startPoint x: 635, startPoint y: 376, endPoint x: 638, endPoint y: 309, distance: 66.9
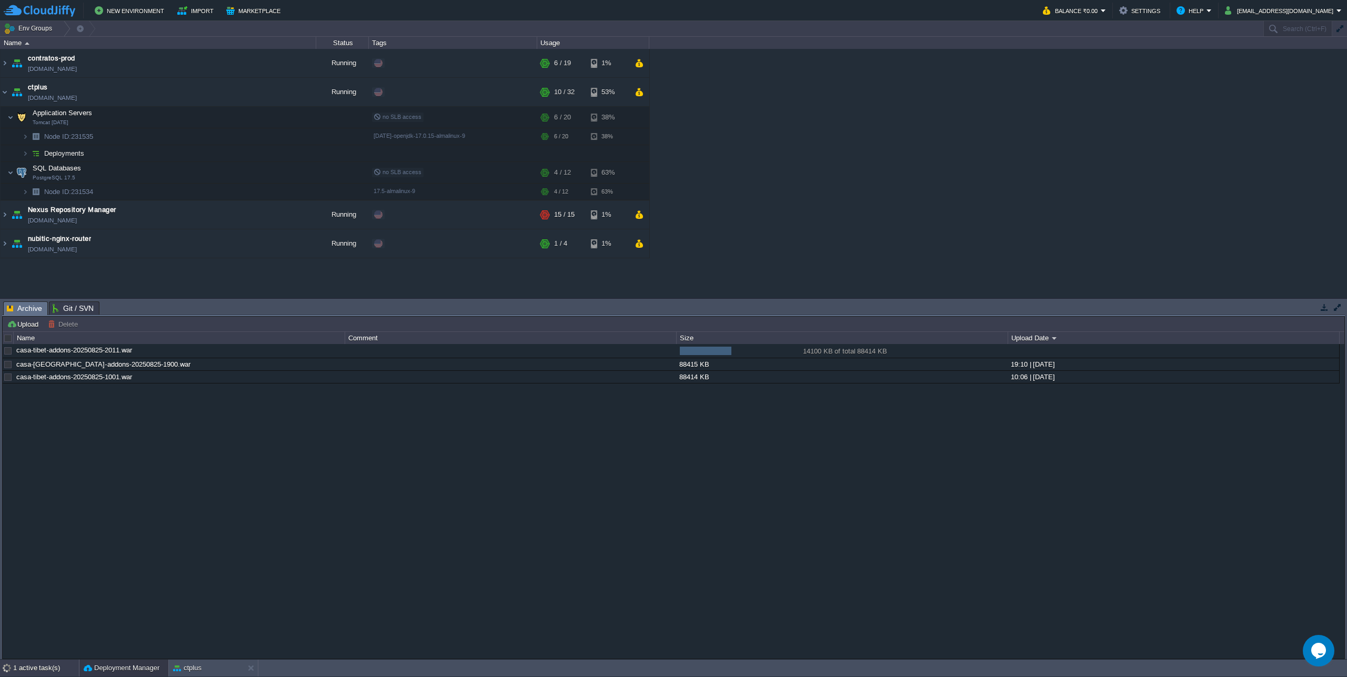
click at [29, 669] on div "1 active task(s)" at bounding box center [46, 668] width 66 height 17
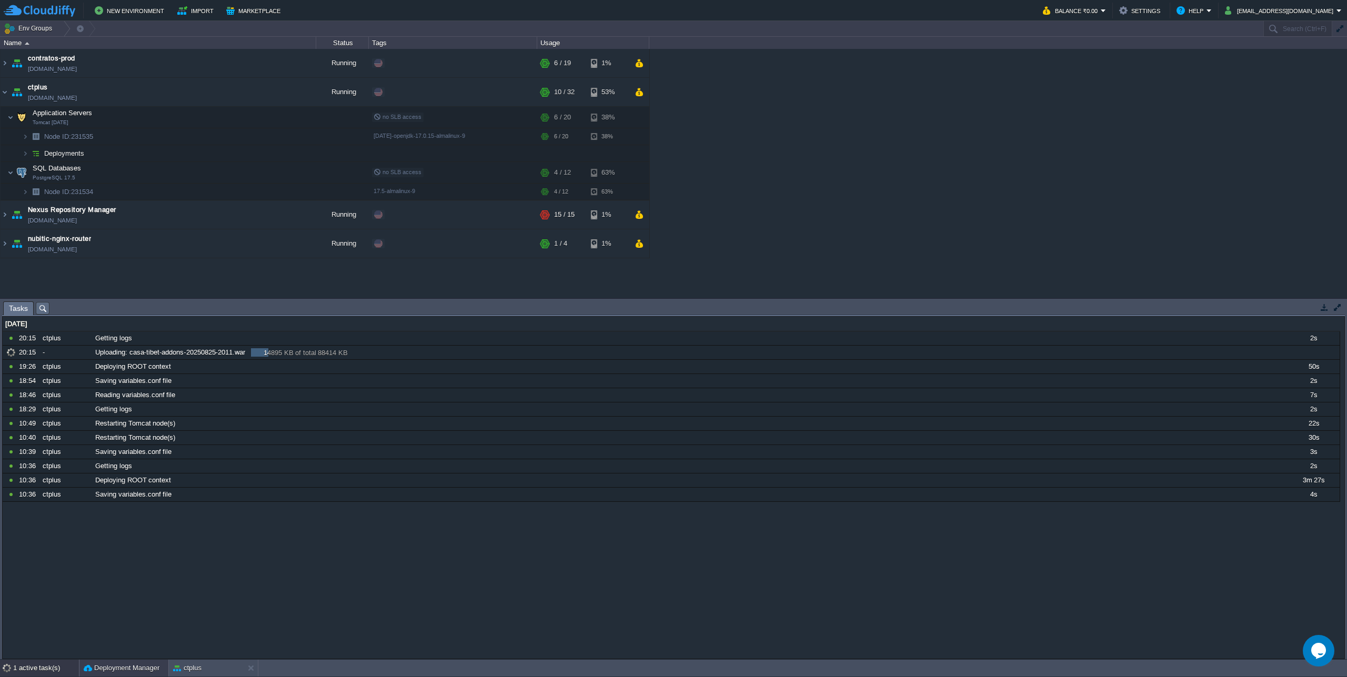
click at [123, 671] on button "Deployment Manager" at bounding box center [122, 668] width 76 height 11
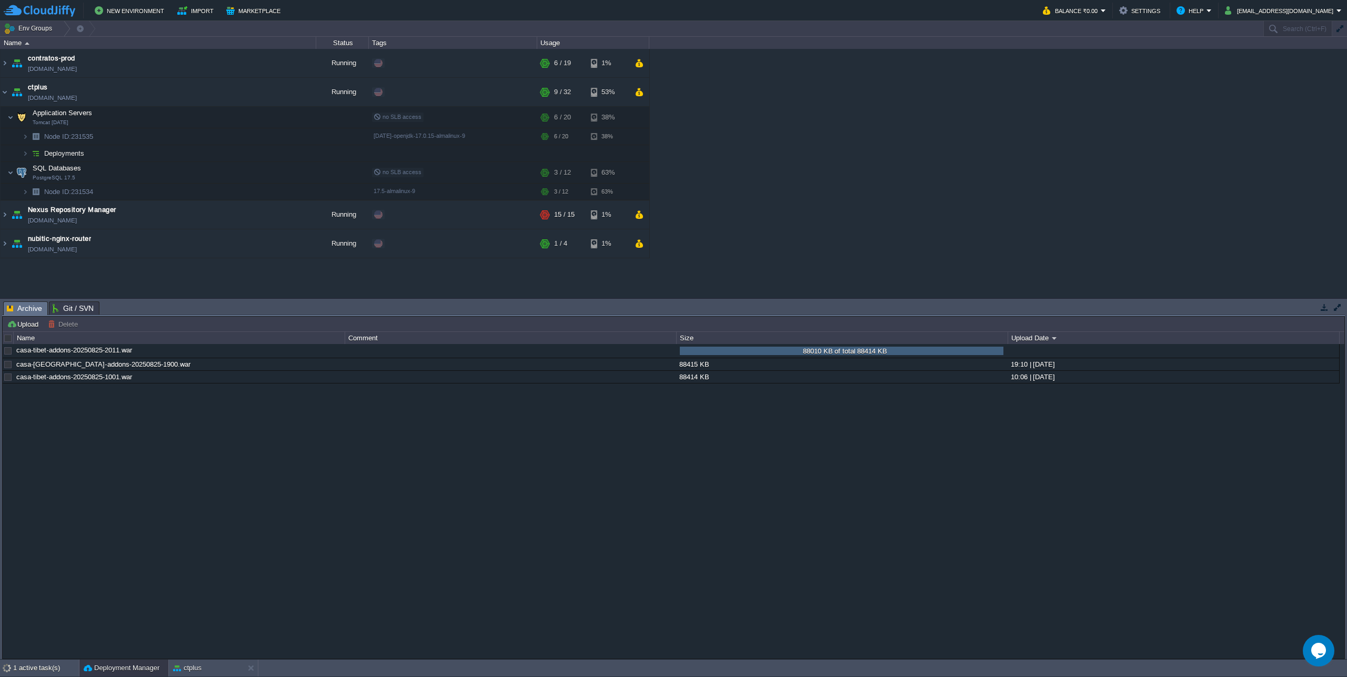
scroll to position [0, 0]
click at [314, 353] on td at bounding box center [319, 351] width 17 height 13
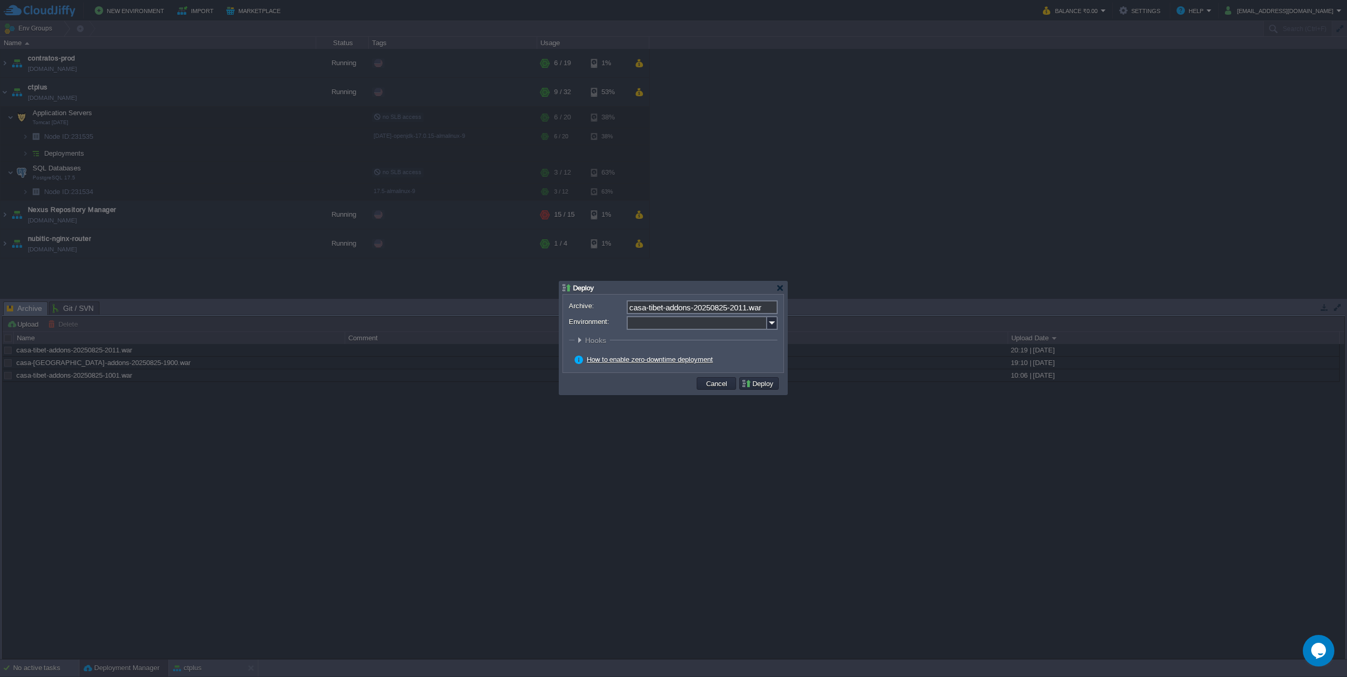
click at [779, 324] on div "Archive: casa-tibet-addons-20250825-2011.war Environment: : ROOT Hooks Pre Buil…" at bounding box center [673, 334] width 220 height 78
click at [775, 324] on img at bounding box center [772, 323] width 11 height 14
click at [676, 388] on div "Application Servers Tomcat 10.1.42" at bounding box center [702, 394] width 150 height 20
type input "Application Servers (ctplus)"
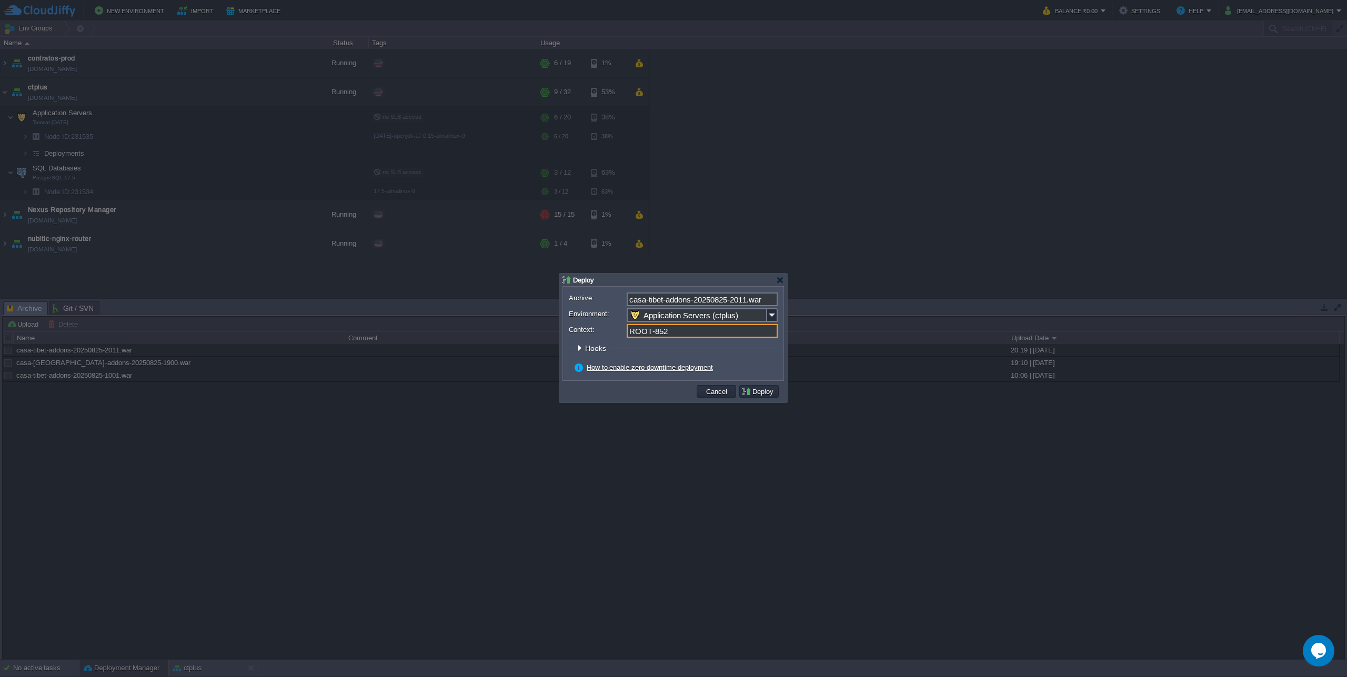
click at [654, 328] on input "ROOT-852" at bounding box center [702, 331] width 151 height 14
drag, startPoint x: 649, startPoint y: 334, endPoint x: 800, endPoint y: 335, distance: 151.6
click at [800, 335] on body "New Environment Import Marketplace Bonus ₹0.00 Upgrade Account Balance ₹0.00 Se…" at bounding box center [673, 338] width 1347 height 677
click at [756, 388] on button "Deploy" at bounding box center [758, 391] width 35 height 9
type input "ROOT"
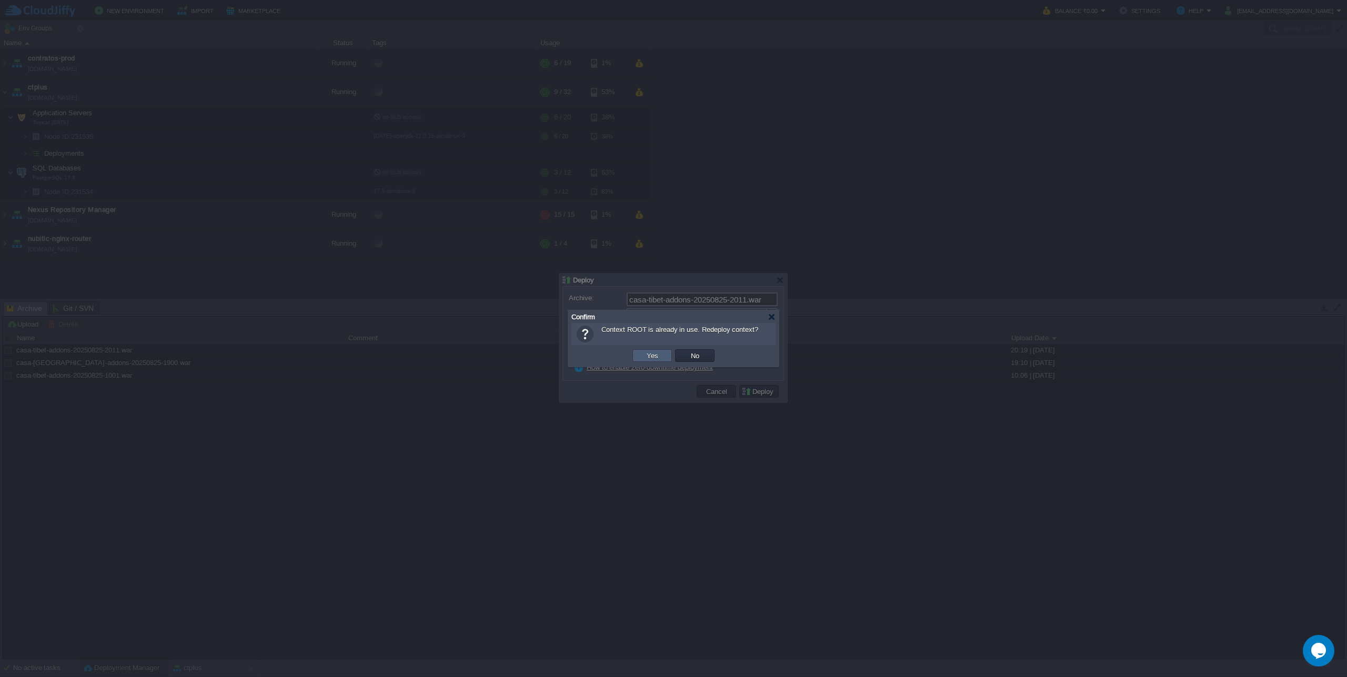
click at [638, 353] on td "Yes" at bounding box center [652, 355] width 39 height 13
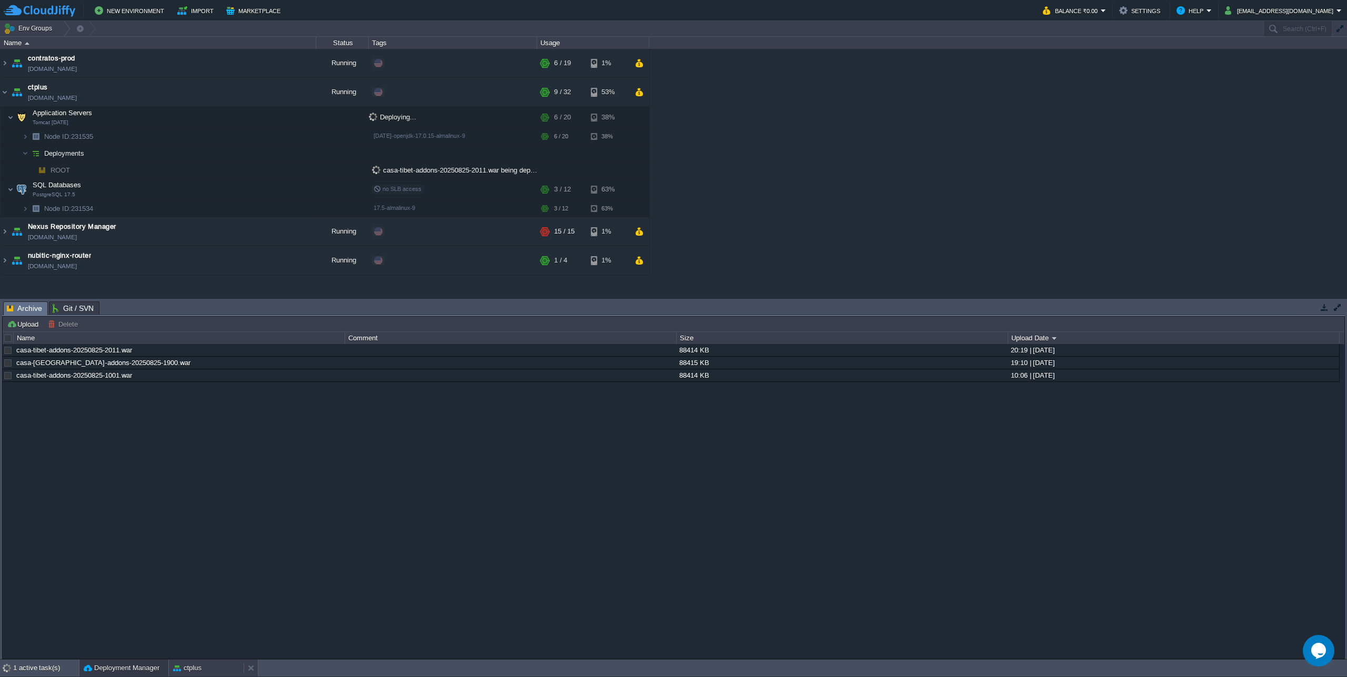
click at [201, 665] on button "ctplus" at bounding box center [187, 668] width 28 height 11
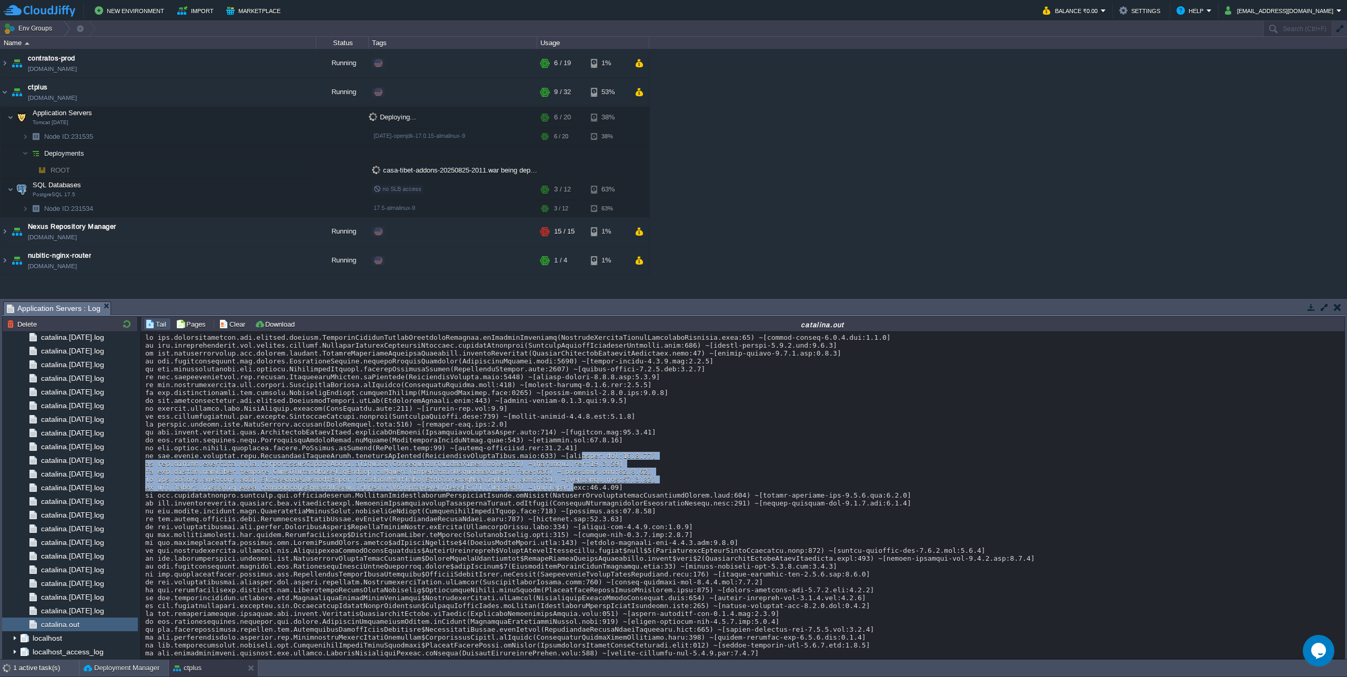
drag, startPoint x: 575, startPoint y: 480, endPoint x: 569, endPoint y: 517, distance: 36.7
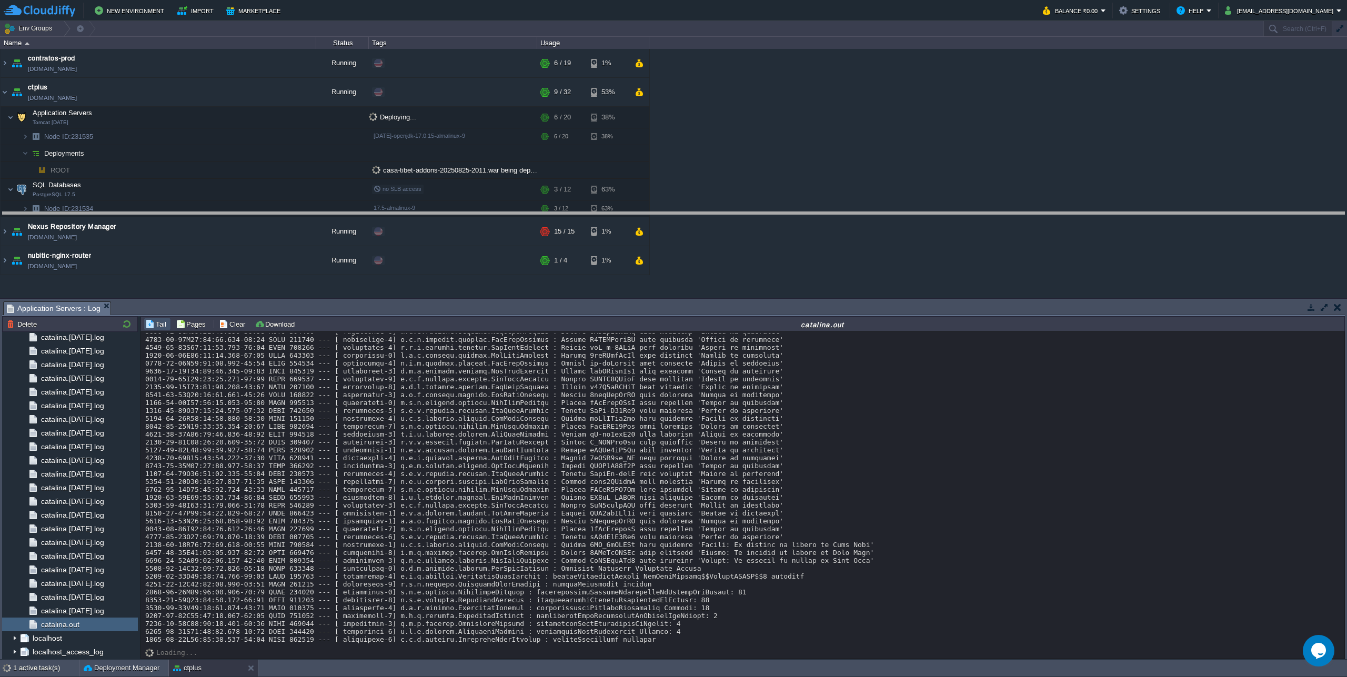
drag, startPoint x: 687, startPoint y: 309, endPoint x: 721, endPoint y: 233, distance: 83.6
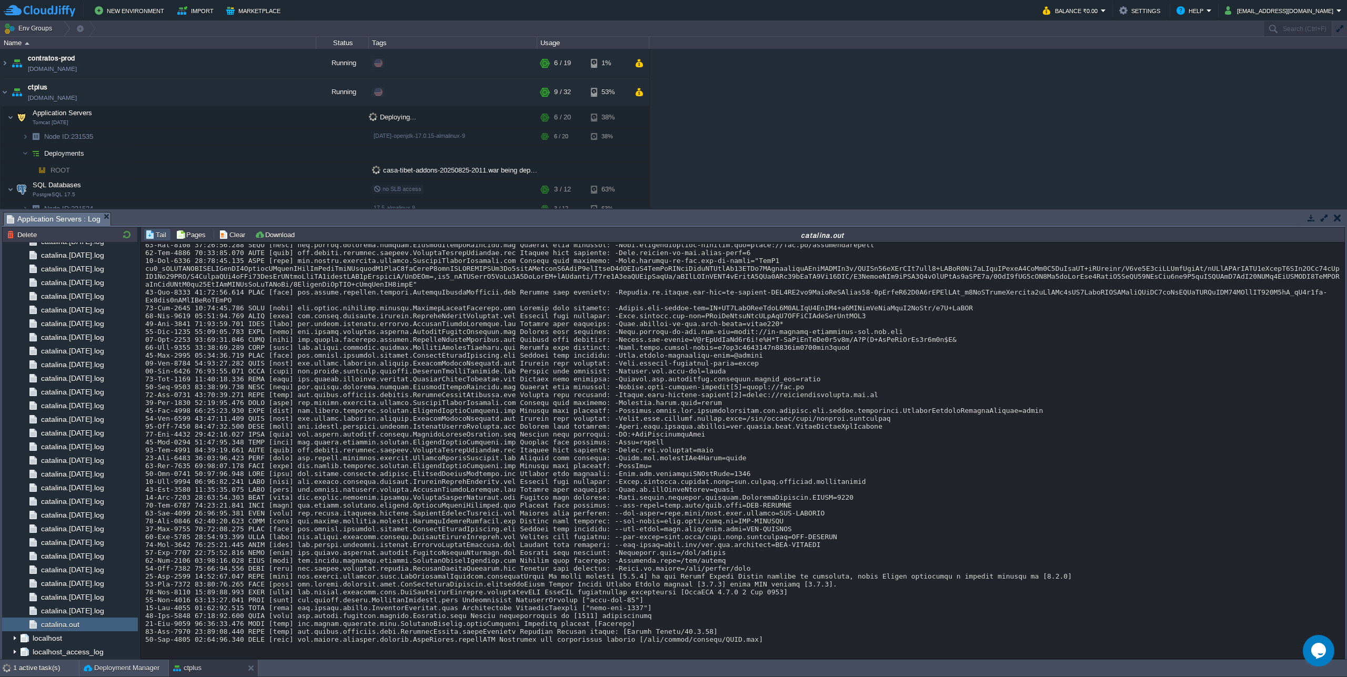
scroll to position [10030, 0]
click at [1347, 68] on div at bounding box center [1360, 59] width 0 height 43
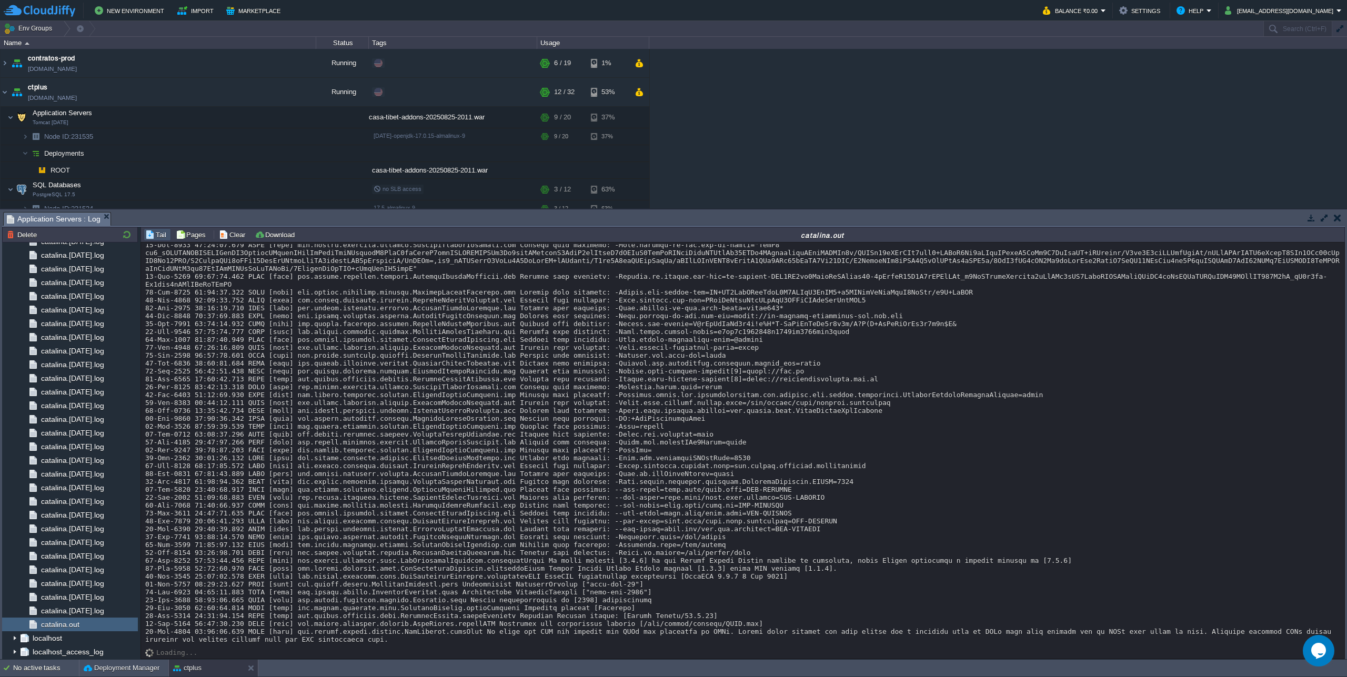
scroll to position [10163, 0]
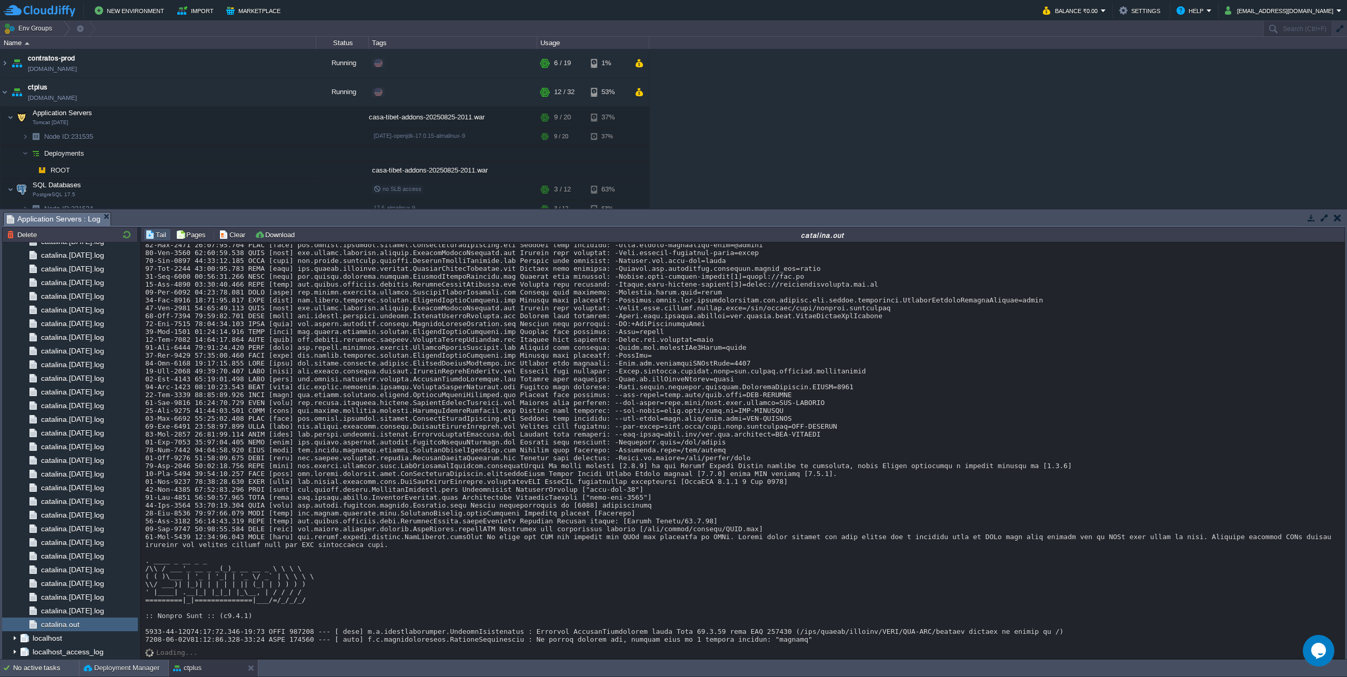
click at [712, 644] on div "Loading..." at bounding box center [742, 646] width 1195 height 5
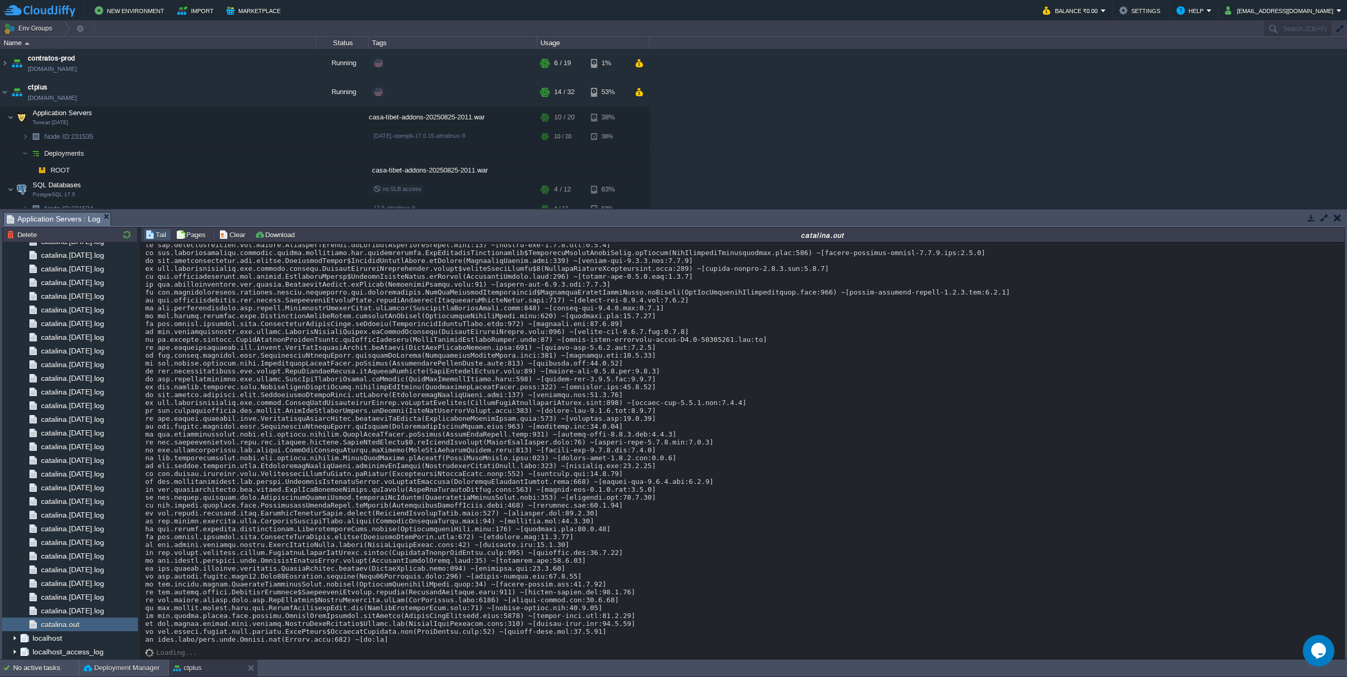
scroll to position [10570, 0]
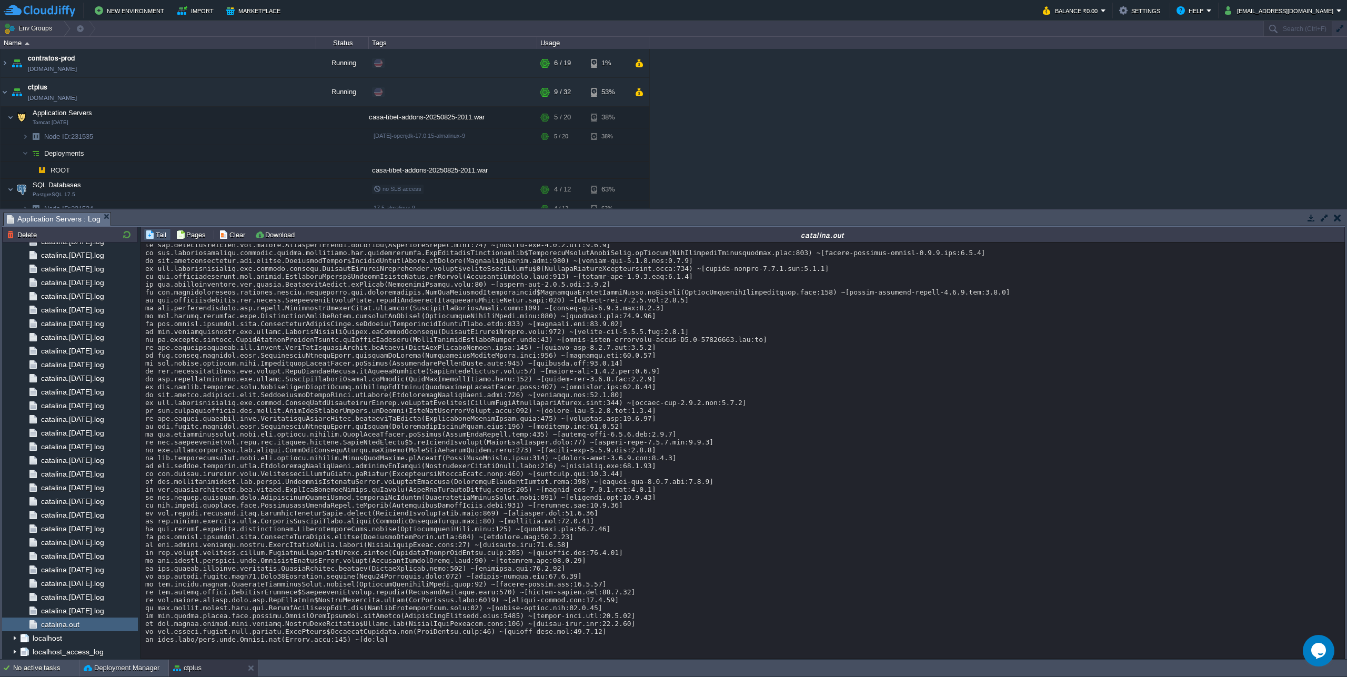
scroll to position [15382, 0]
